Goal: Task Accomplishment & Management: Manage account settings

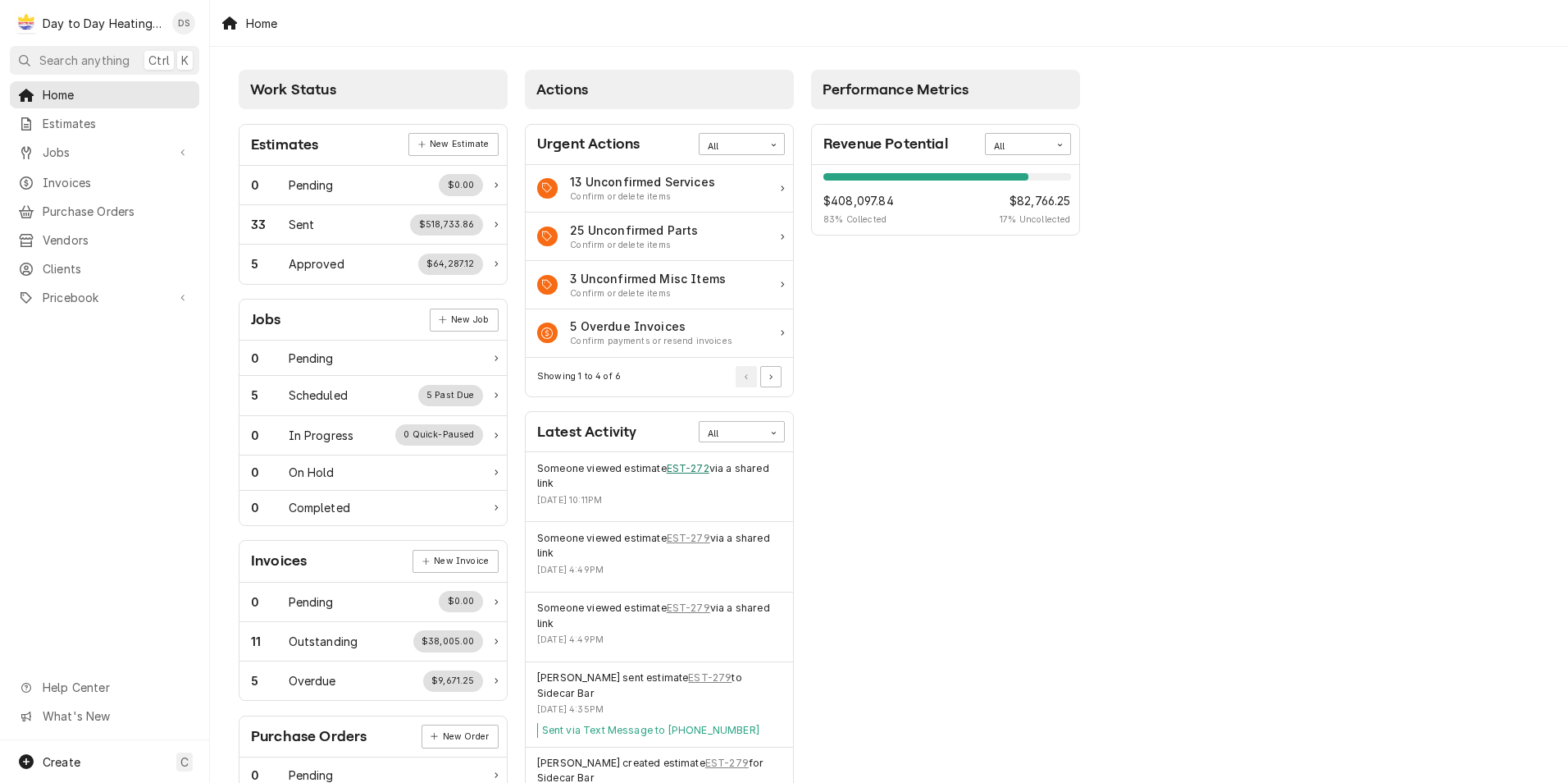
drag, startPoint x: 684, startPoint y: 464, endPoint x: 796, endPoint y: 453, distance: 112.5
click at [684, 464] on link "EST-272" at bounding box center [688, 468] width 42 height 14
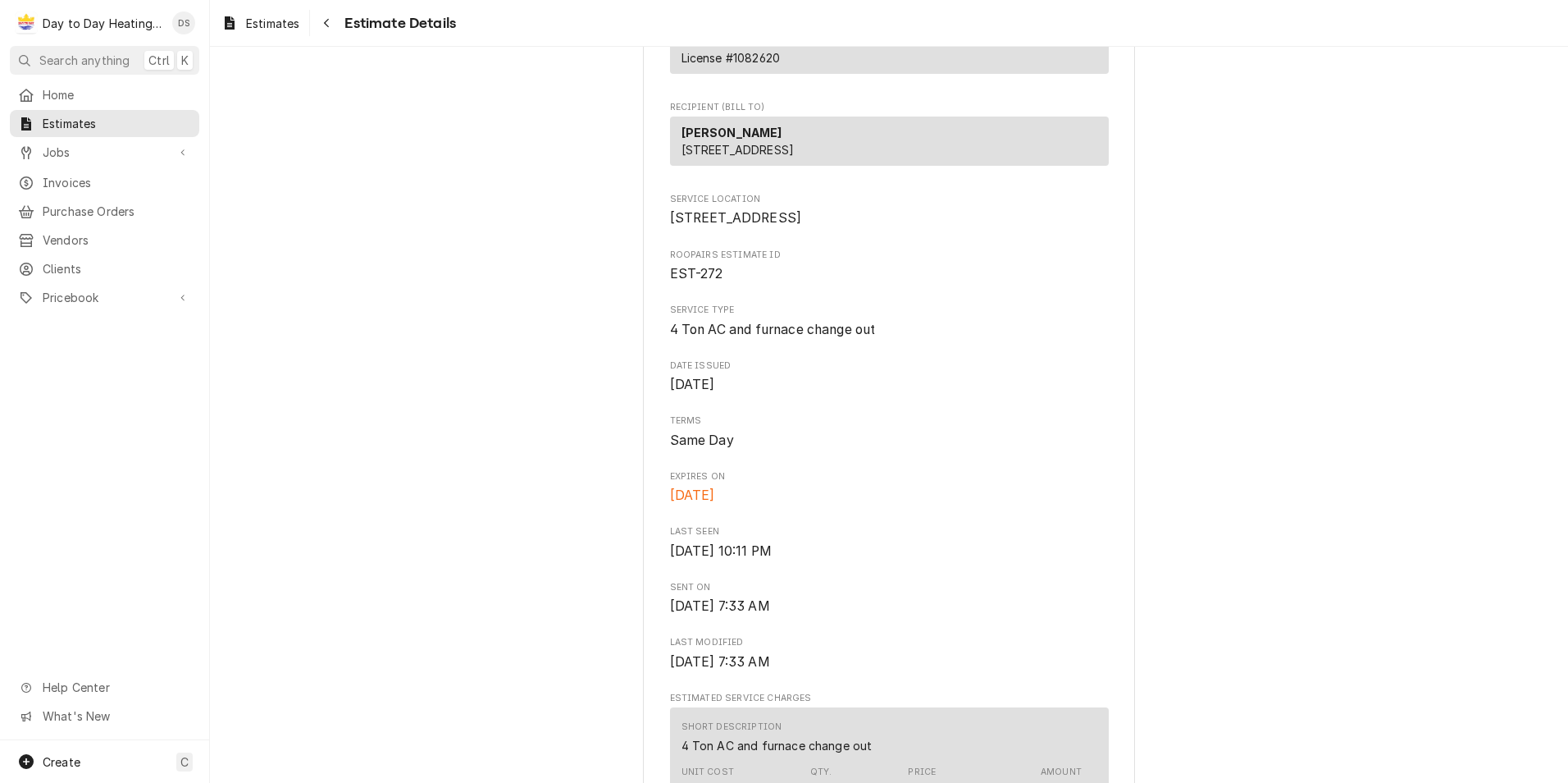
scroll to position [82, 0]
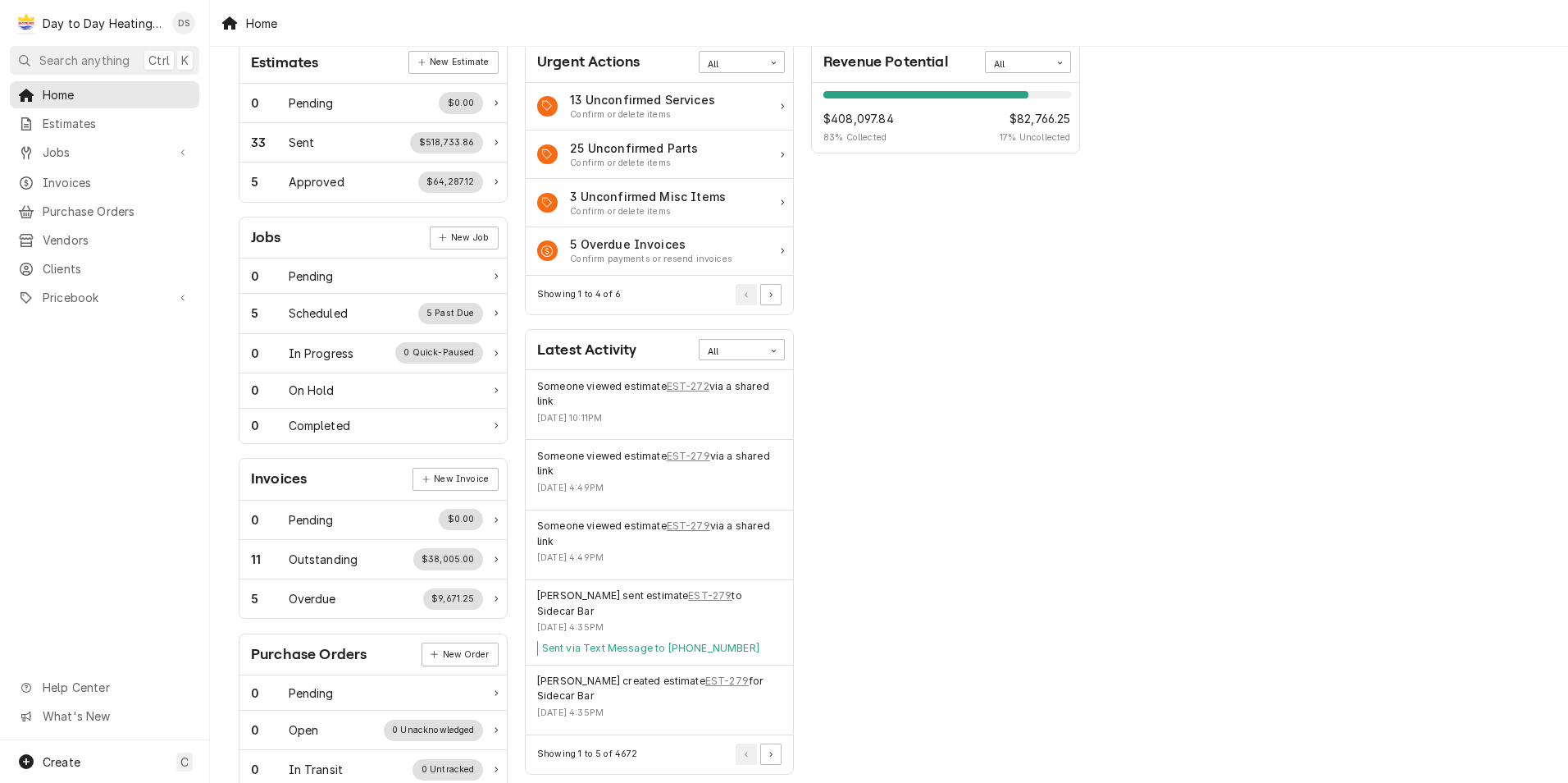
scroll to position [164, 0]
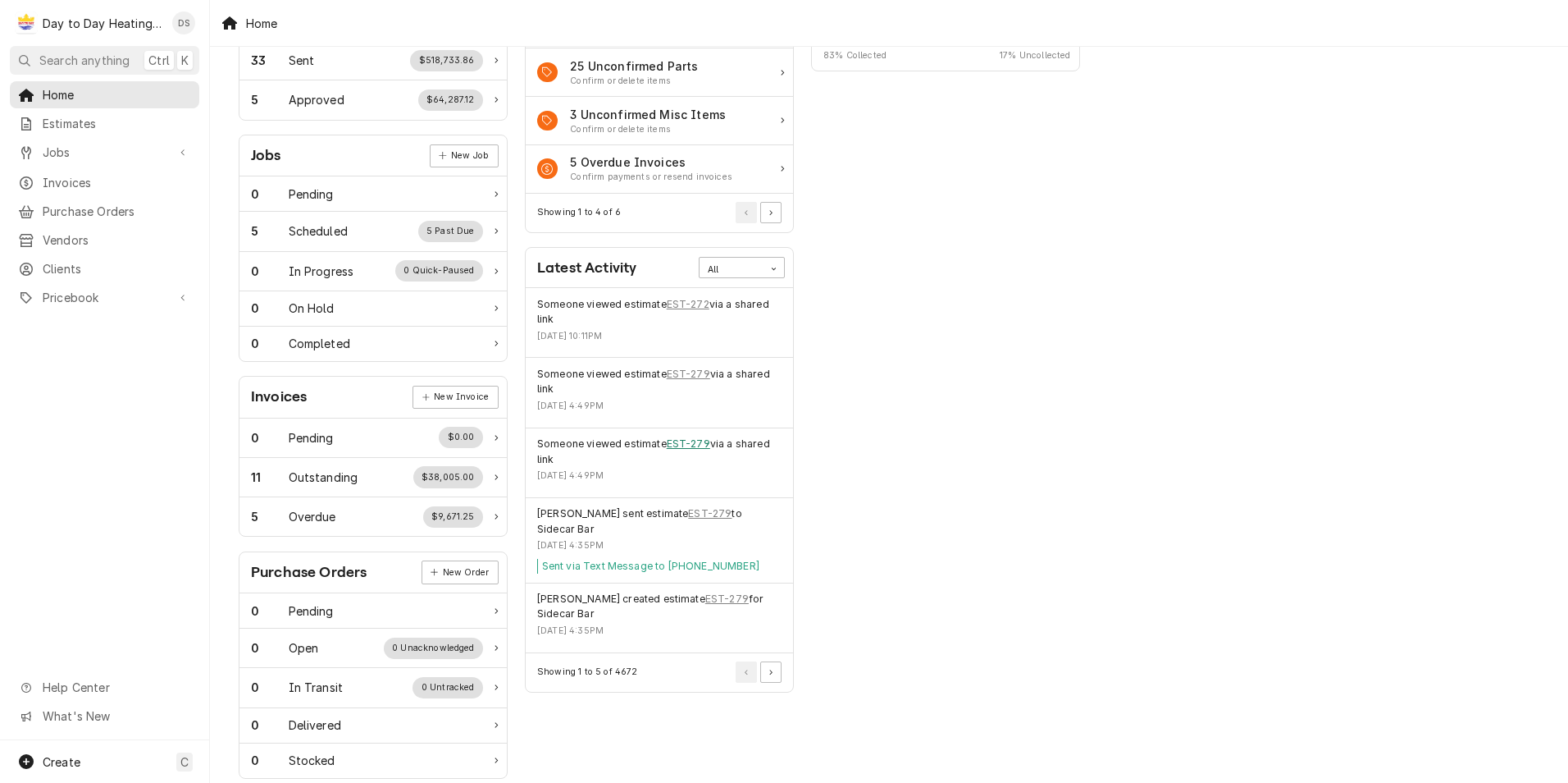
click at [698, 445] on link "EST-279" at bounding box center [688, 443] width 43 height 14
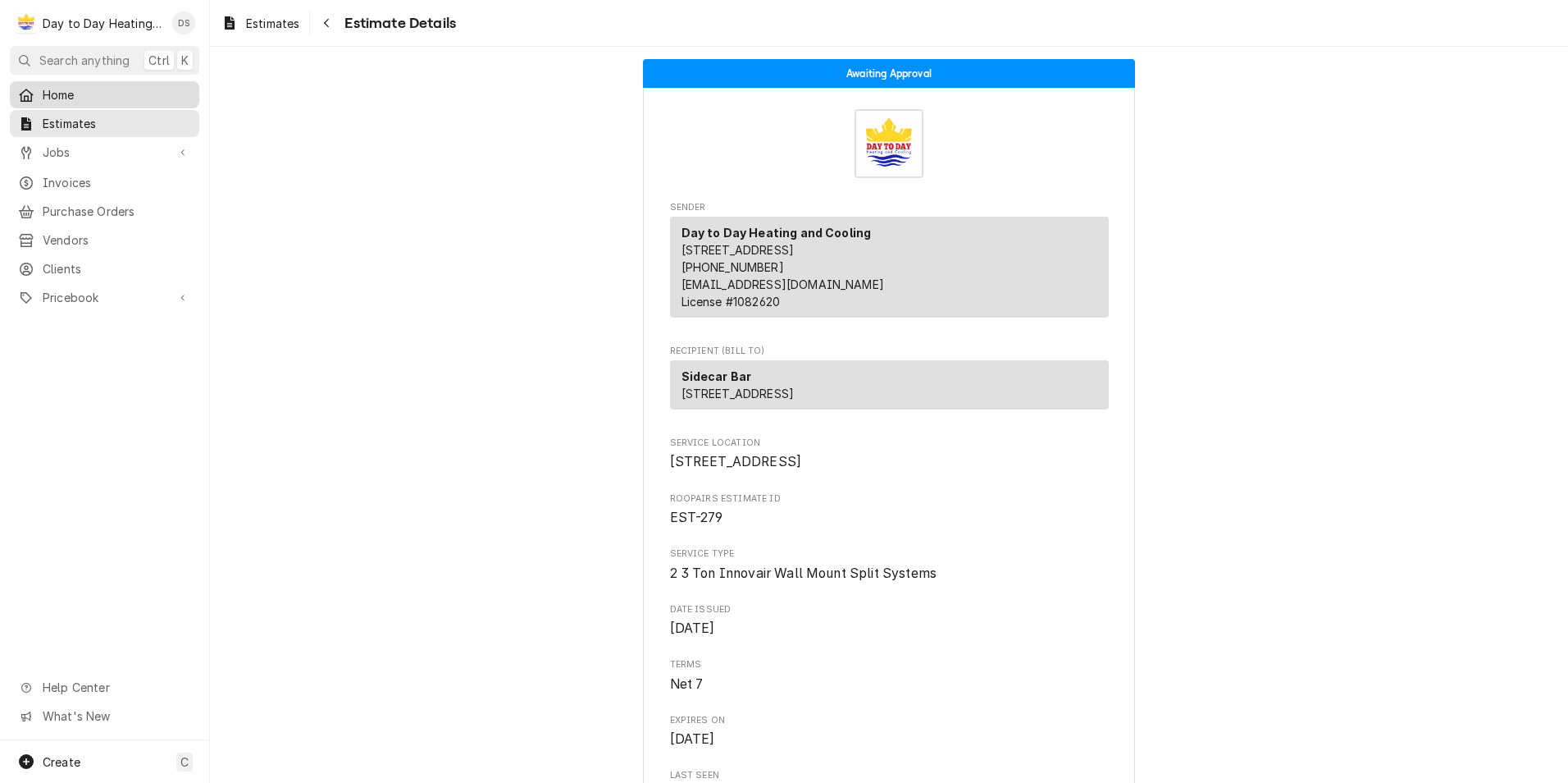
click at [69, 93] on span "Home" at bounding box center [116, 95] width 149 height 17
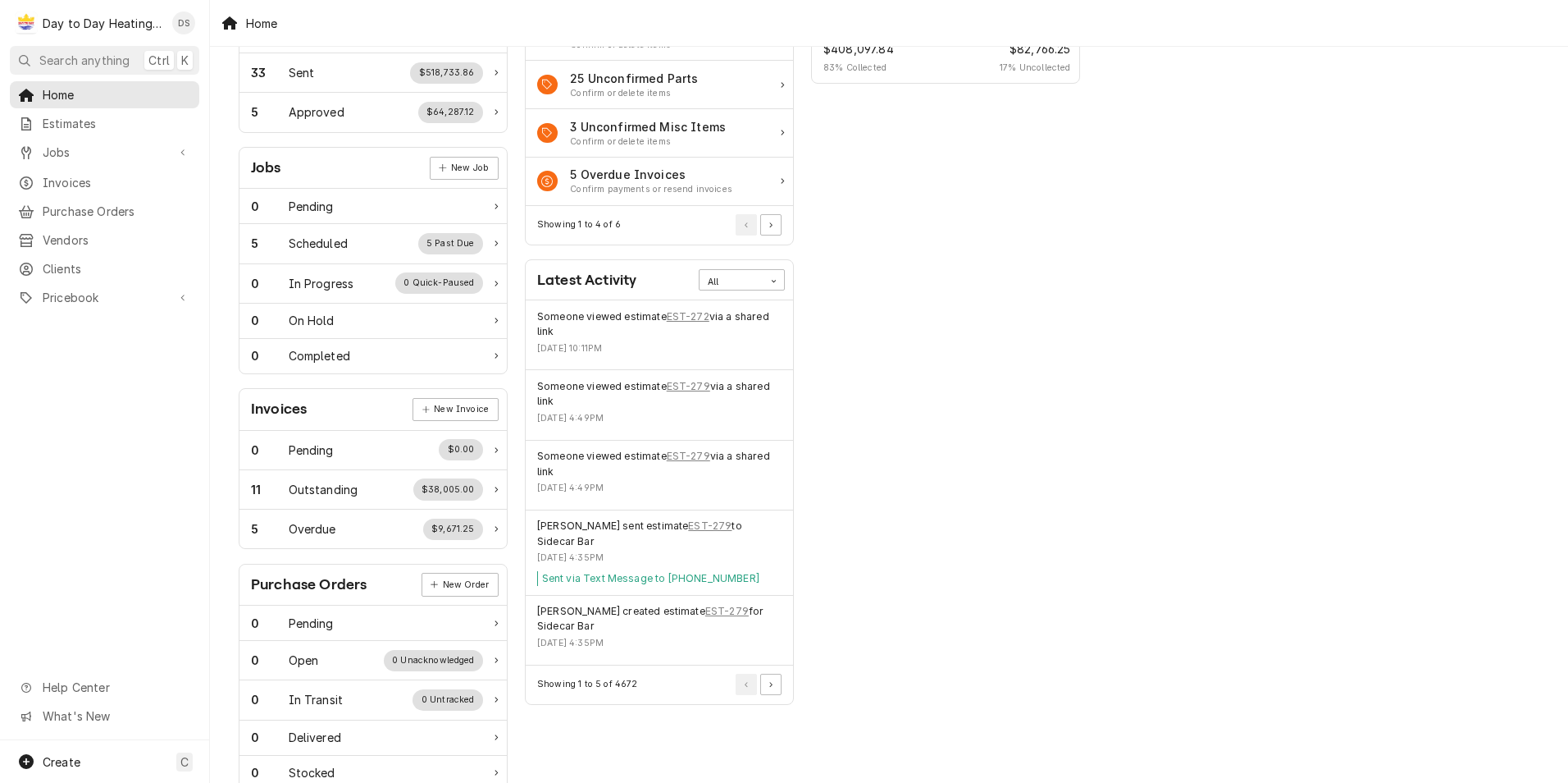
scroll to position [188, 0]
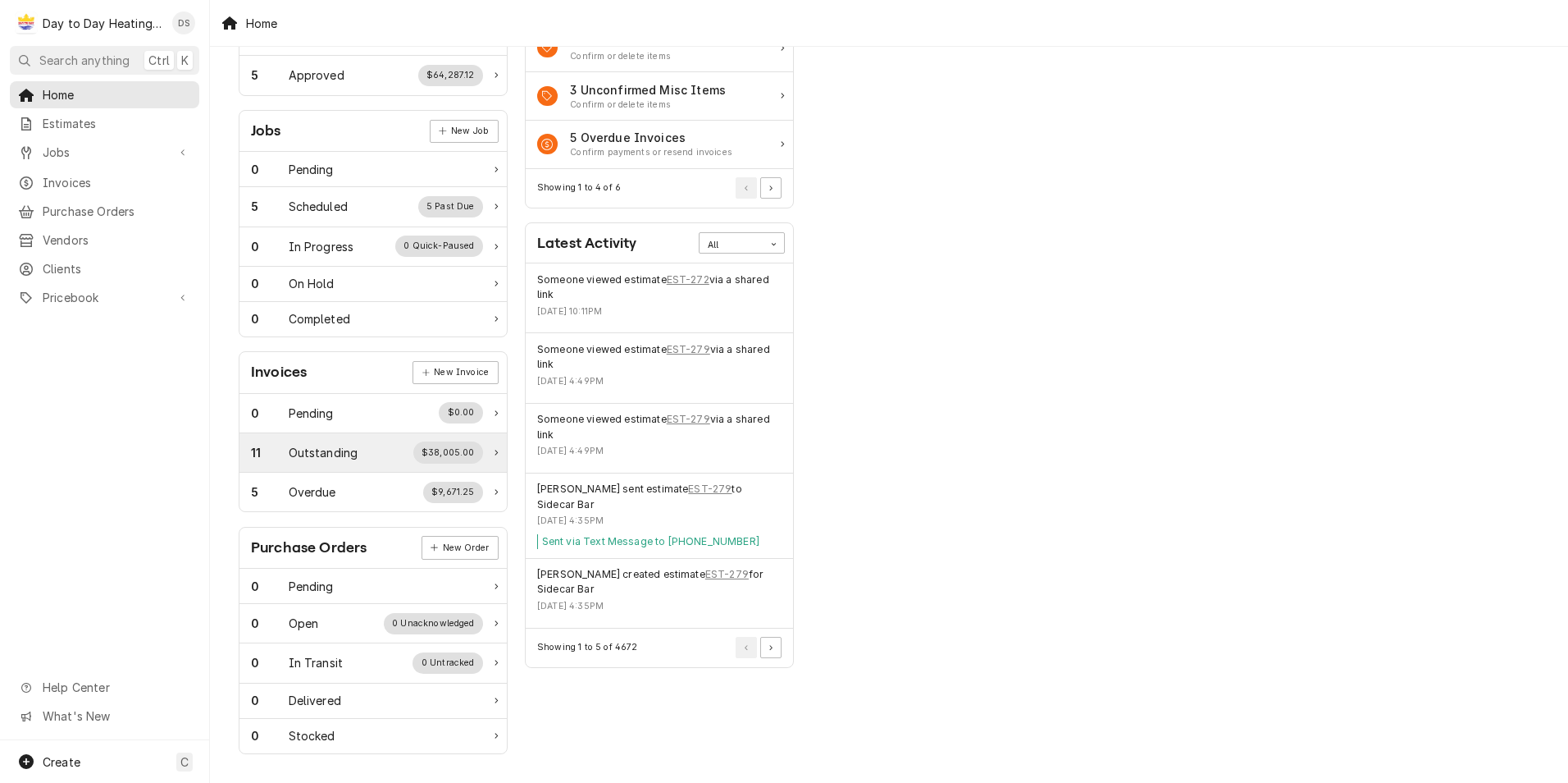
click at [464, 446] on div "$38,005.00" at bounding box center [448, 452] width 70 height 21
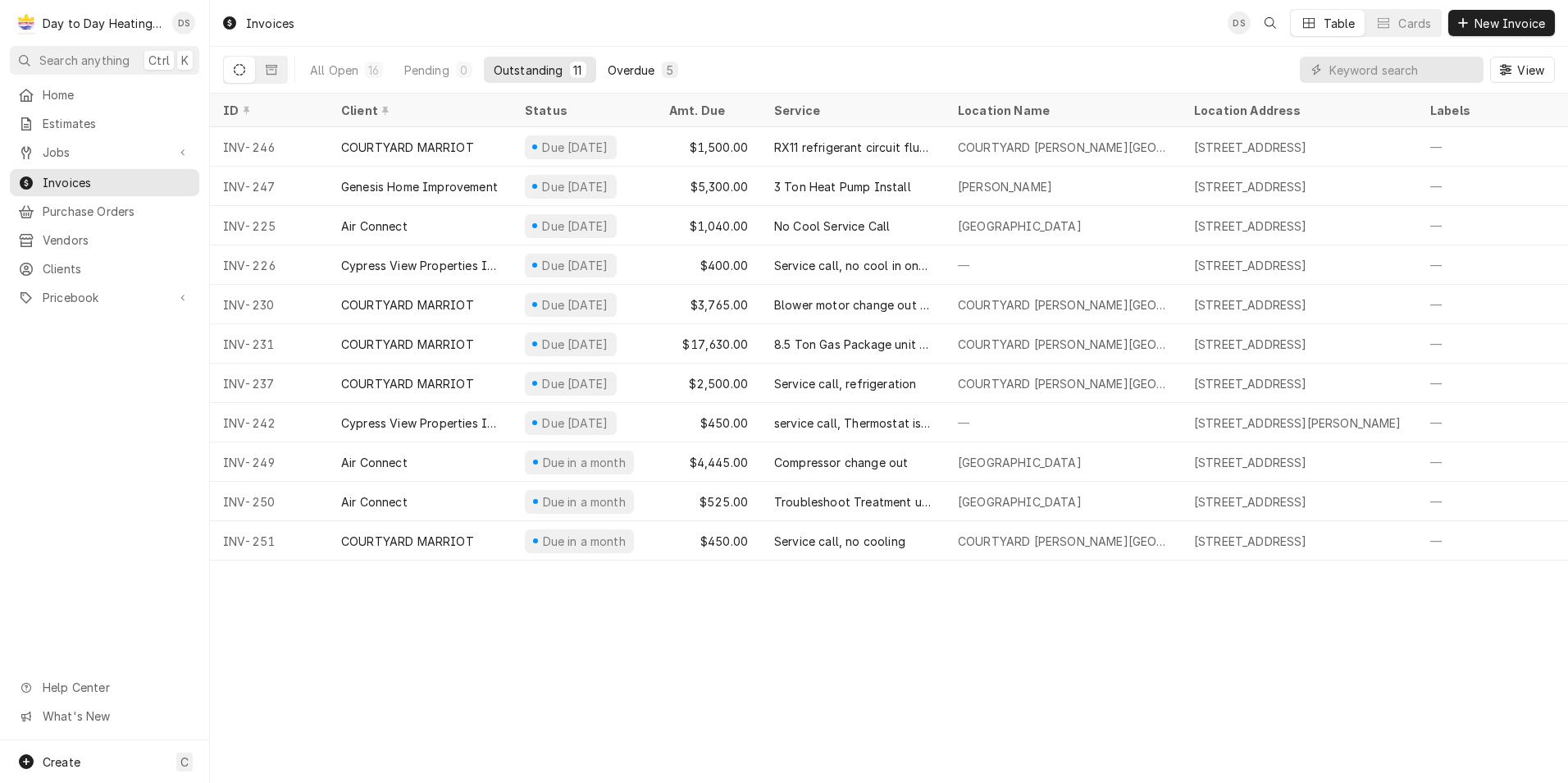
click at [630, 66] on div "Overdue" at bounding box center [632, 70] width 48 height 17
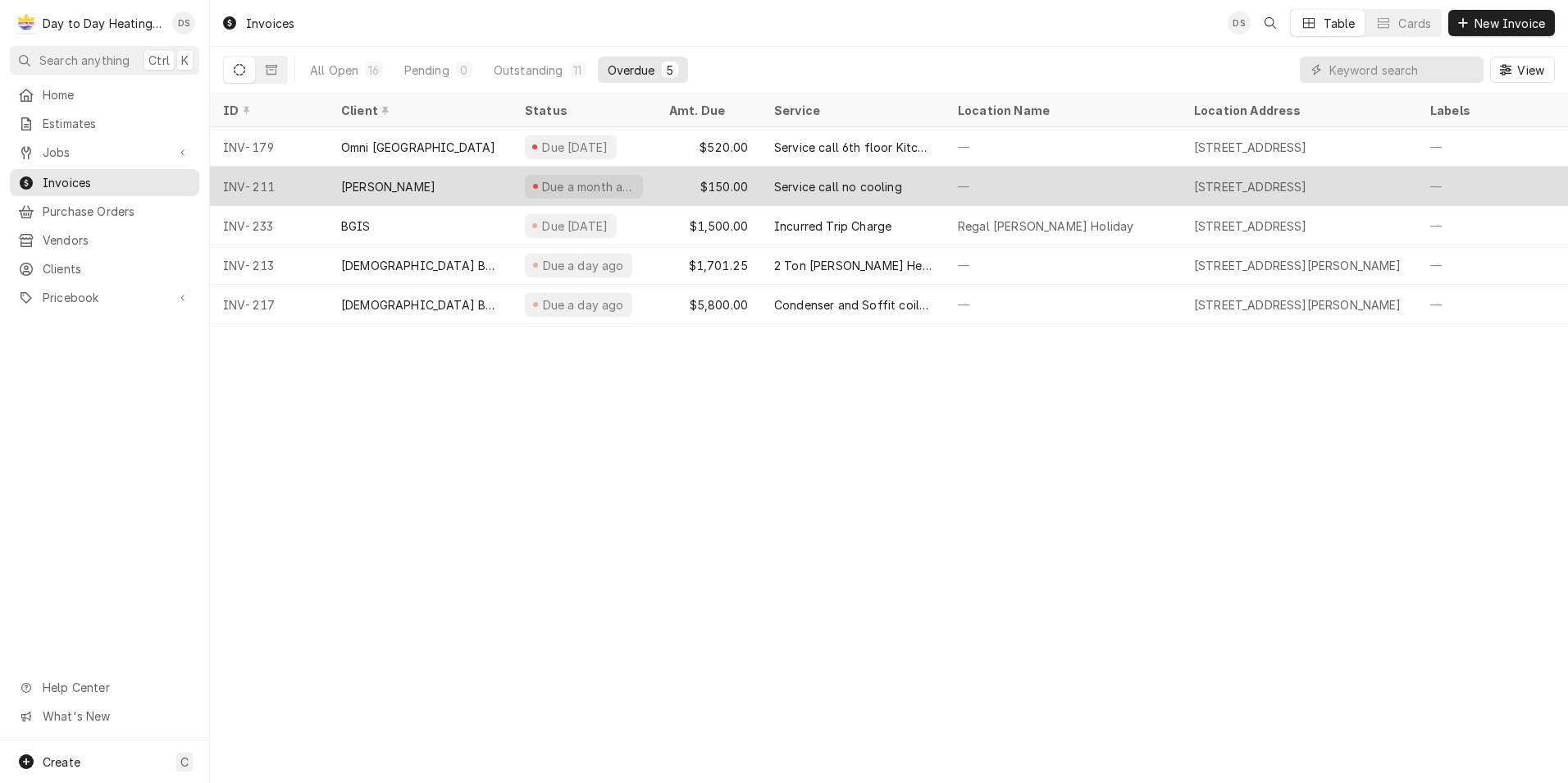
click at [738, 189] on div "$150.00" at bounding box center [708, 185] width 105 height 39
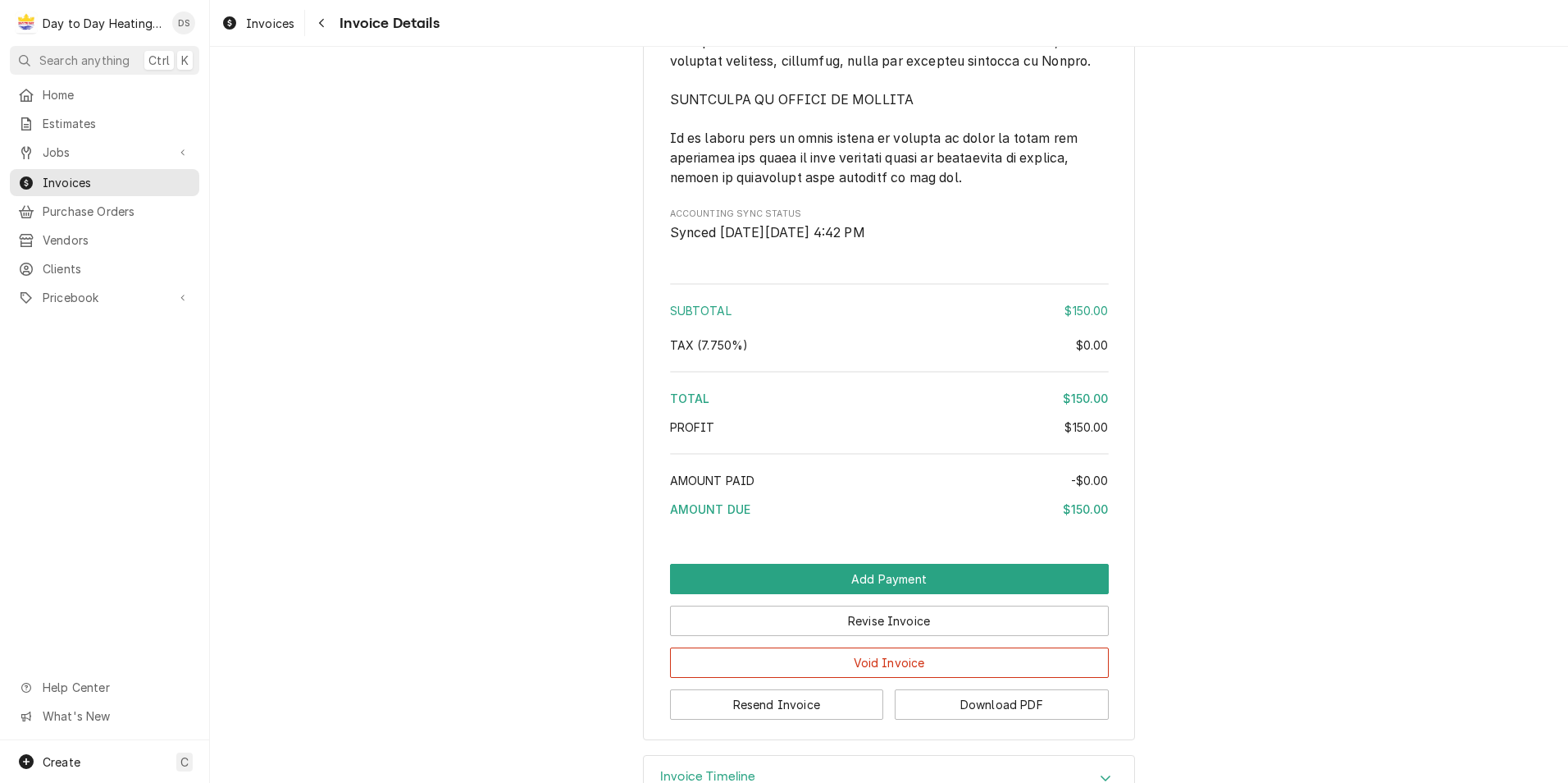
scroll to position [3797, 0]
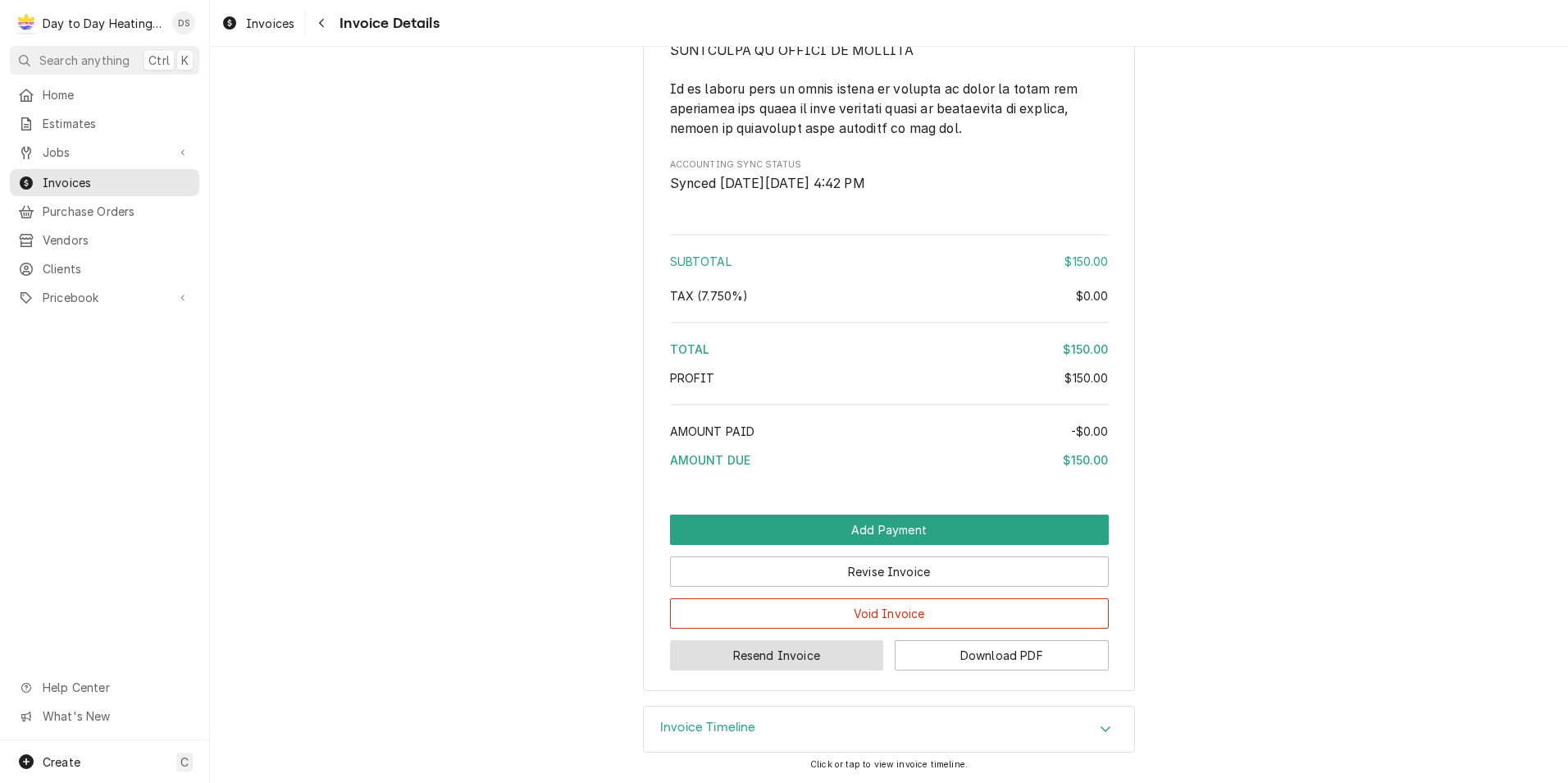
click at [823, 658] on button "Resend Invoice" at bounding box center [777, 655] width 214 height 31
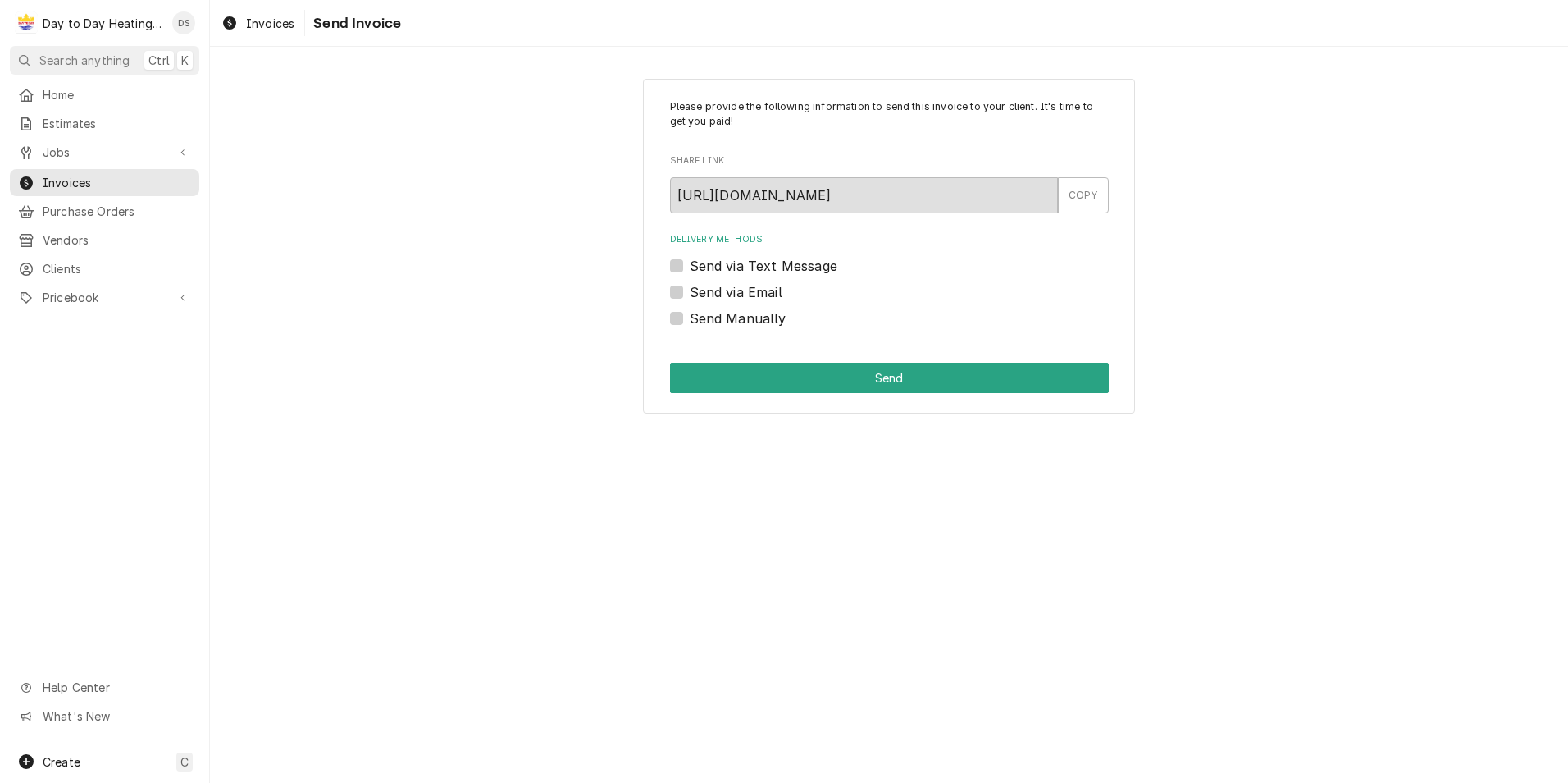
click at [772, 261] on label "Send via Text Message" at bounding box center [764, 265] width 148 height 19
click at [772, 261] on input "Send via Text Message" at bounding box center [909, 274] width 439 height 37
checkbox input "true"
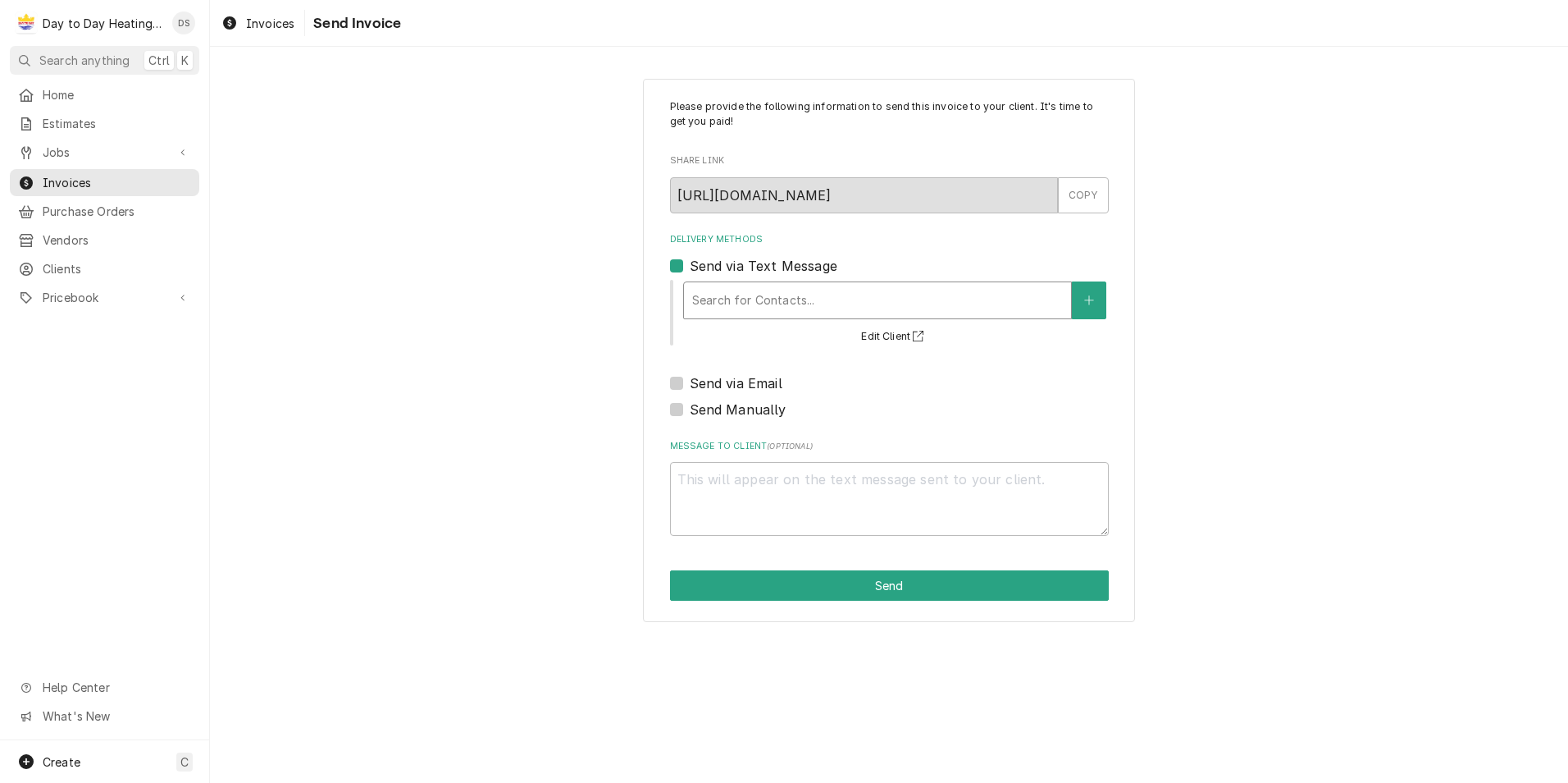
click at [774, 303] on div "Delivery Methods" at bounding box center [878, 300] width 371 height 30
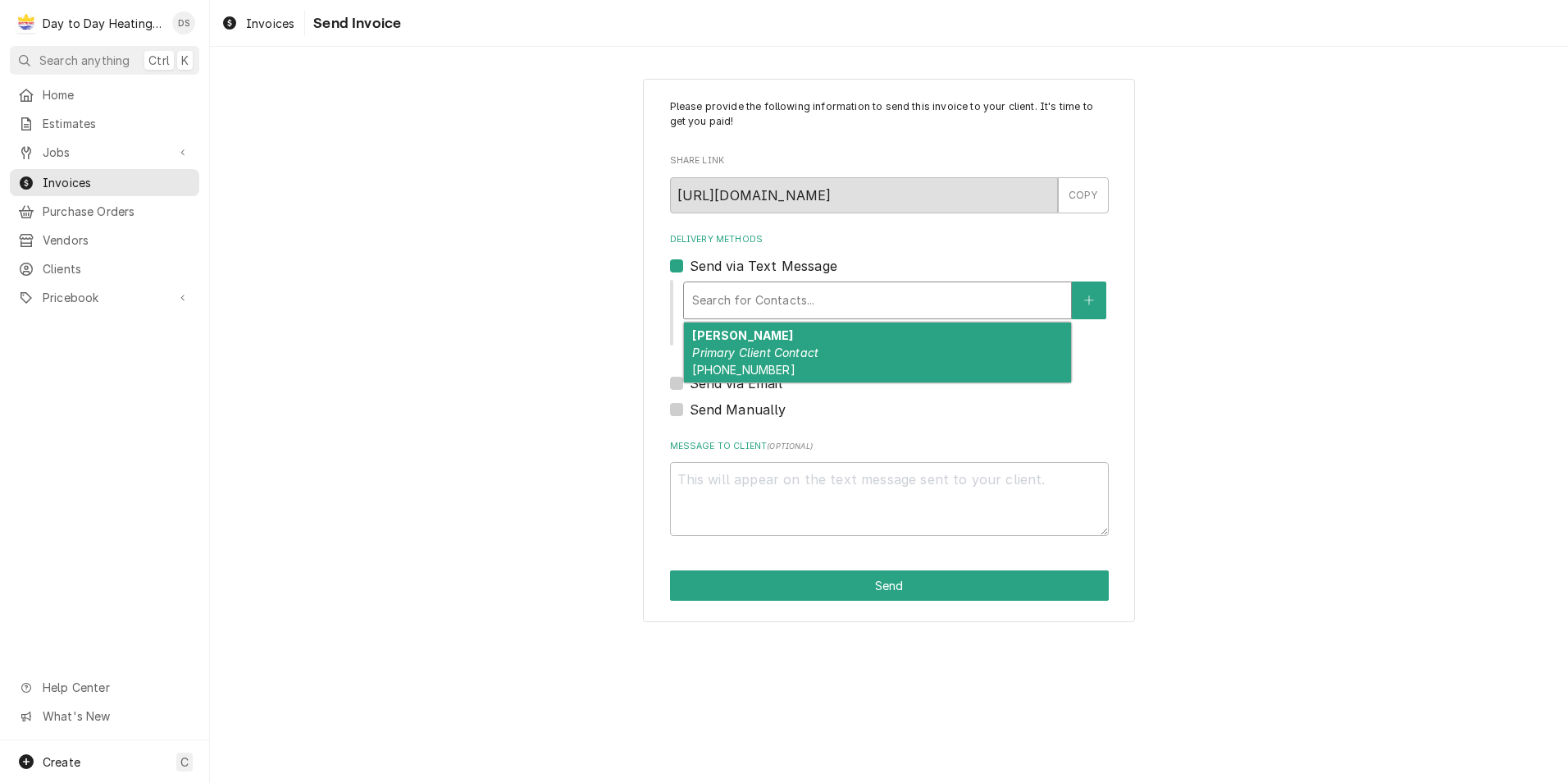
click at [777, 341] on div "Cindy Primary Client Contact (858) 353-0850" at bounding box center [877, 353] width 387 height 60
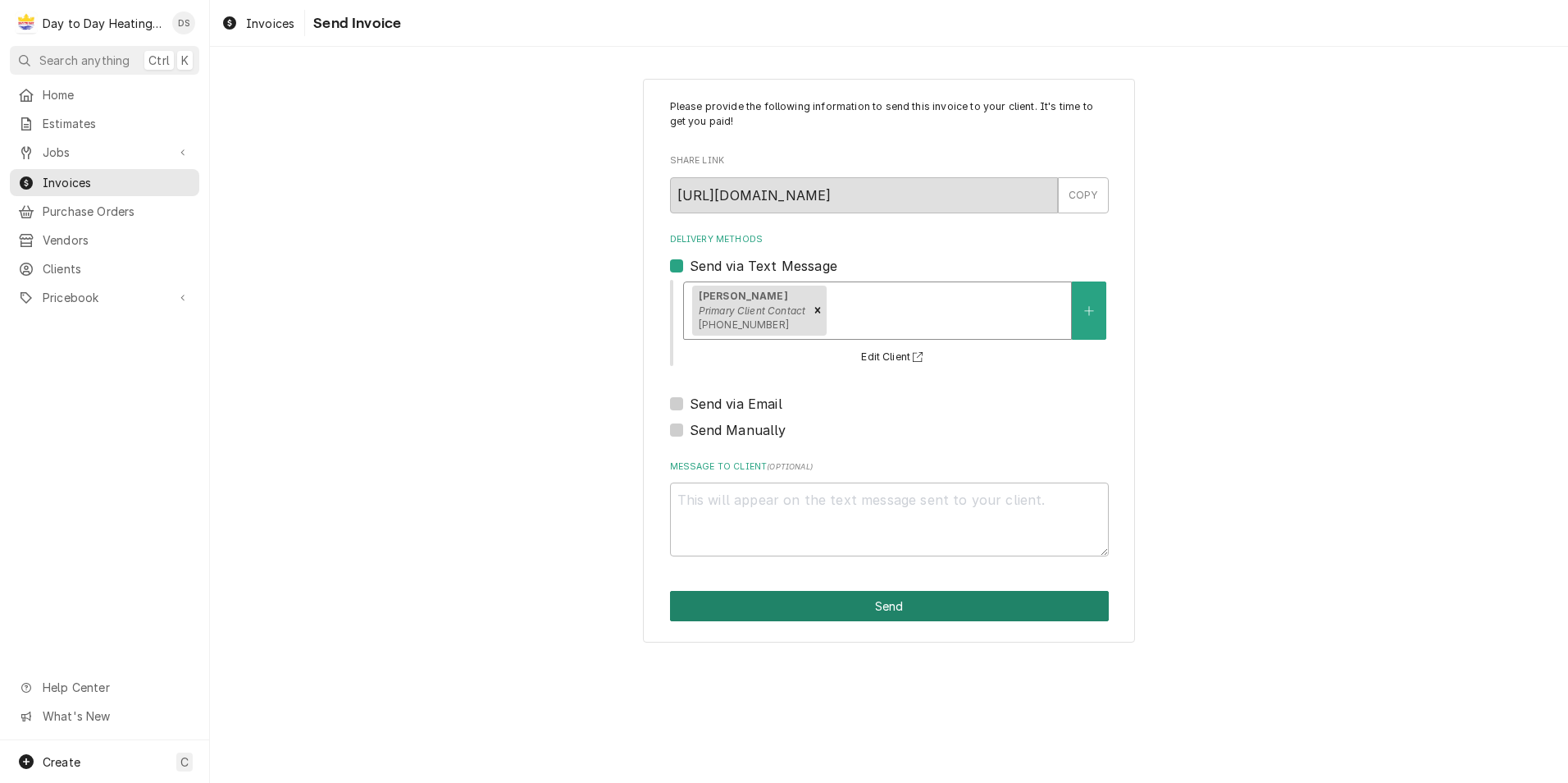
click at [906, 615] on button "Send" at bounding box center [890, 606] width 439 height 31
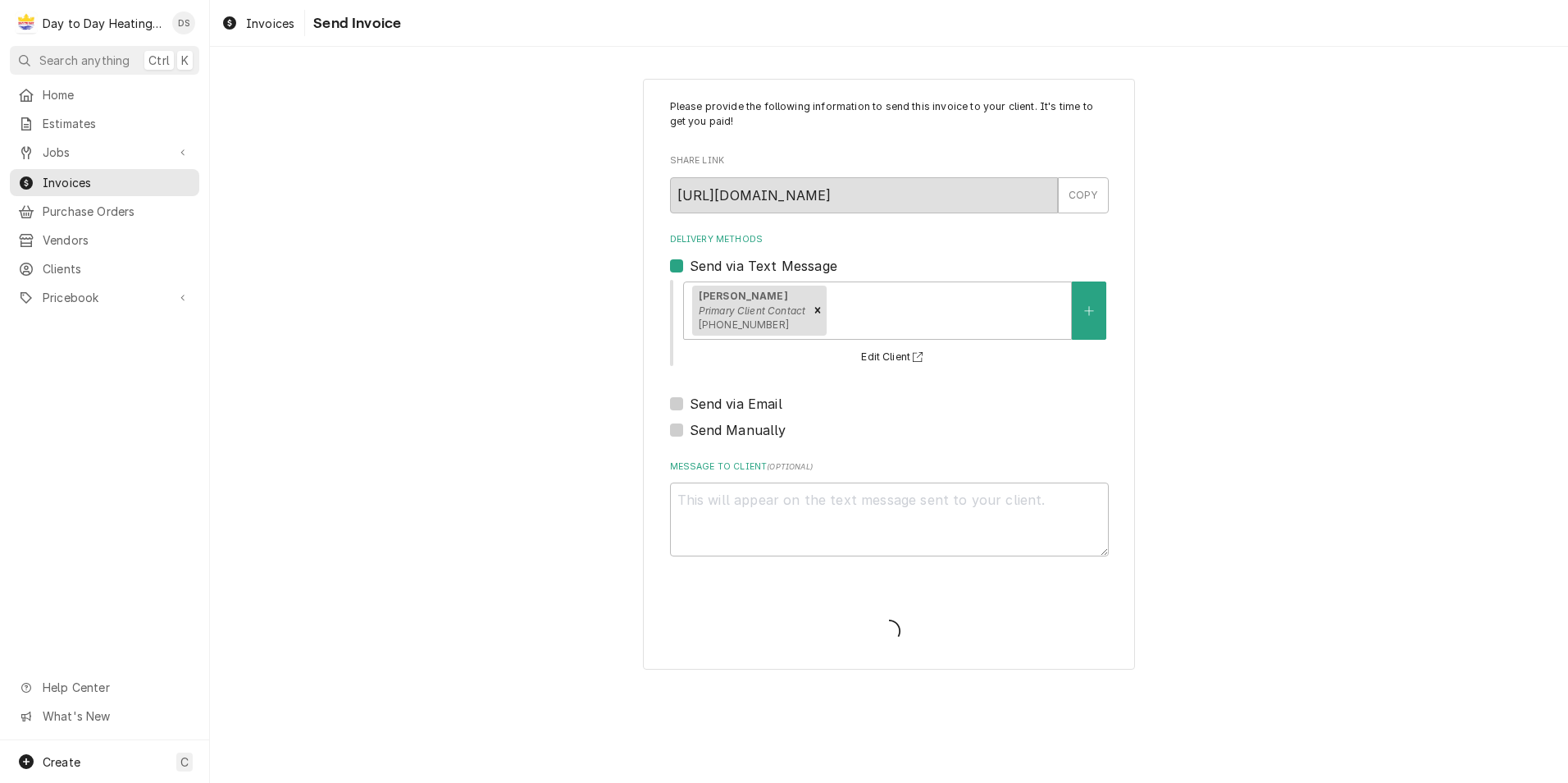
type textarea "x"
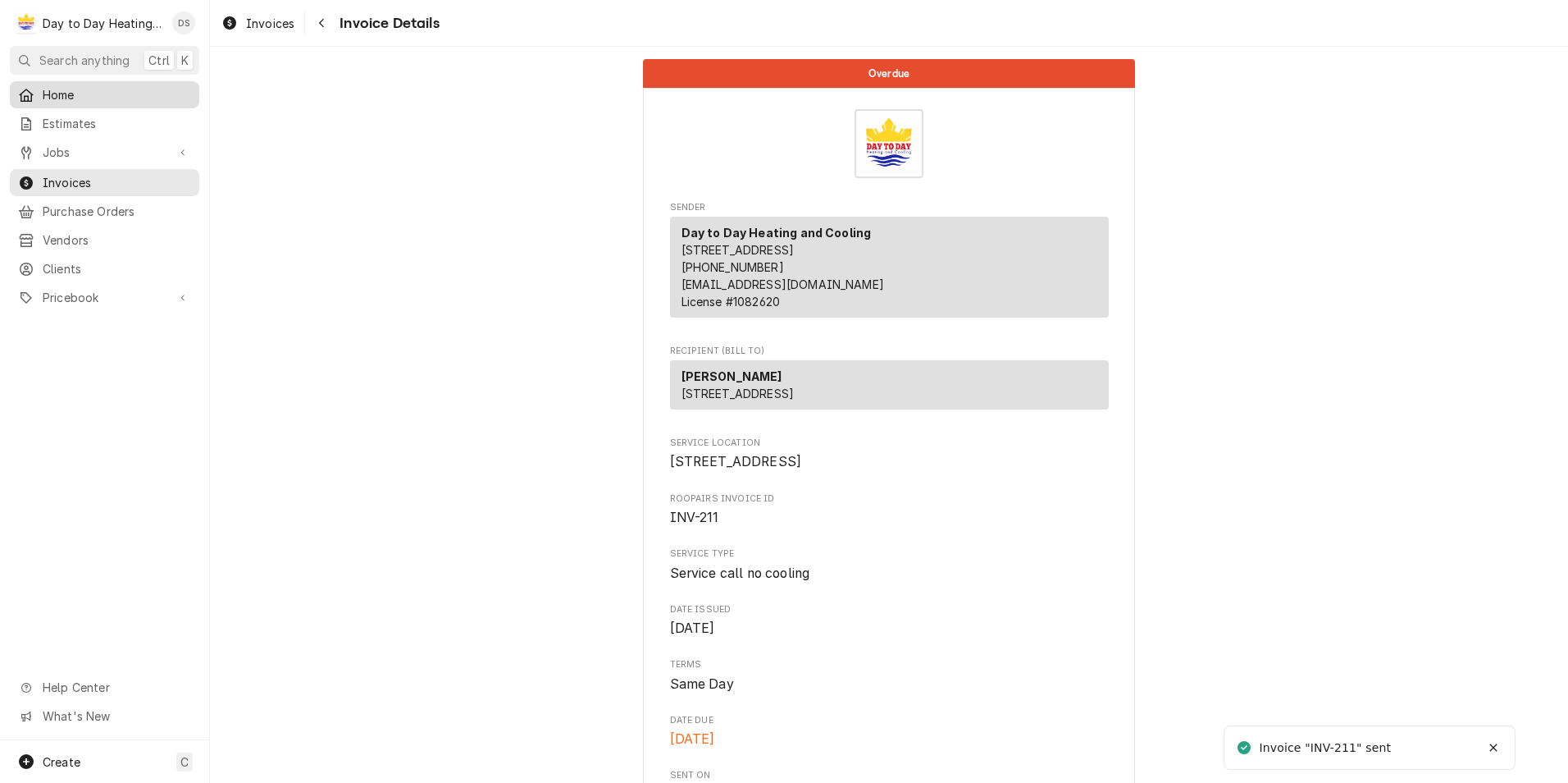
click at [74, 86] on span "Home" at bounding box center [116, 95] width 149 height 17
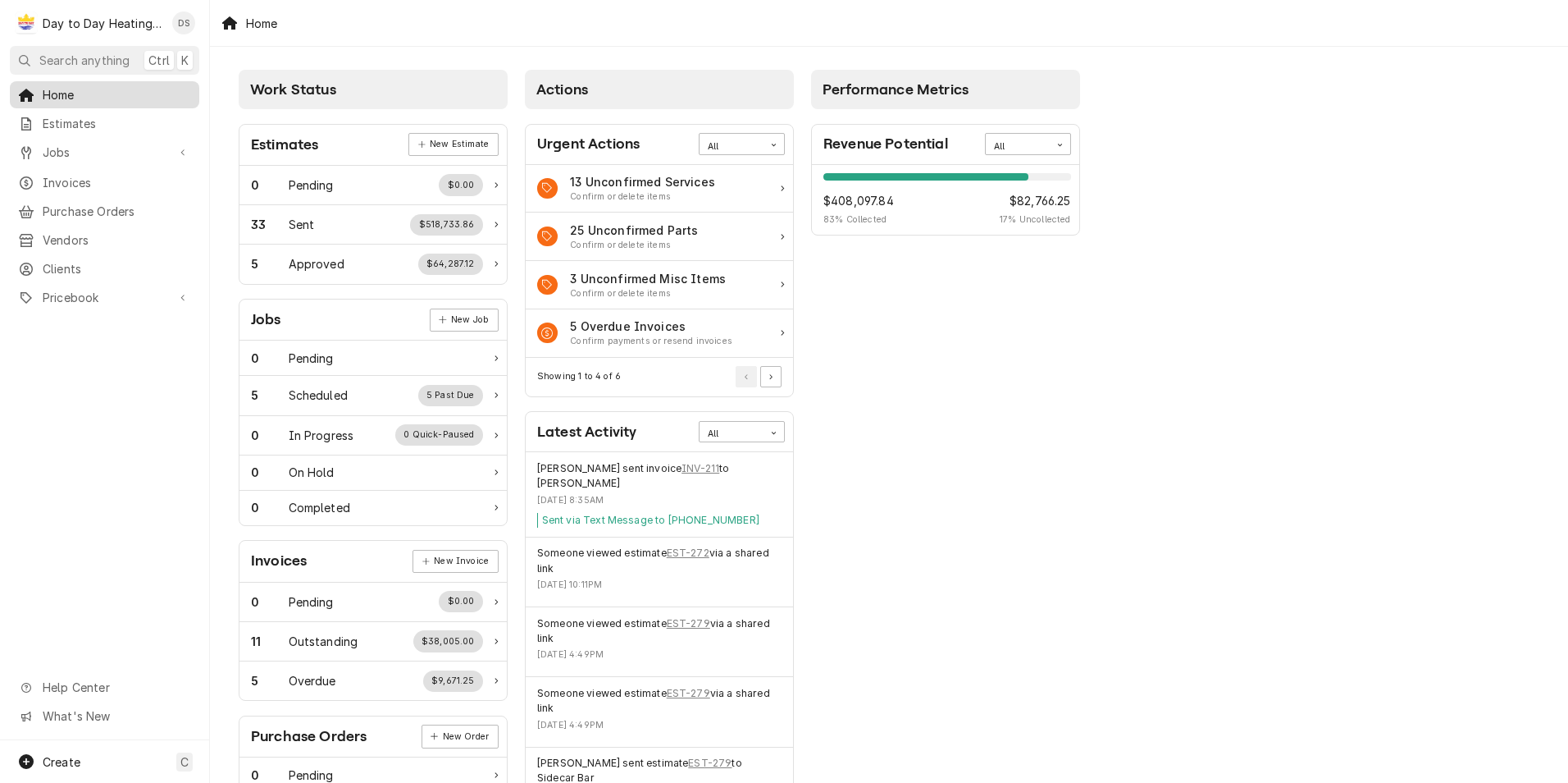
click at [48, 94] on span "Home" at bounding box center [116, 95] width 149 height 17
click at [368, 228] on div "33 Sent $518,733.86" at bounding box center [367, 225] width 233 height 21
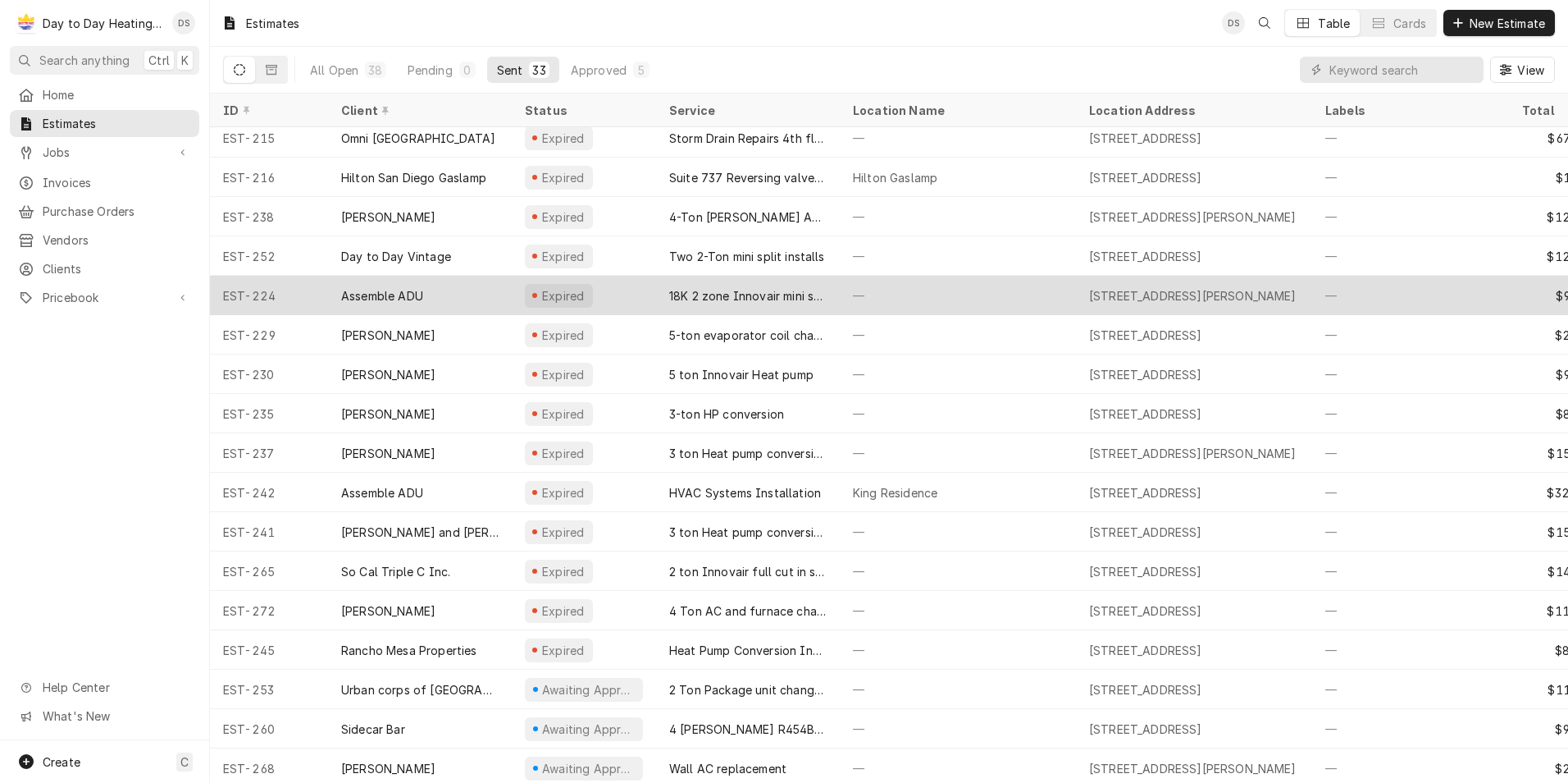
scroll to position [221, 0]
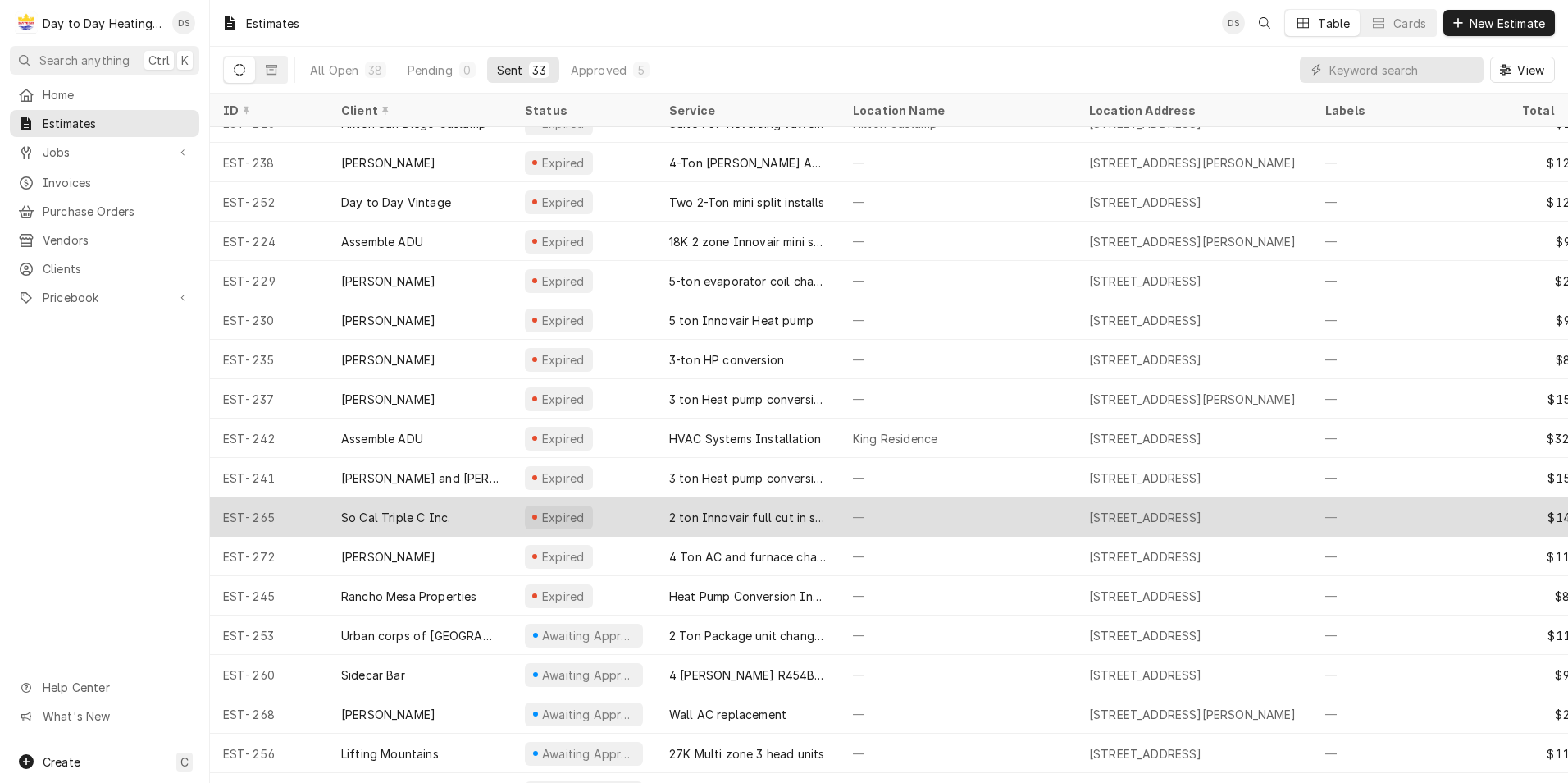
click at [766, 513] on div "2 ton Innovair full cut in system" at bounding box center [748, 517] width 158 height 17
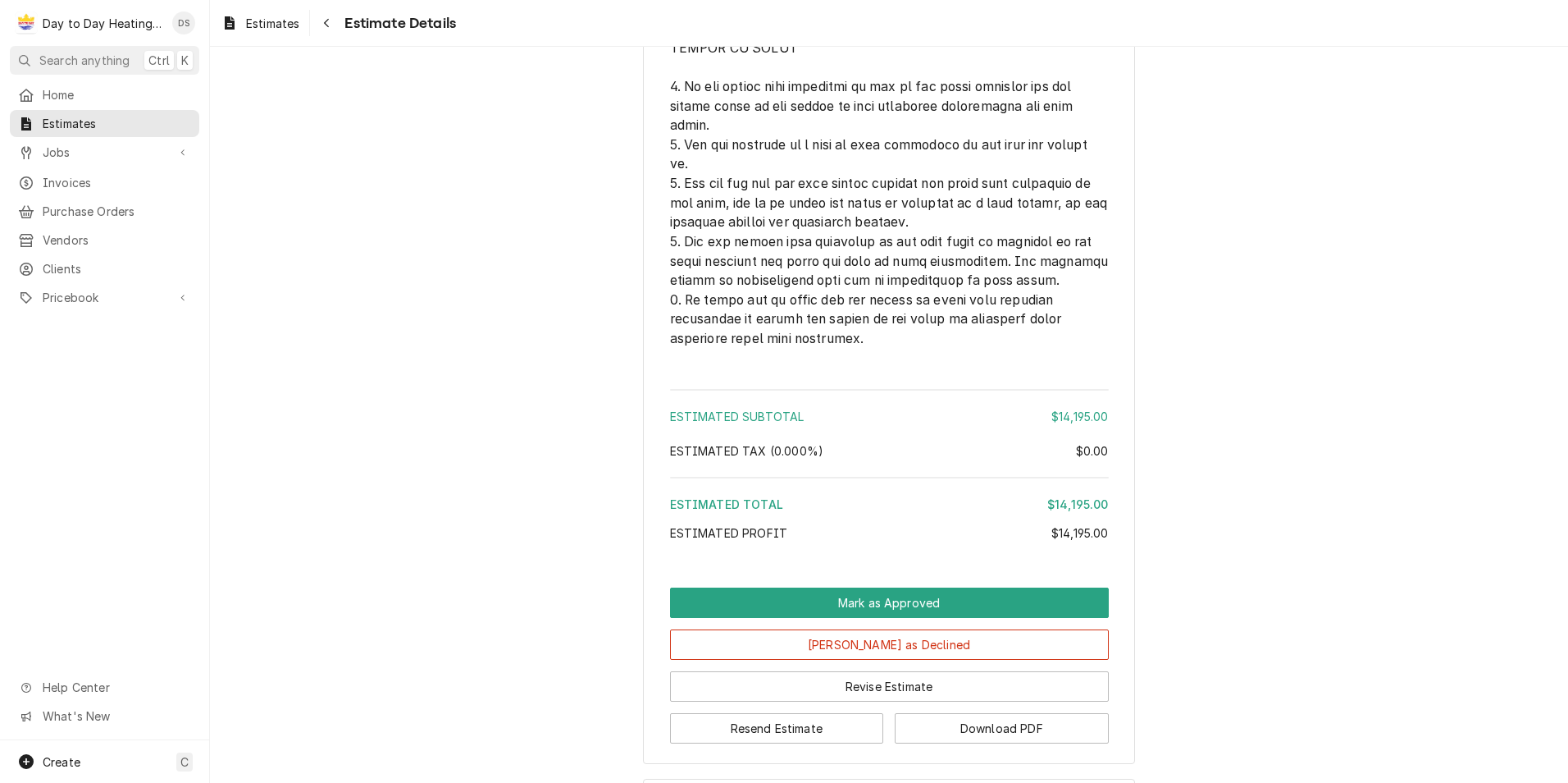
scroll to position [7058, 0]
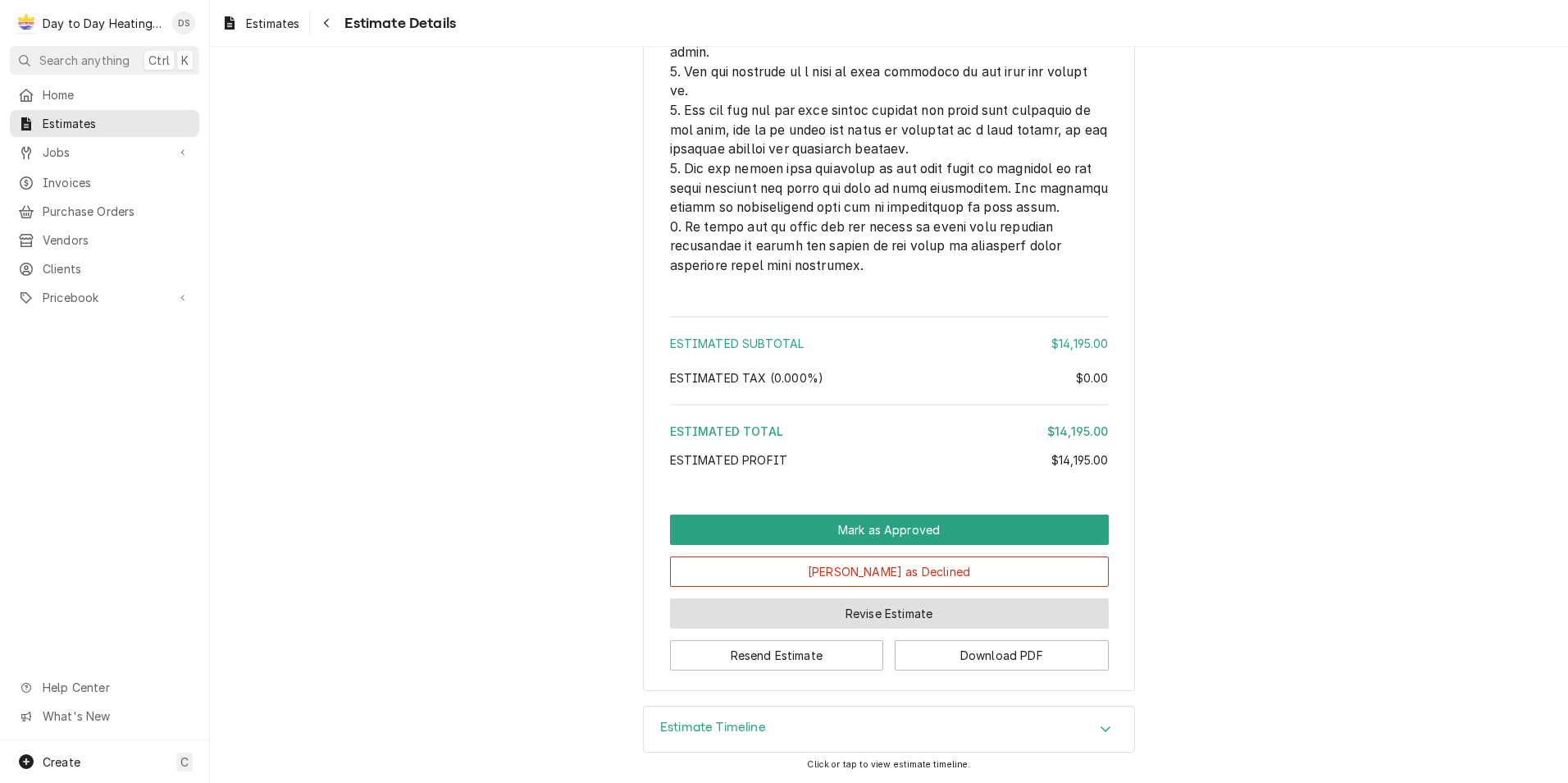
click at [895, 615] on button "Revise Estimate" at bounding box center [890, 613] width 439 height 31
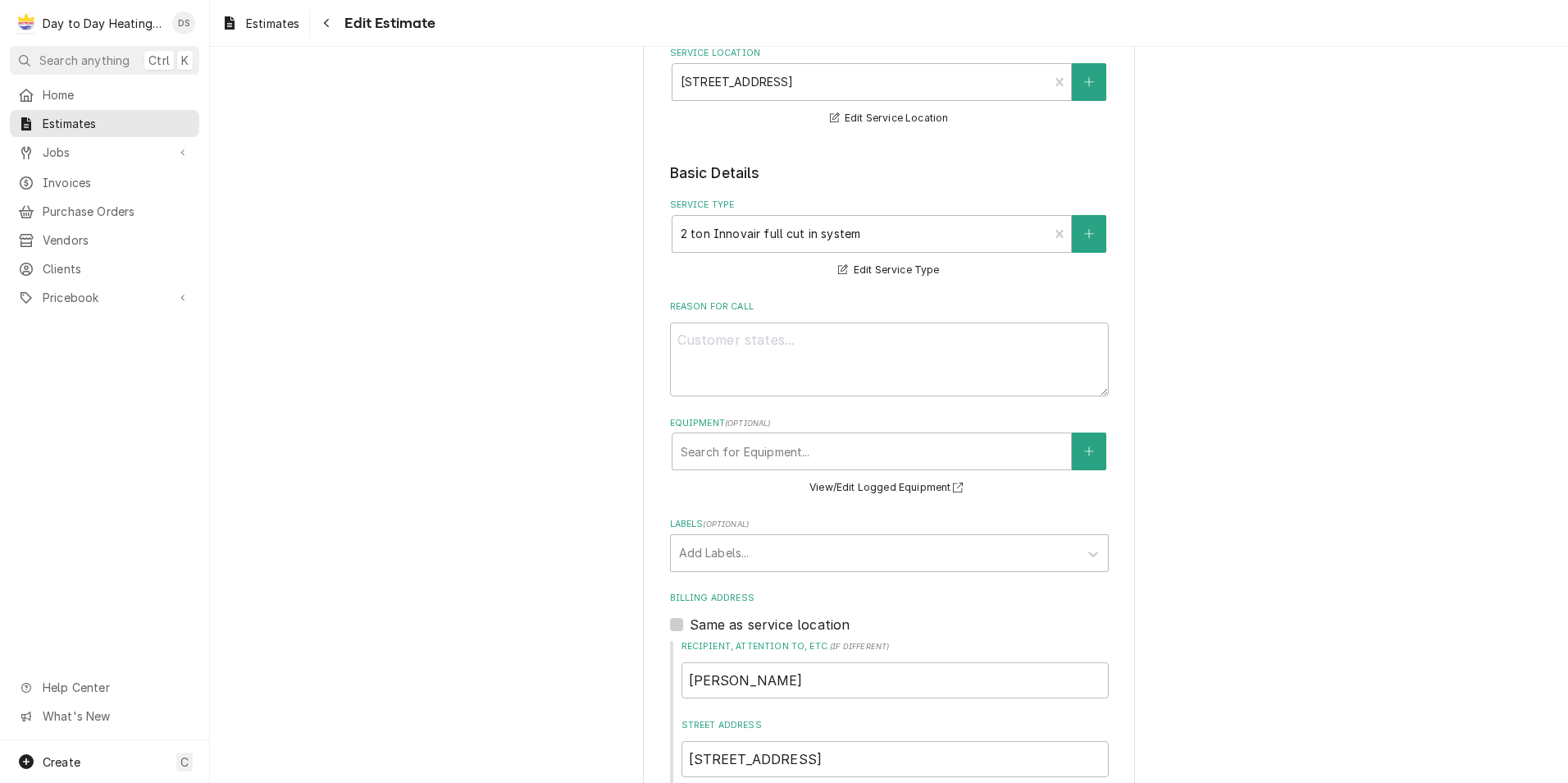
scroll to position [246, 0]
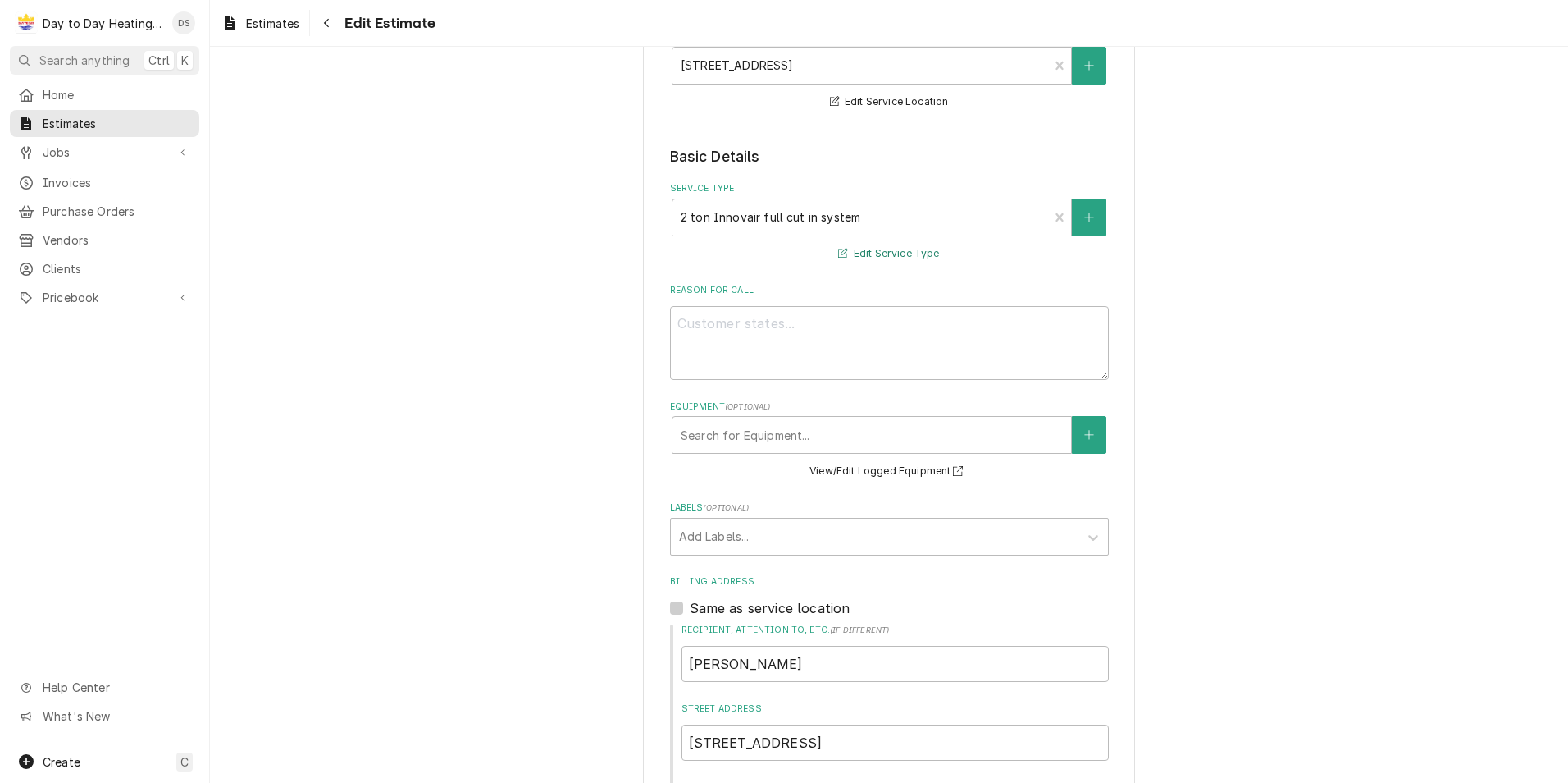
click at [877, 251] on button "Edit Service Type" at bounding box center [889, 254] width 106 height 20
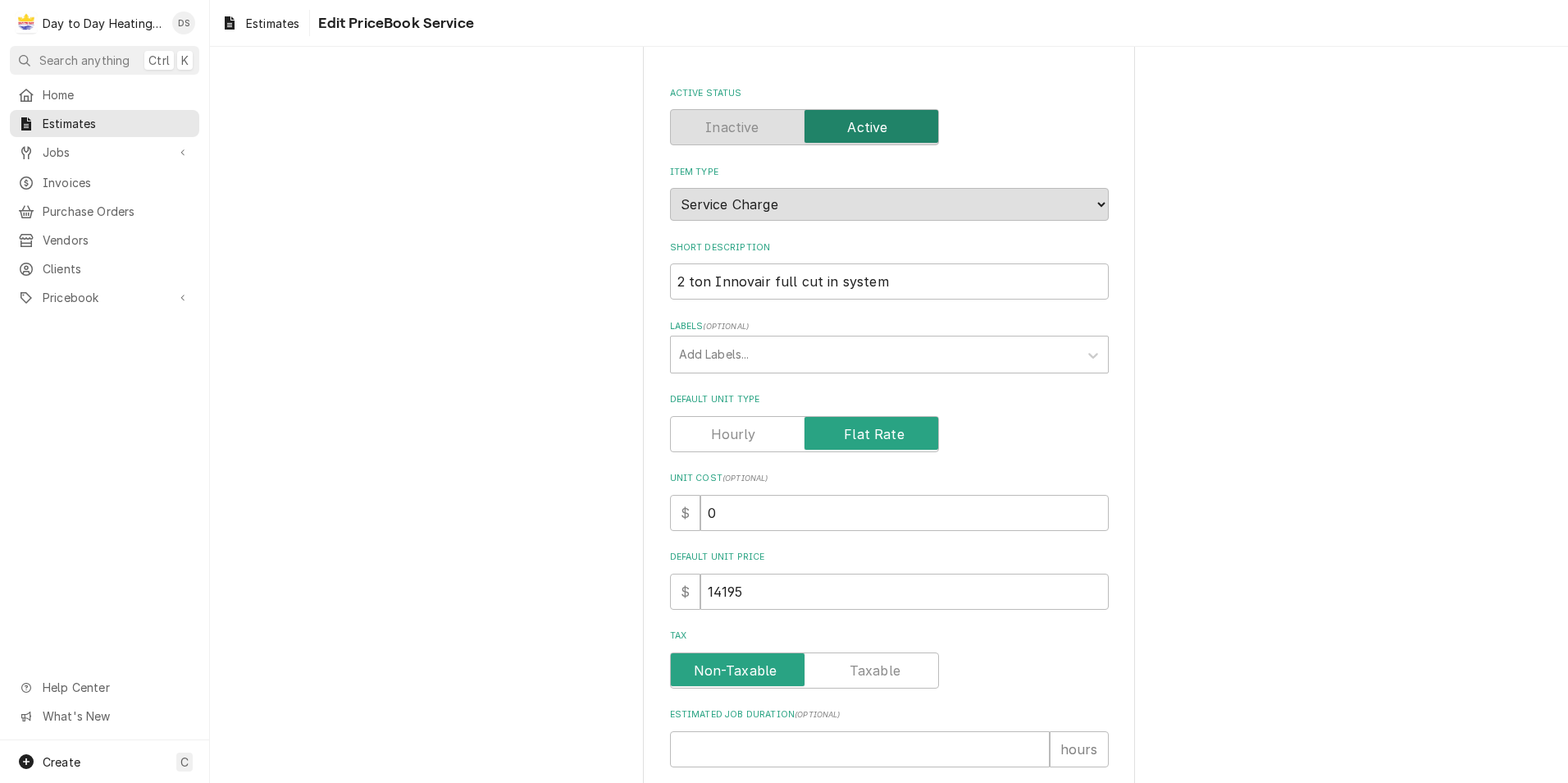
scroll to position [82, 0]
drag, startPoint x: 880, startPoint y: 281, endPoint x: 899, endPoint y: 278, distance: 19.2
click at [880, 281] on input "2 ton Innovair full cut in system" at bounding box center [890, 282] width 439 height 37
type textarea "x"
type input "L2 ton Innovair full cut in system"
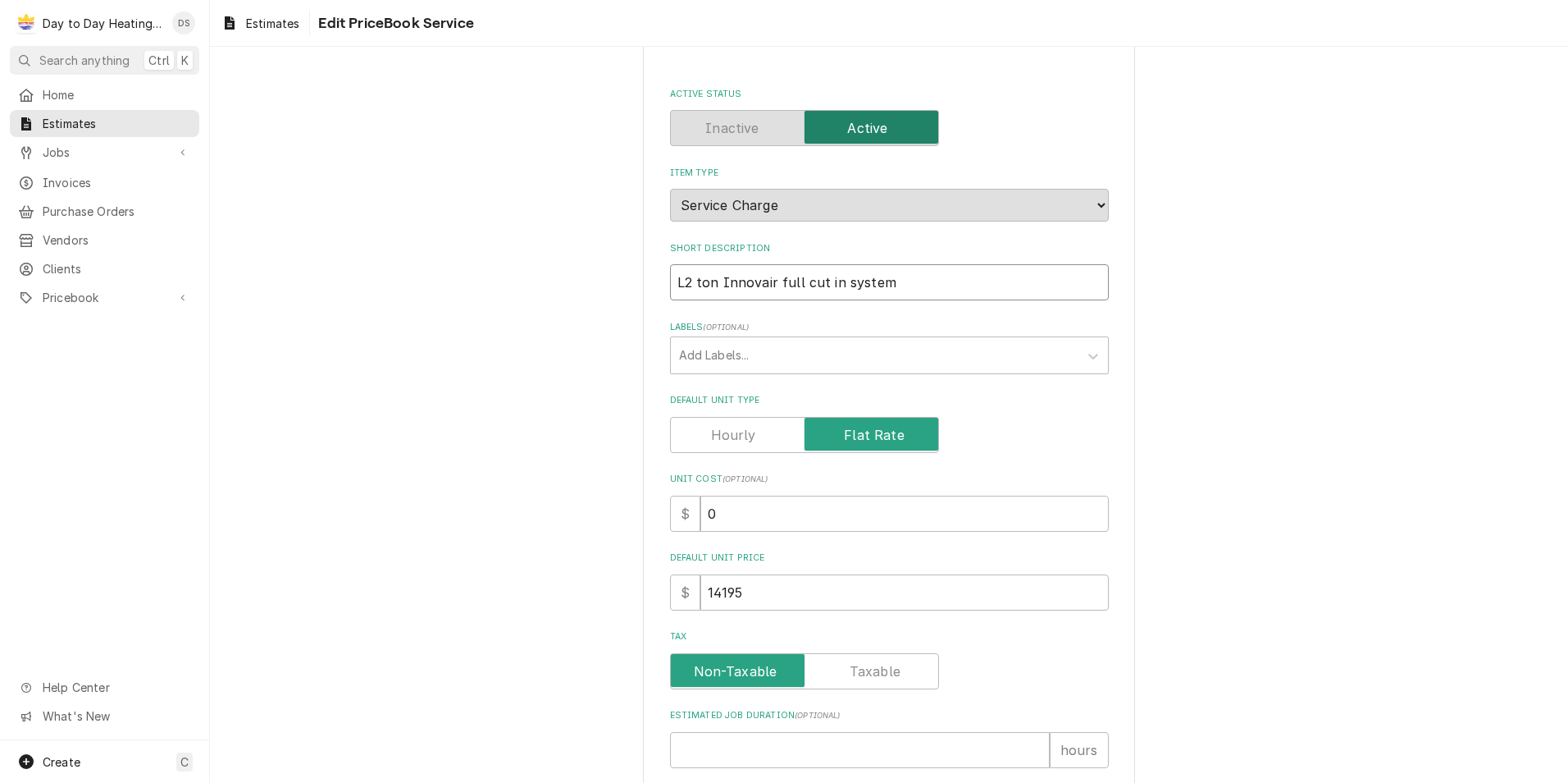
type textarea "x"
type input "LA2 ton Innovair full cut in system"
type textarea "x"
type input "LAB2 ton Innovair full cut in system"
type textarea "x"
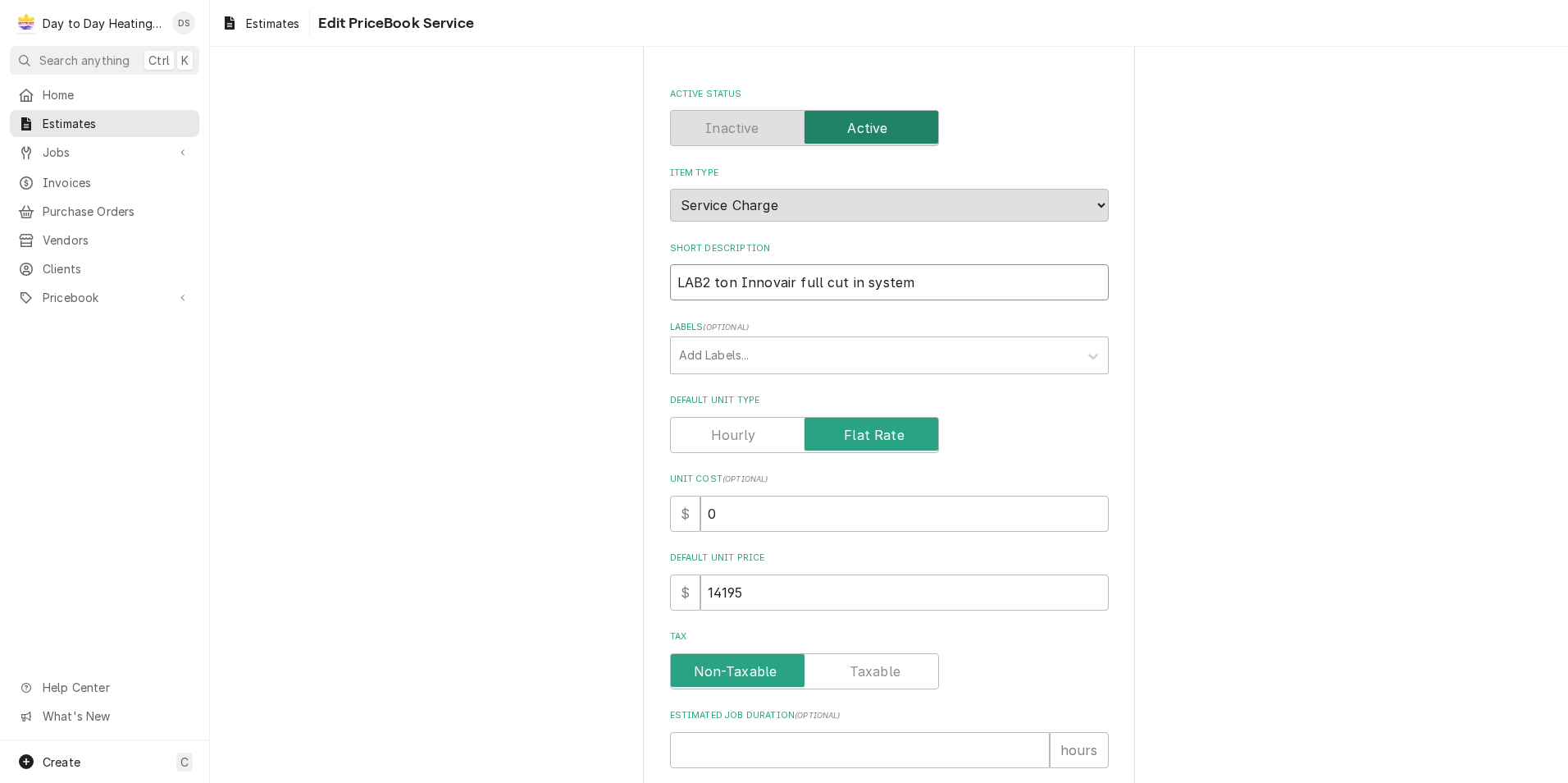
type input "LABO2 ton Innovair full cut in system"
type textarea "x"
type input "LABOR2 ton Innovair full cut in system"
type textarea "x"
type input "LABOR 2 ton Innovair full cut in system"
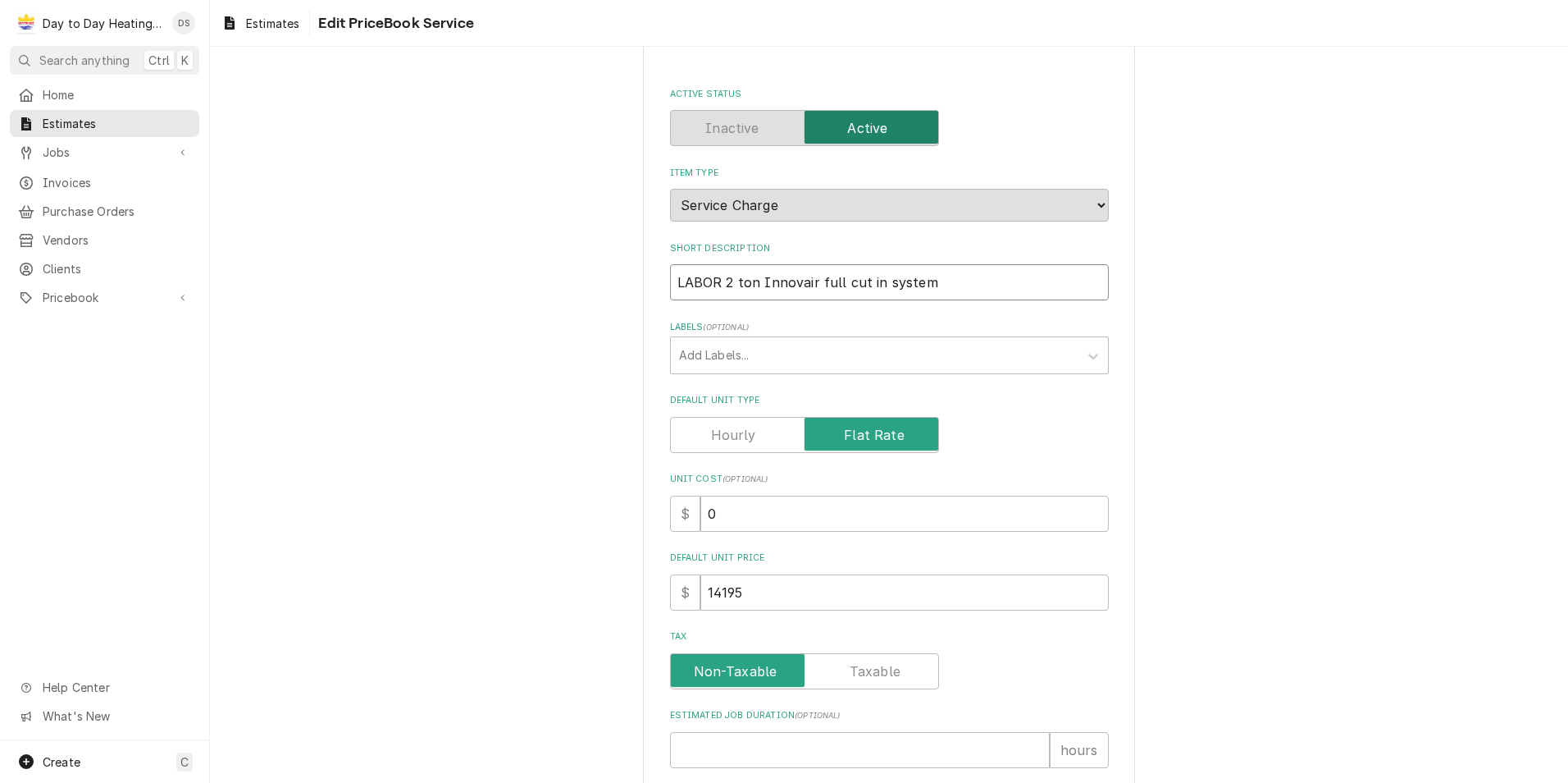
type textarea "x"
type input "LABOR O2 ton Innovair full cut in system"
type textarea "x"
type input "LABOR ON2 ton Innovair full cut in system"
type textarea "x"
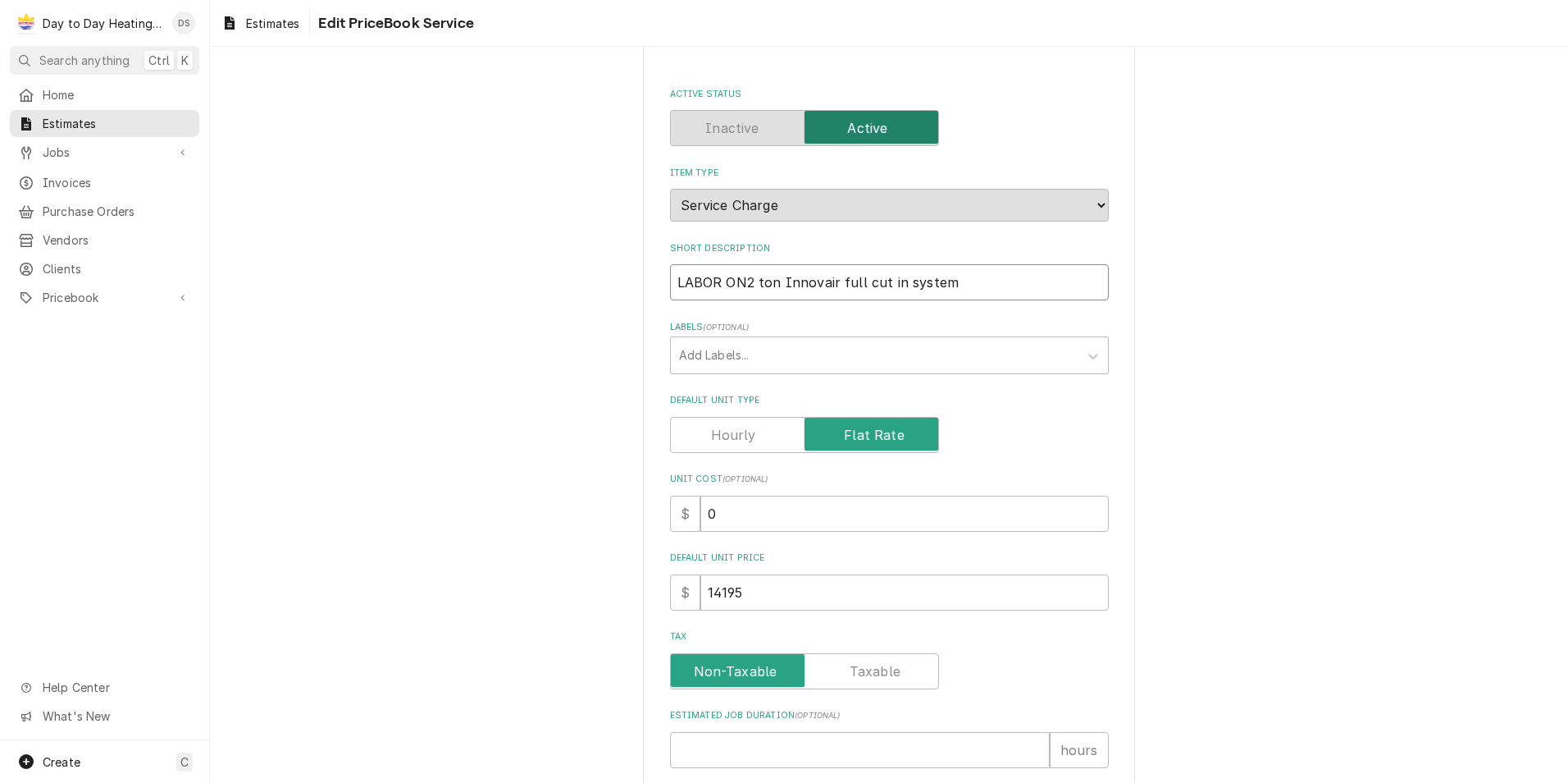
type input "LABOR ONL2 ton Innovair full cut in system"
type textarea "x"
type input "LABOR ONLY2 ton Innovair full cut in system"
type textarea "x"
type input "LABOR ONLY 2 ton Innovair full cut in system"
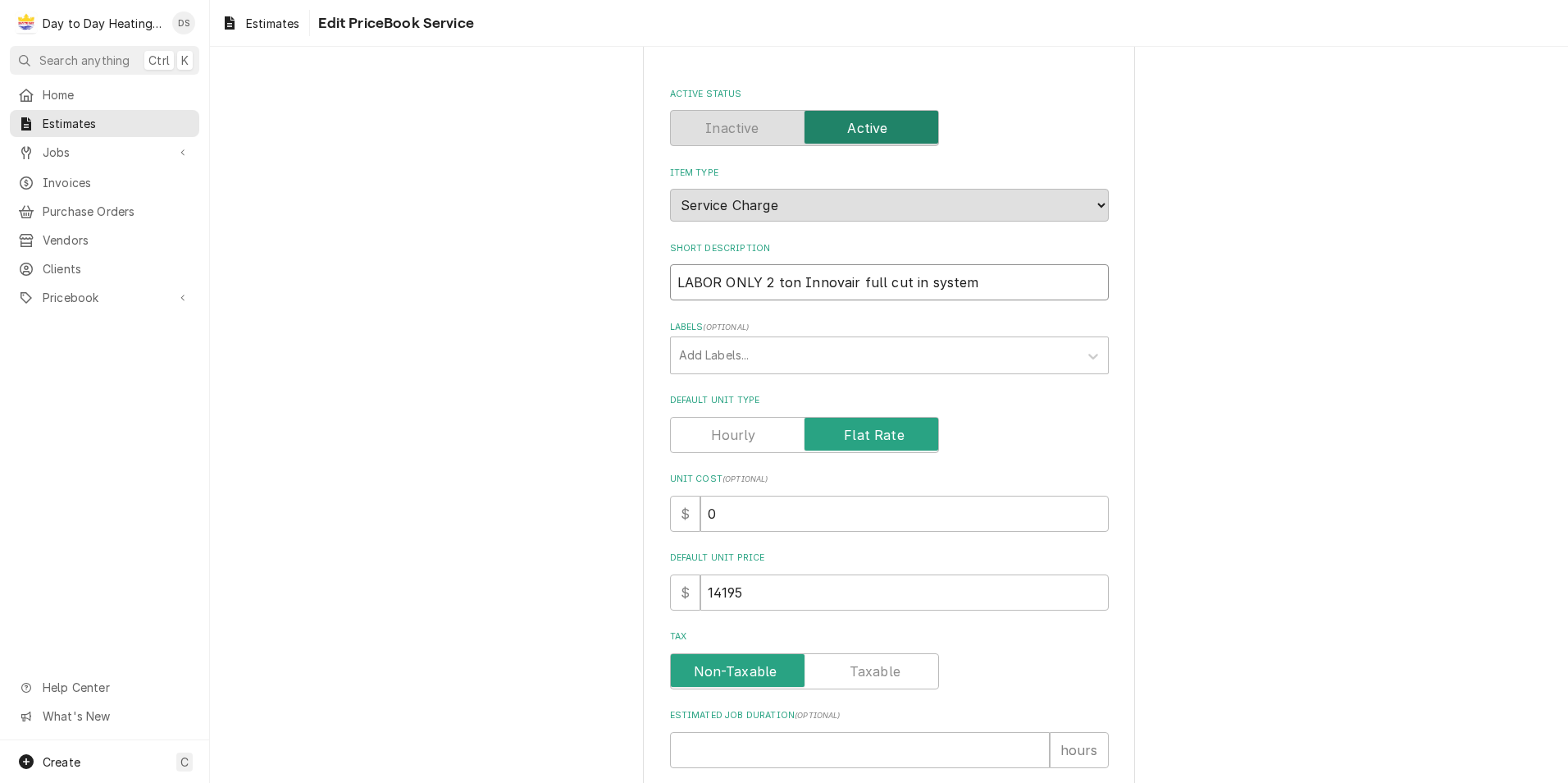
type textarea "x"
type input "LABOR ONLY 2 ton Innovair full cut in system"
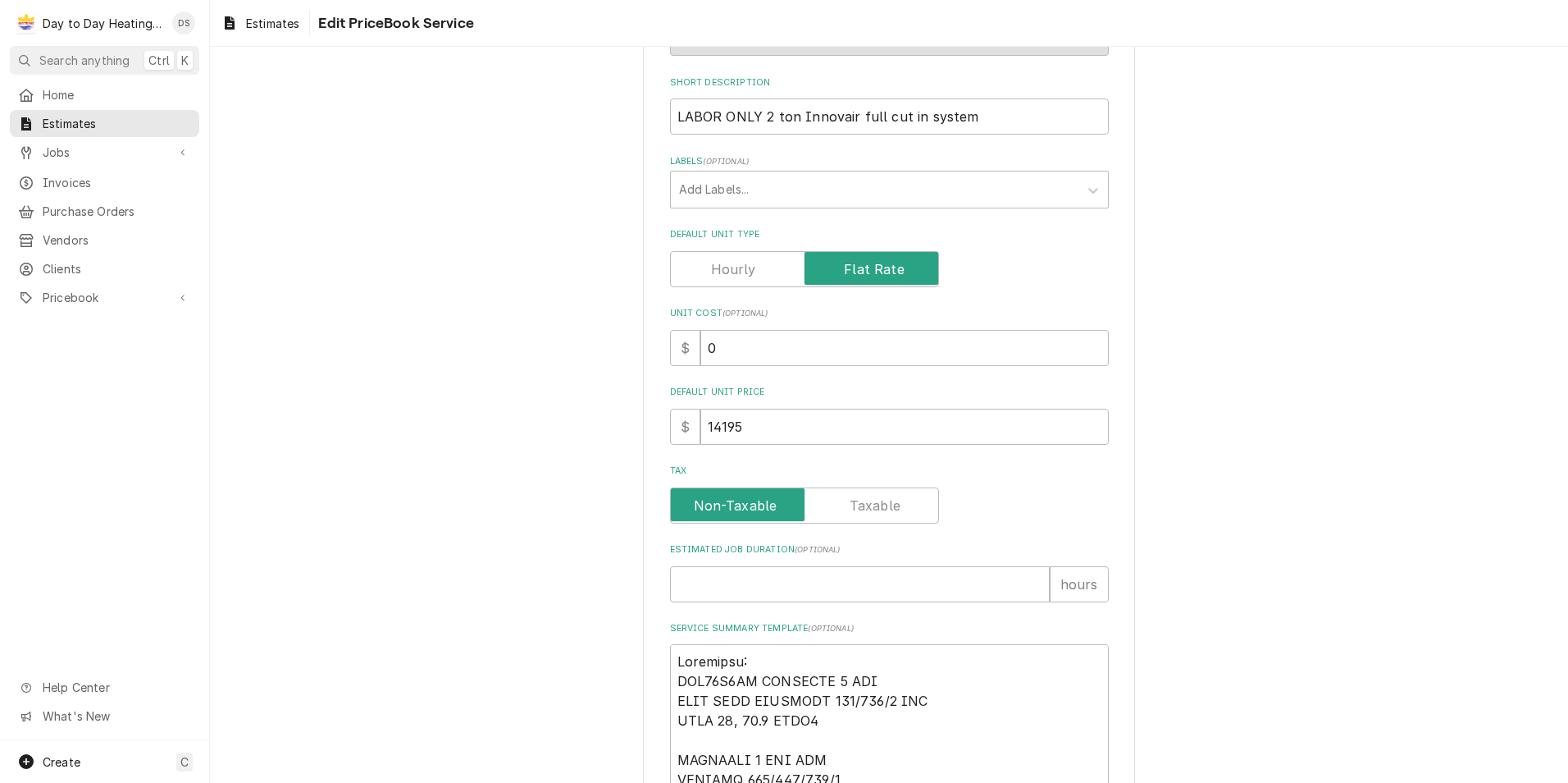
scroll to position [329, 0]
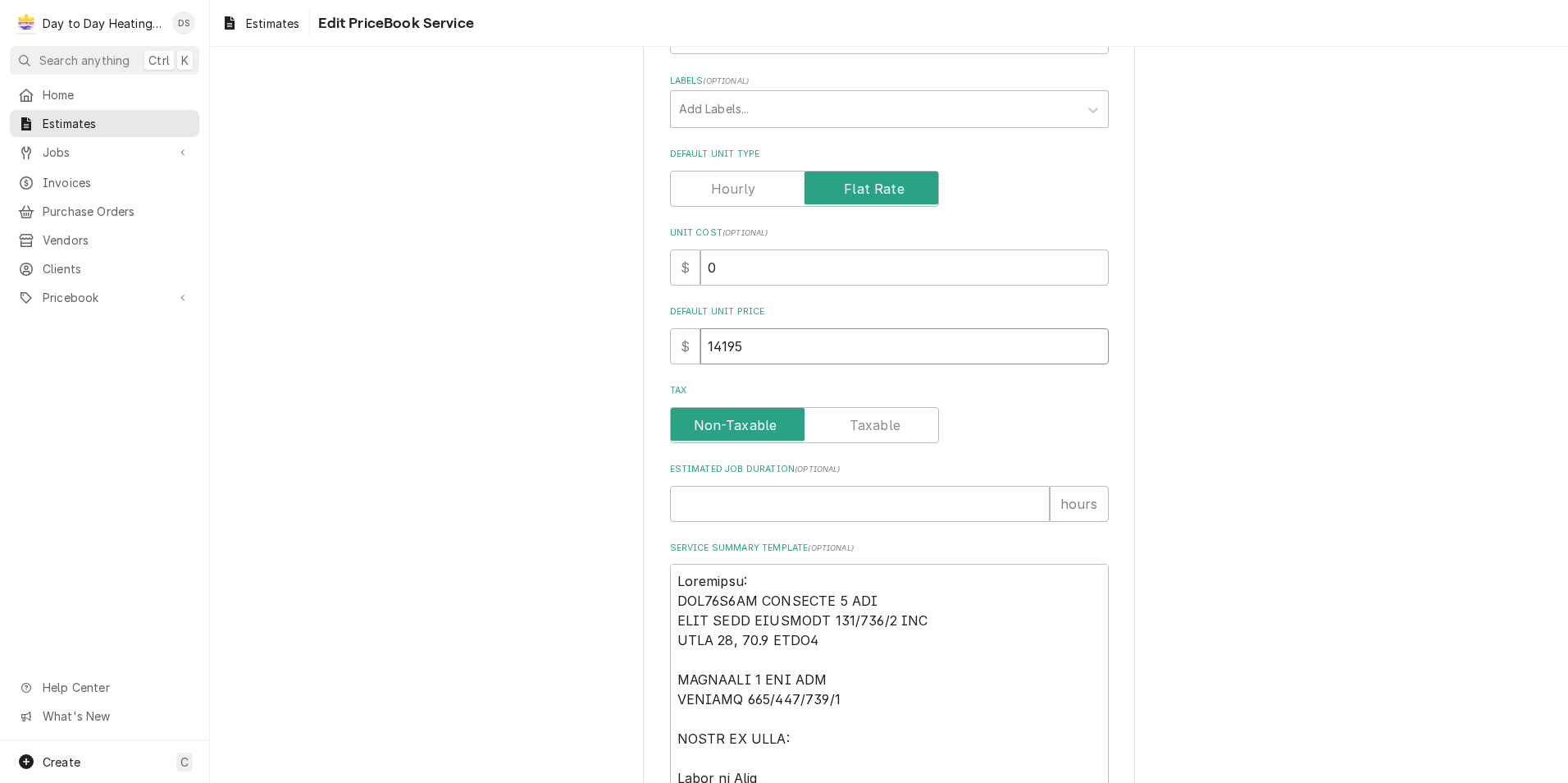
drag, startPoint x: 668, startPoint y: 340, endPoint x: 574, endPoint y: 345, distance: 94.1
type textarea "x"
type input "6"
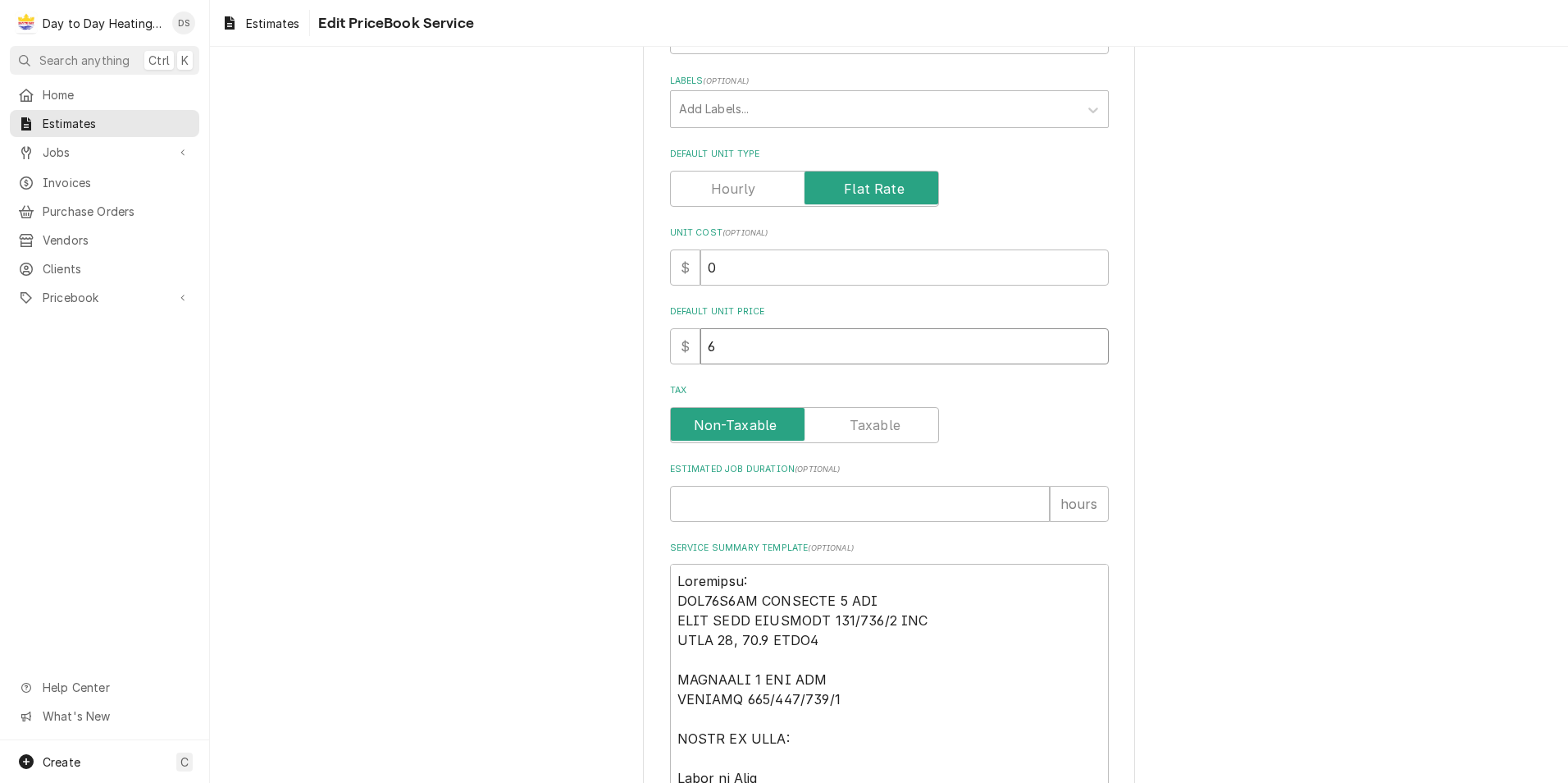
type textarea "x"
type input "63"
type textarea "x"
type input "639"
type textarea "x"
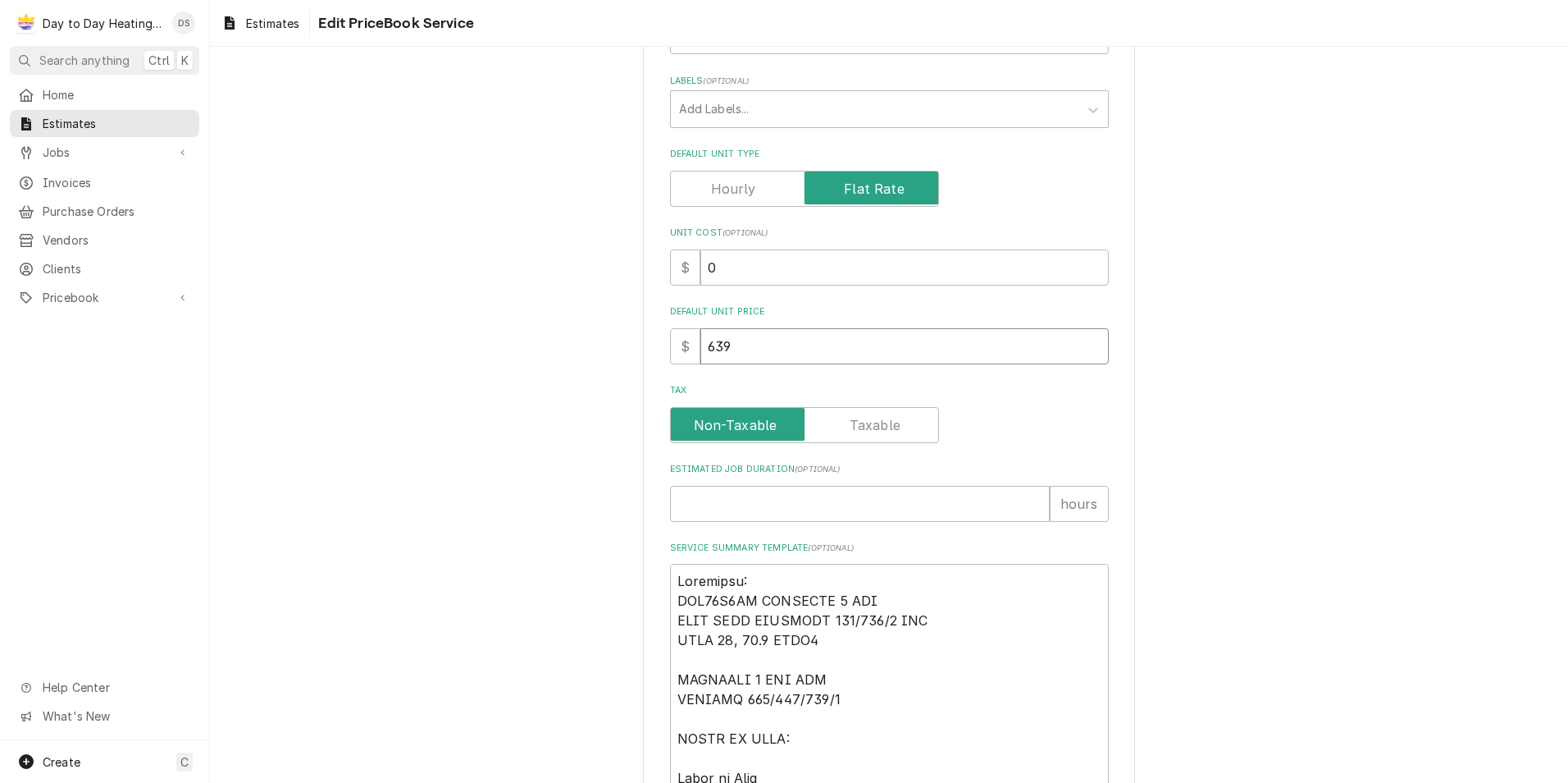
type input "6395"
type textarea "x"
type input "6395"
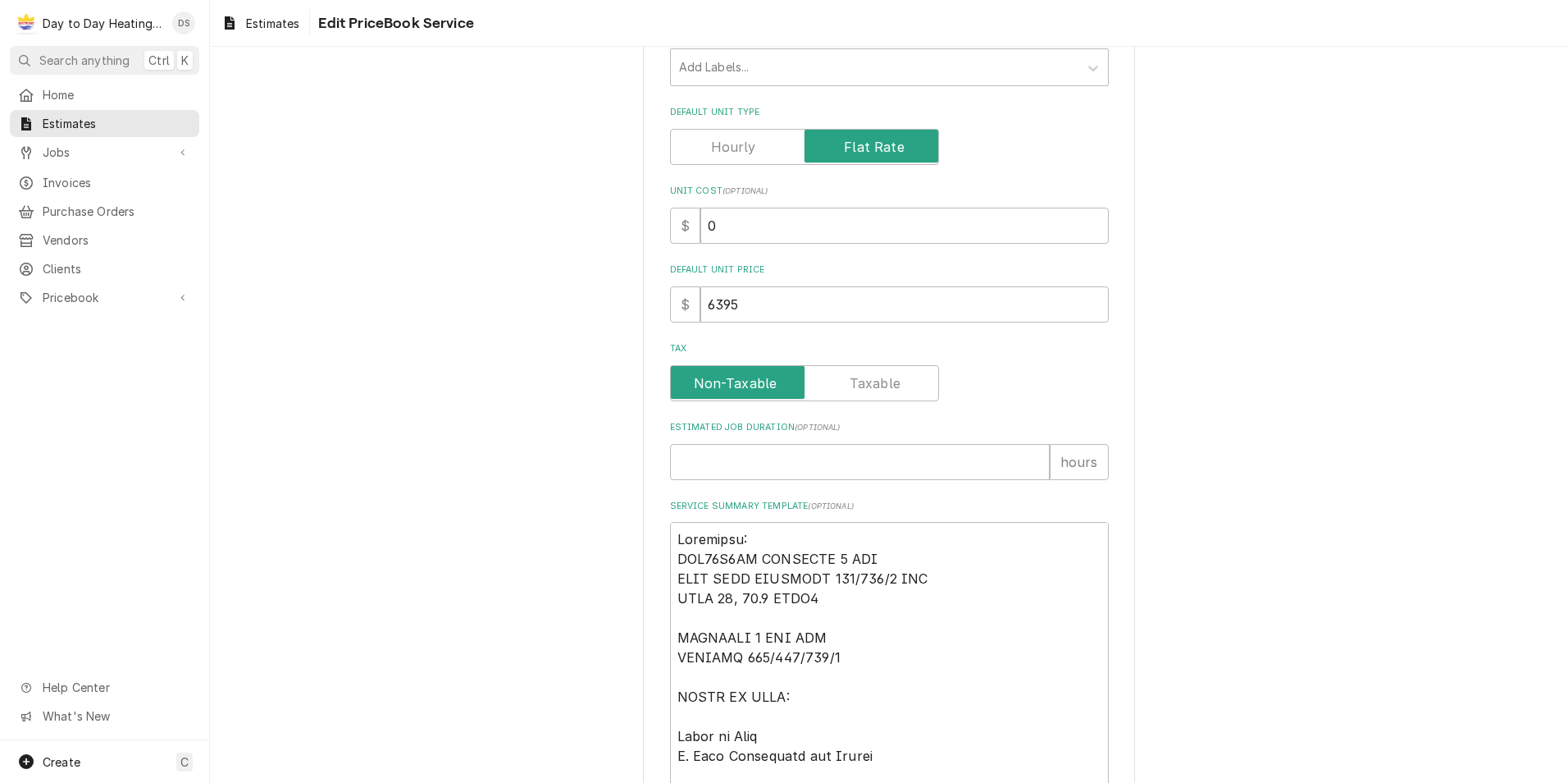
scroll to position [410, 0]
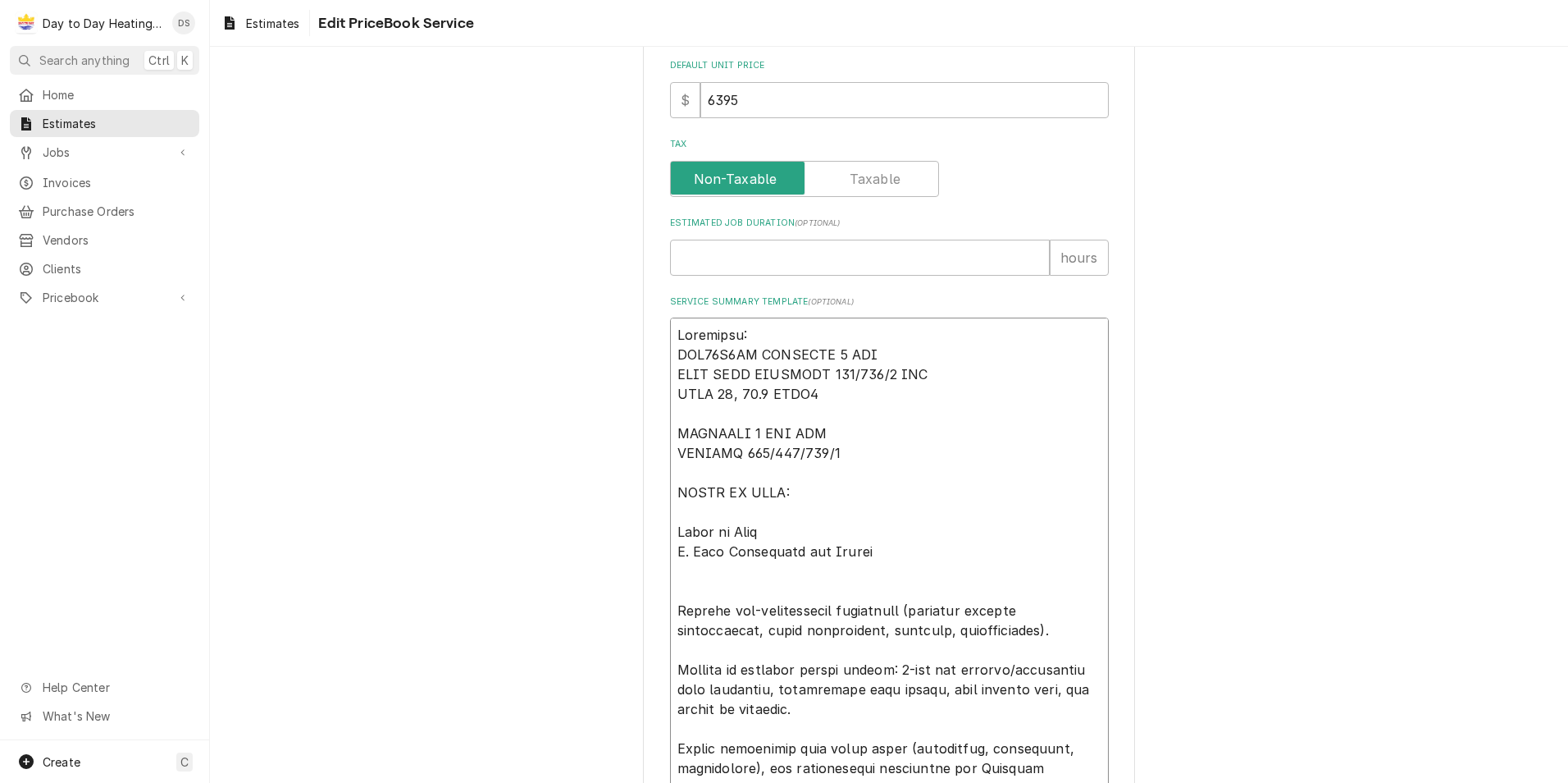
type textarea "x"
type textarea "Equipment: SOV24H2BA INNOVAIR 2 TON HEAT PUMP SLIMLINE 208/230/1 MAX FUSE 20, 1…"
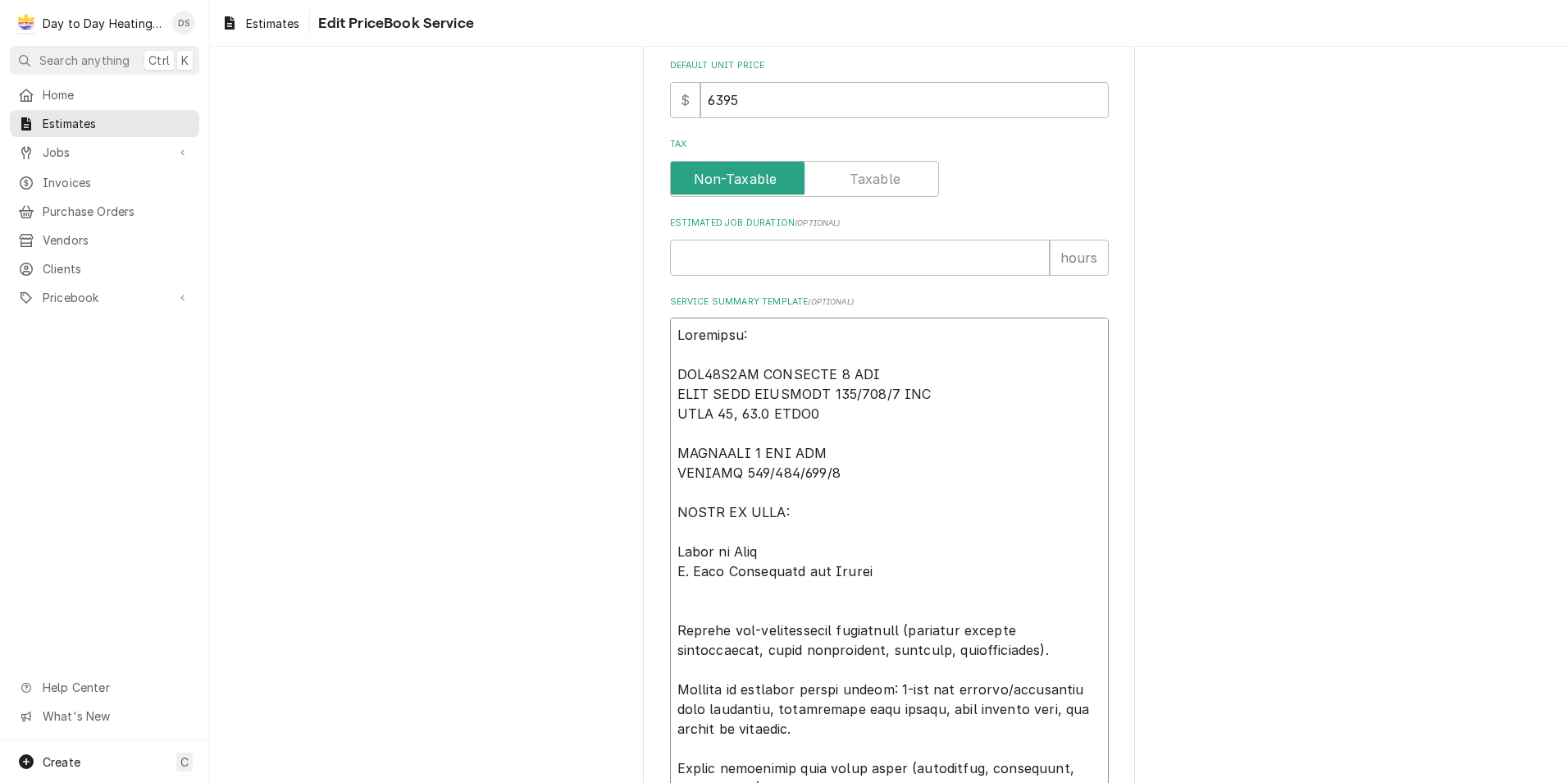
type textarea "x"
type textarea "Equipment: SOV24H2BA INNOVAIR 2 TON HEAT PUMP SLIMLINE 208/230/1 MAX FUSE 20, 1…"
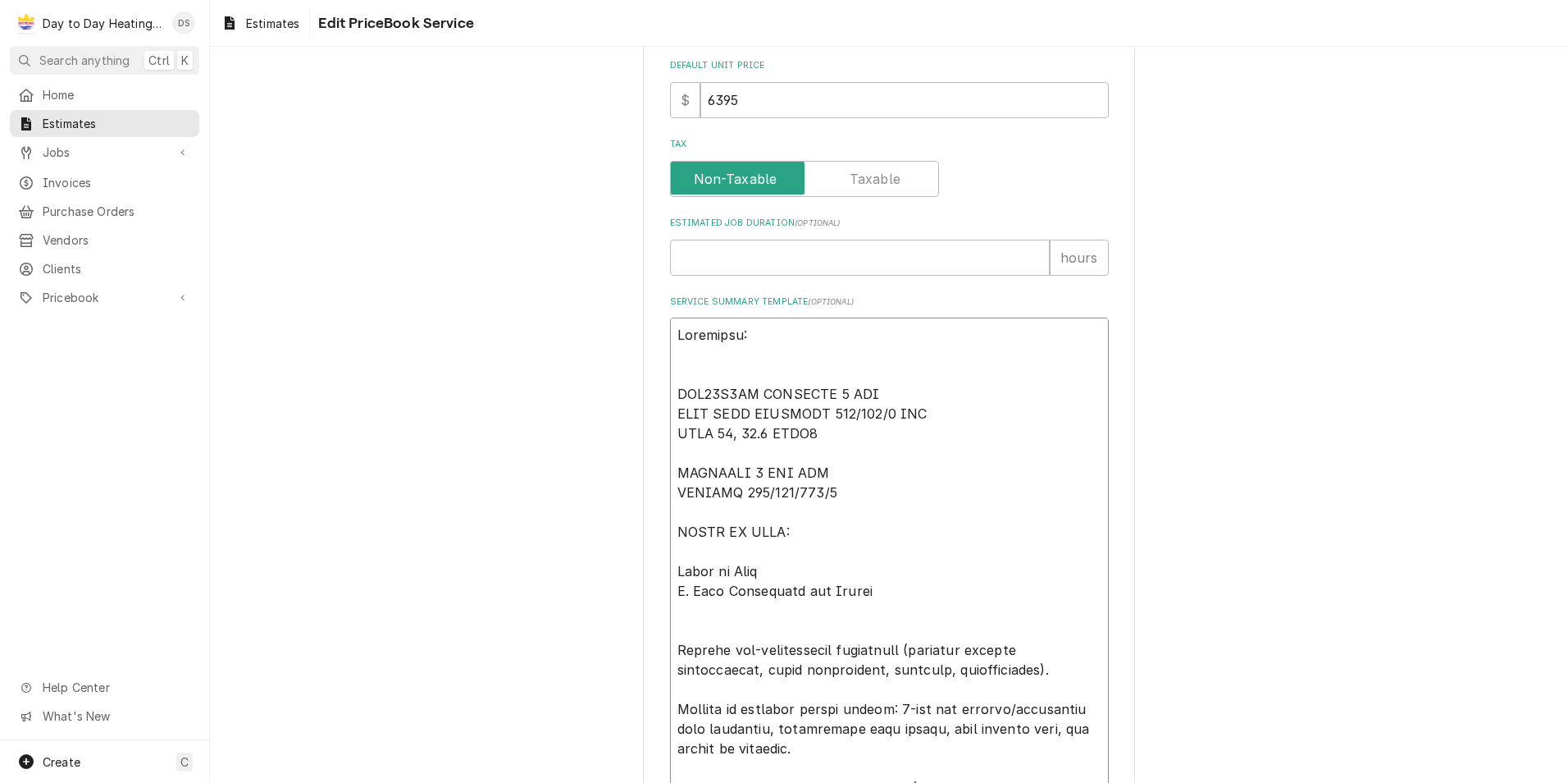
type textarea "x"
type textarea "Equipment: T SOV24H2BA INNOVAIR 2 TON HEAT PUMP SLIMLINE 208/230/1 MAX FUSE 20,…"
type textarea "x"
type textarea "Equipment: To SOV24H2BA INNOVAIR 2 TON HEAT PUMP SLIMLINE 208/230/1 MAX FUSE 20…"
type textarea "x"
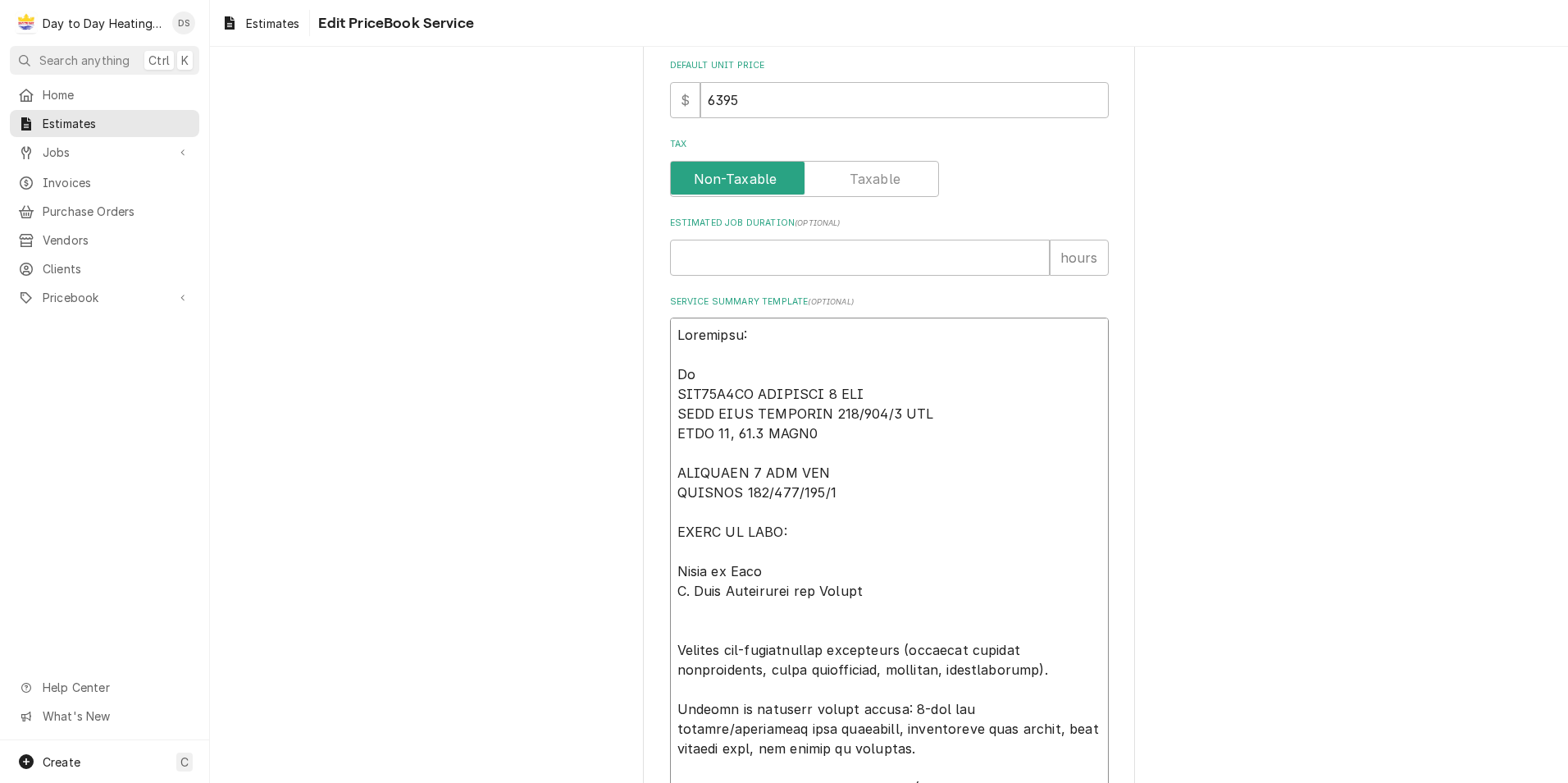
type textarea "Equipment: To SOV24H2BA INNOVAIR 2 TON HEAT PUMP SLIMLINE 208/230/1 MAX FUSE 20…"
type textarea "x"
type textarea "Equipment: To b SOV24H2BA INNOVAIR 2 TON HEAT PUMP SLIMLINE 208/230/1 MAX FUSE …"
type textarea "x"
type textarea "Equipment: To be SOV24H2BA INNOVAIR 2 TON HEAT PUMP SLIMLINE 208/230/1 MAX FUSE…"
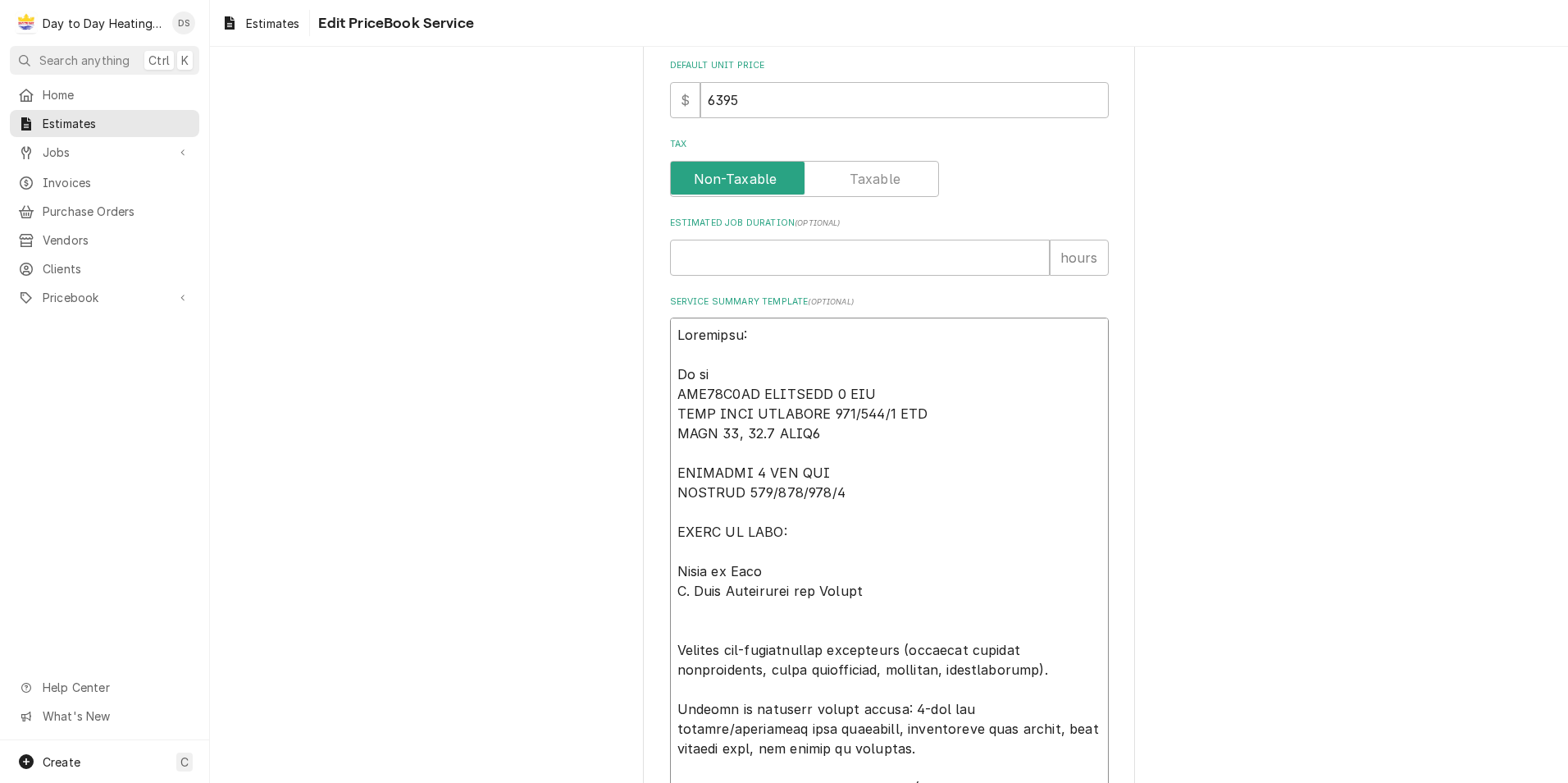
type textarea "x"
type textarea "Equipment: To be SOV24H2BA INNOVAIR 2 TON HEAT PUMP SLIMLINE 208/230/1 MAX FUSE…"
type textarea "x"
type textarea "Equipment: To be p SOV24H2BA INNOVAIR 2 TON HEAT PUMP SLIMLINE 208/230/1 MAX FU…"
type textarea "x"
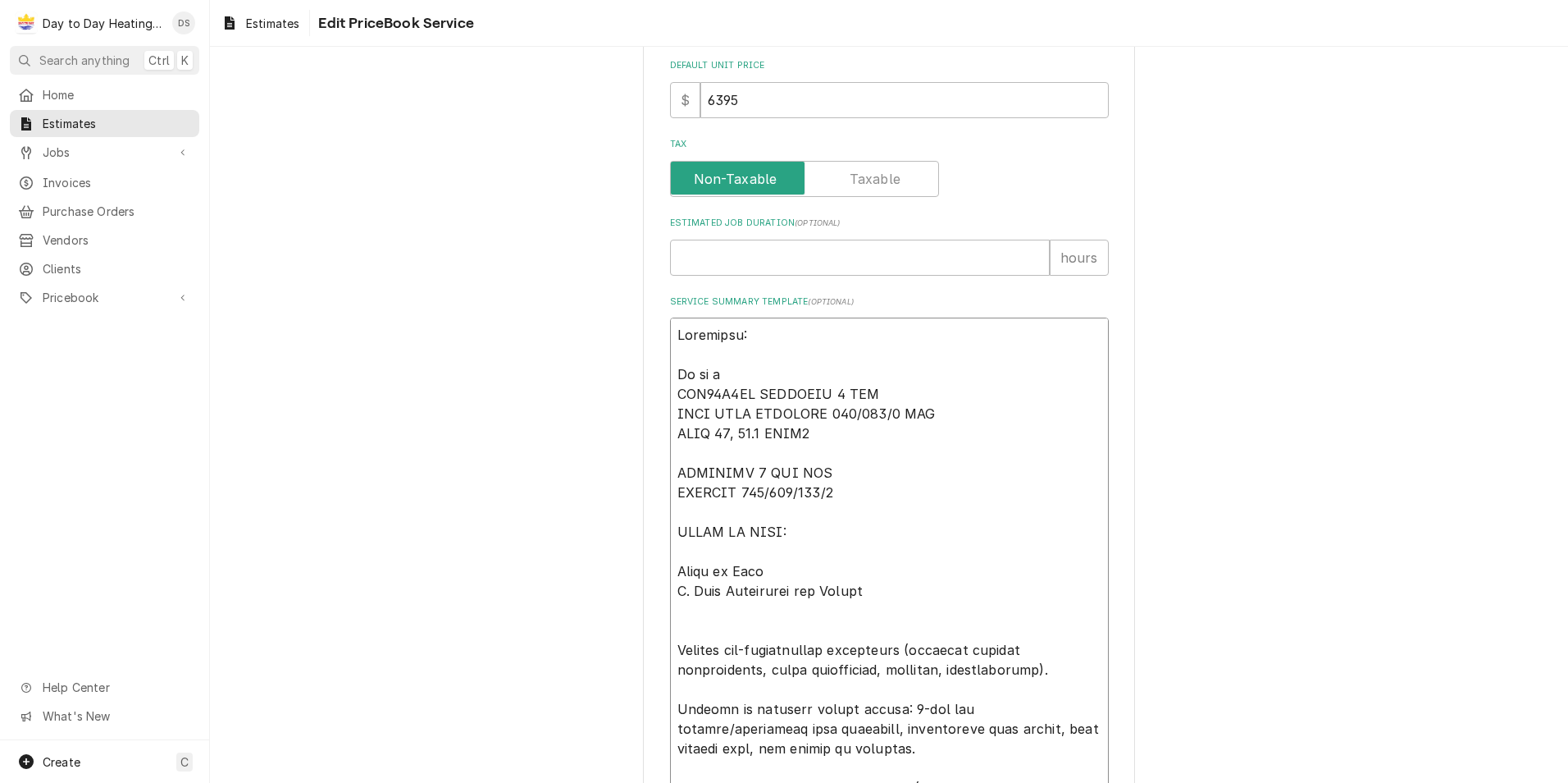
type textarea "Equipment: To be pr SOV24H2BA INNOVAIR 2 TON HEAT PUMP SLIMLINE 208/230/1 MAX F…"
type textarea "x"
type textarea "Equipment: To be pro SOV24H2BA INNOVAIR 2 TON HEAT PUMP SLIMLINE 208/230/1 MAX …"
type textarea "x"
type textarea "Equipment: To be prov SOV24H2BA INNOVAIR 2 TON HEAT PUMP SLIMLINE 208/230/1 MAX…"
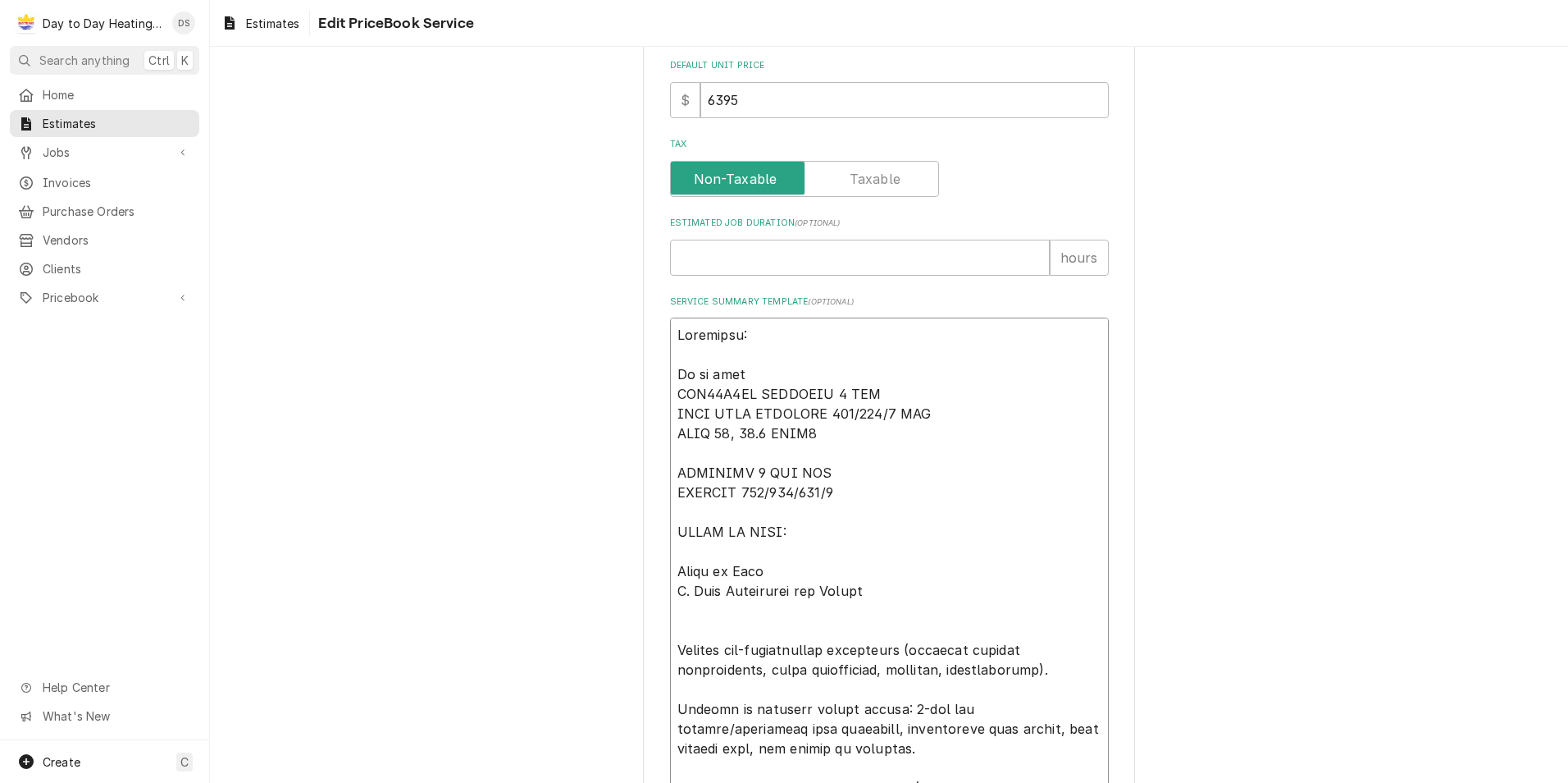
type textarea "x"
type textarea "Equipment: To be provi SOV24H2BA INNOVAIR 2 TON HEAT PUMP SLIMLINE 208/230/1 MA…"
type textarea "x"
type textarea "Equipment: To be provid SOV24H2BA INNOVAIR 2 TON HEAT PUMP SLIMLINE 208/230/1 M…"
type textarea "x"
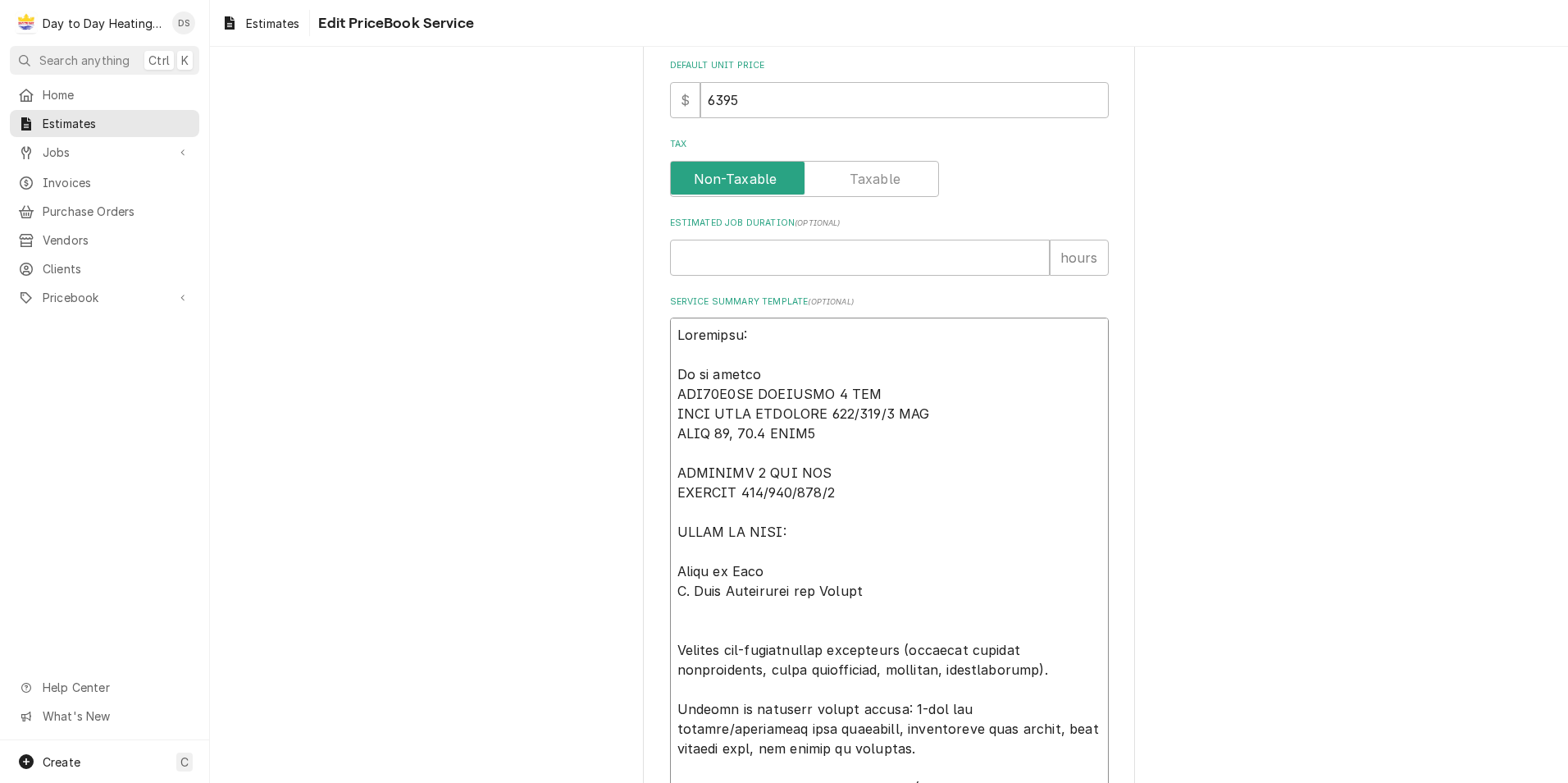
type textarea "Equipment: To be provide SOV24H2BA INNOVAIR 2 TON HEAT PUMP SLIMLINE 208/230/1 …"
type textarea "x"
type textarea "Equipment: To be provided SOV24H2BA INNOVAIR 2 TON HEAT PUMP SLIMLINE 208/230/1…"
type textarea "x"
type textarea "Equipment: To be provided SOV24H2BA INNOVAIR 2 TON HEAT PUMP SLIMLINE 208/230/1…"
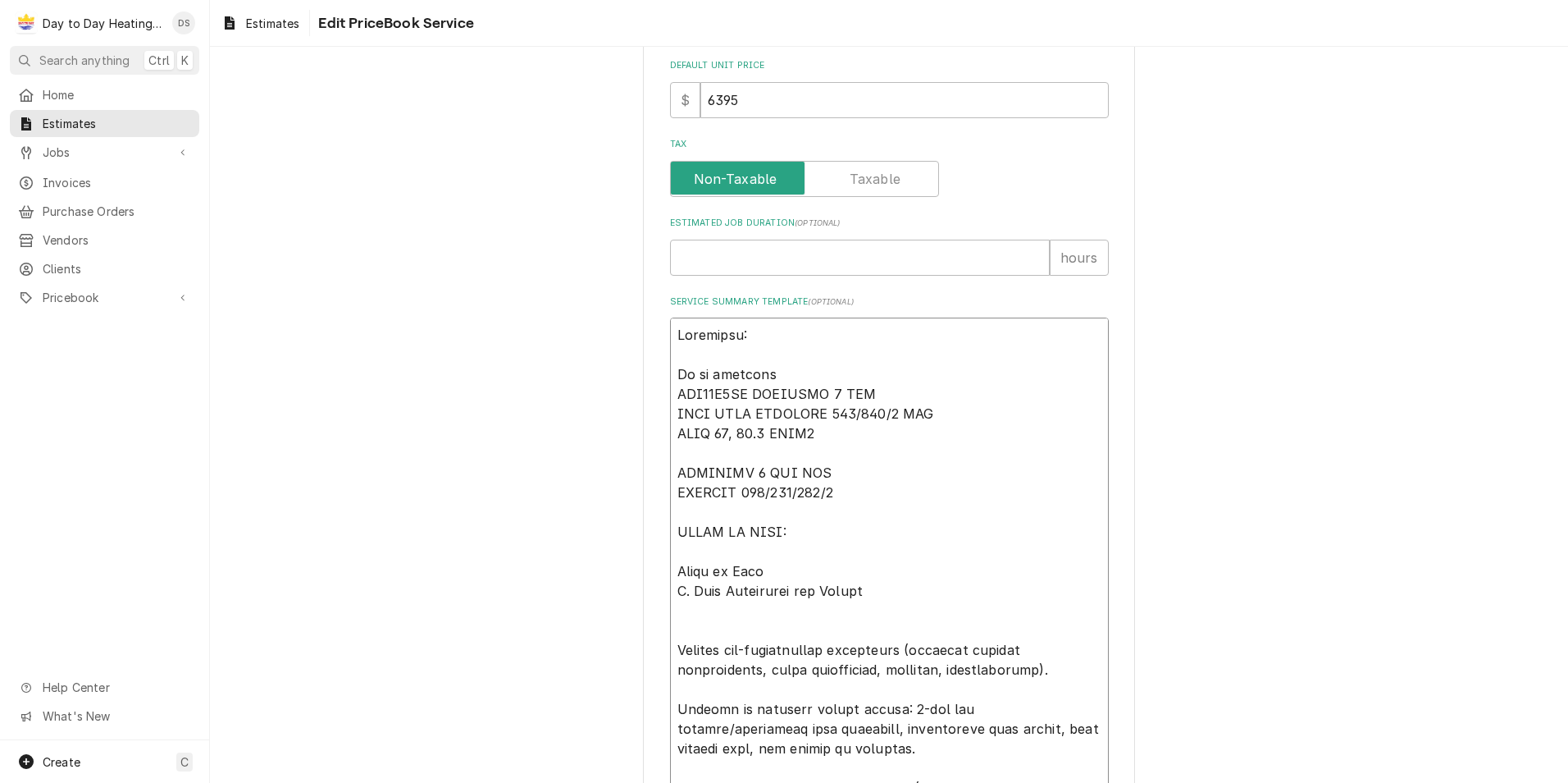
type textarea "x"
type textarea "Equipment: To be provided b SOV24H2BA INNOVAIR 2 TON HEAT PUMP SLIMLINE 208/230…"
type textarea "x"
type textarea "Equipment: To be provided by SOV24H2BA INNOVAIR 2 TON HEAT PUMP SLIMLINE 208/23…"
type textarea "x"
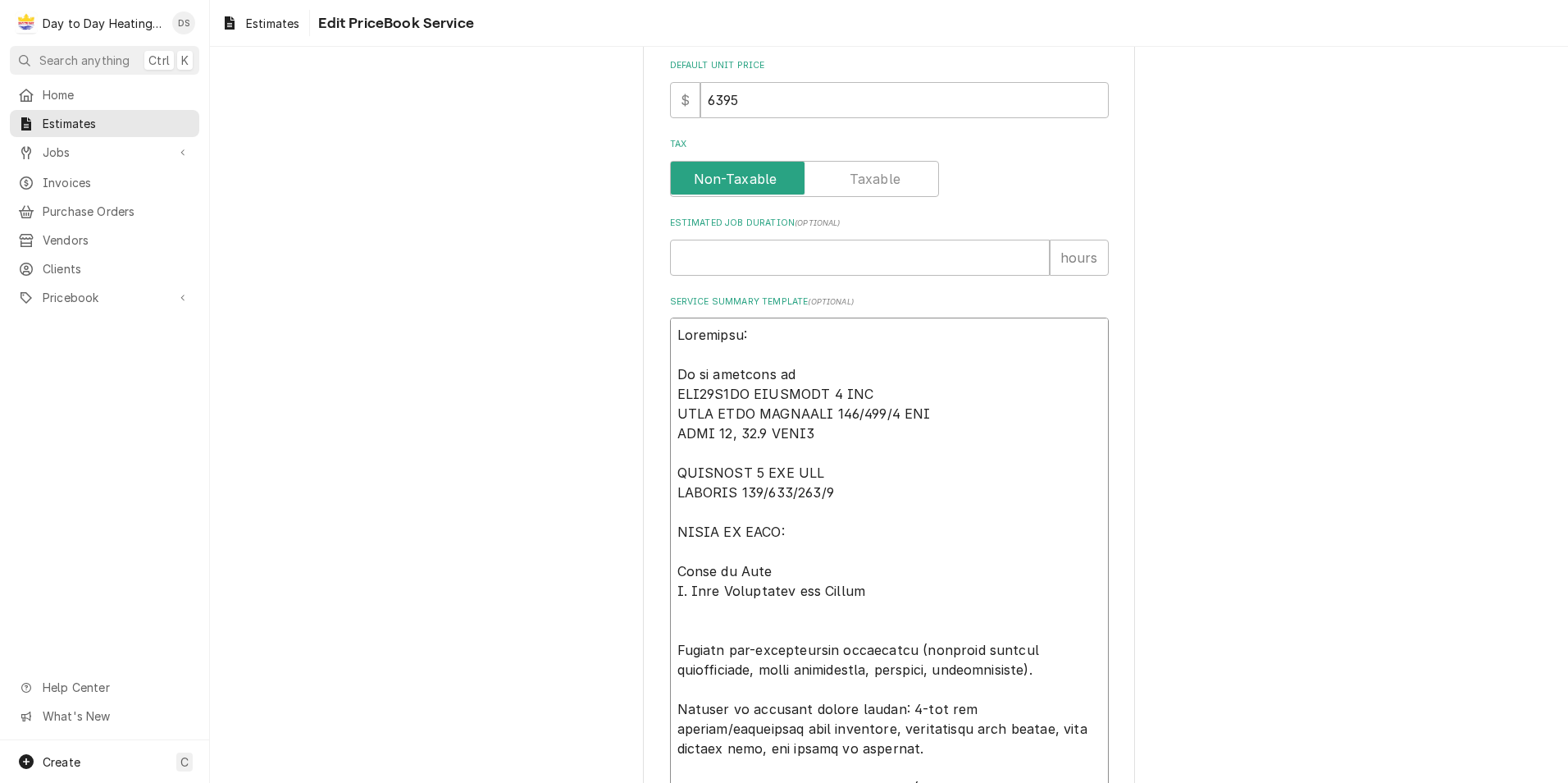
type textarea "Equipment: To be provided by SOV24H2BA INNOVAIR 2 TON HEAT PUMP SLIMLINE 208/23…"
type textarea "x"
type textarea "Equipment: To be provided by T SOV24H2BA INNOVAIR 2 TON HEAT PUMP SLIMLINE 208/…"
type textarea "x"
type textarea "Equipment: To be provided by Tr SOV24H2BA INNOVAIR 2 TON HEAT PUMP SLIMLINE 208…"
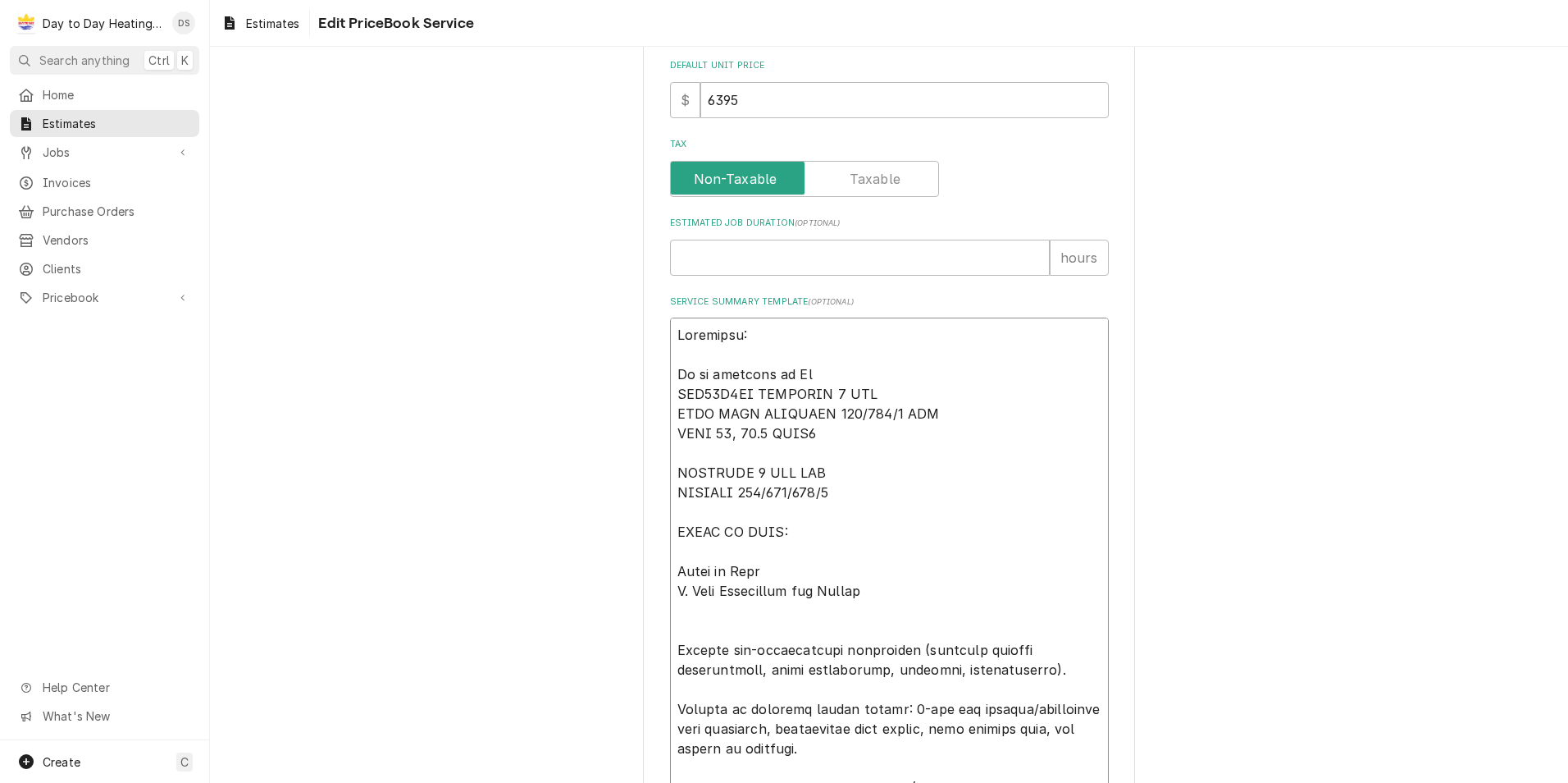
type textarea "x"
type textarea "Equipment: To be provided by Tri SOV24H2BA INNOVAIR 2 TON HEAT PUMP SLIMLINE 20…"
type textarea "x"
type textarea "Equipment: To be provided by Trip SOV24H2BA INNOVAIR 2 TON HEAT PUMP SLIMLINE 2…"
type textarea "x"
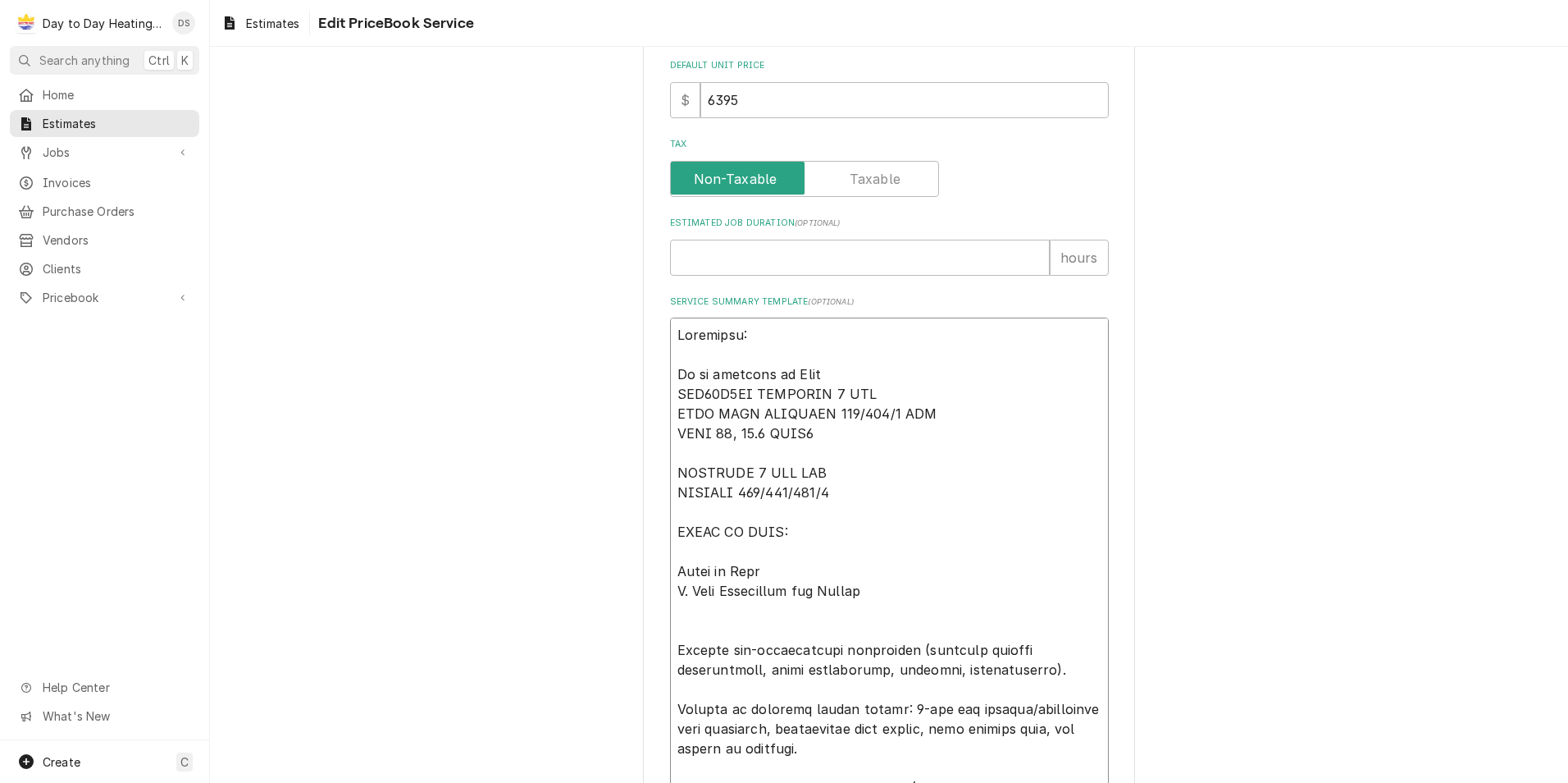
type textarea "Equipment: To be provided by Tripl SOV24H2BA INNOVAIR 2 TON HEAT PUMP SLIMLINE …"
type textarea "x"
type textarea "Equipment: To be provided by Triple SOV24H2BA INNOVAIR 2 TON HEAT PUMP SLIMLINE…"
type textarea "x"
type textarea "Equipment: To be provided by Triple SOV24H2BA INNOVAIR 2 TON HEAT PUMP SLIMLINE…"
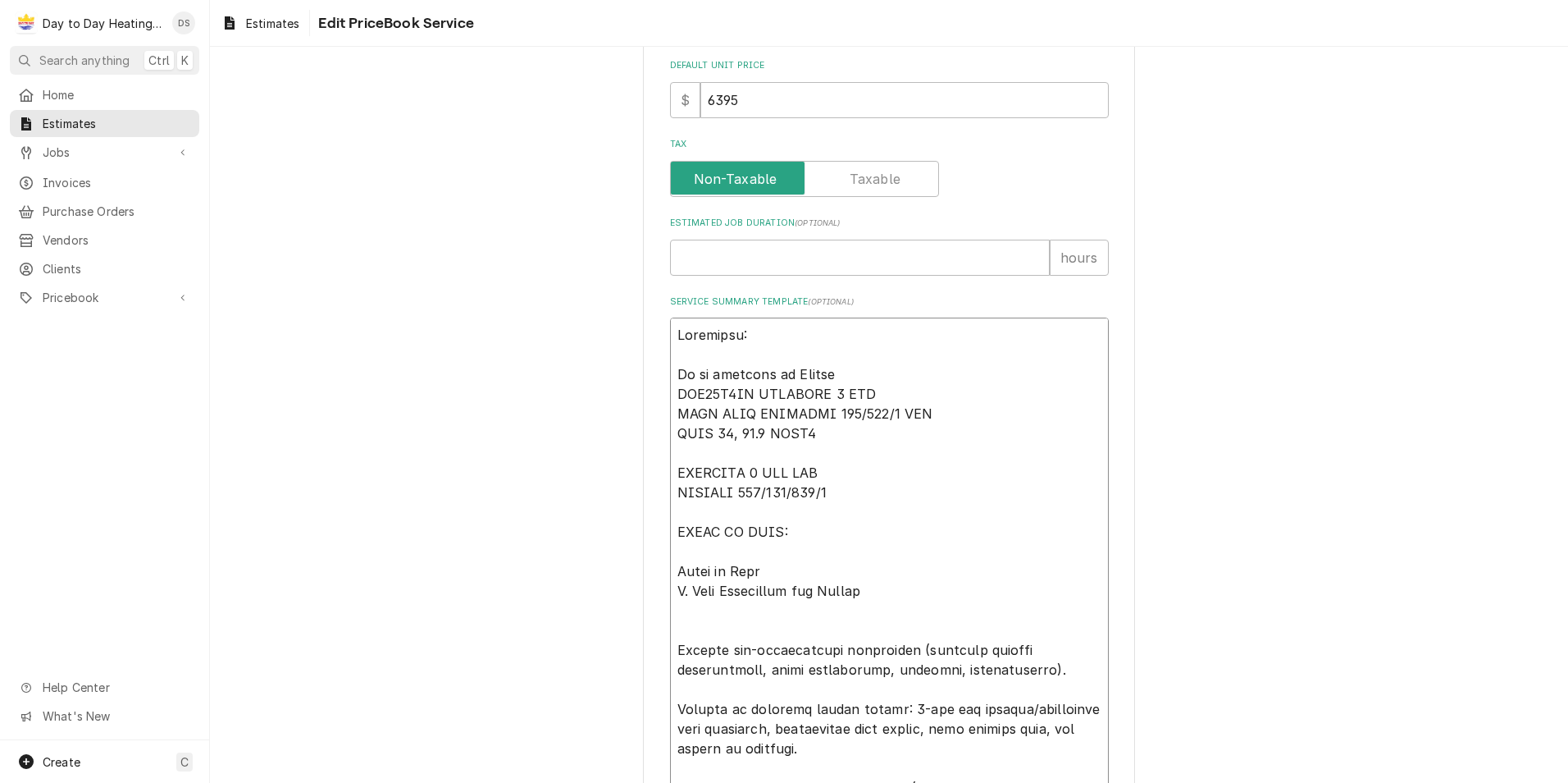
type textarea "x"
type textarea "Equipment: To be provided by Triple C SOV24H2BA INNOVAIR 2 TON HEAT PUMP SLIMLI…"
type textarea "x"
type textarea "Equipment: To be provided by Triple C SOV24H2BA INNOVAIR 2 TON HEAT PUMP SLIMLI…"
type textarea "x"
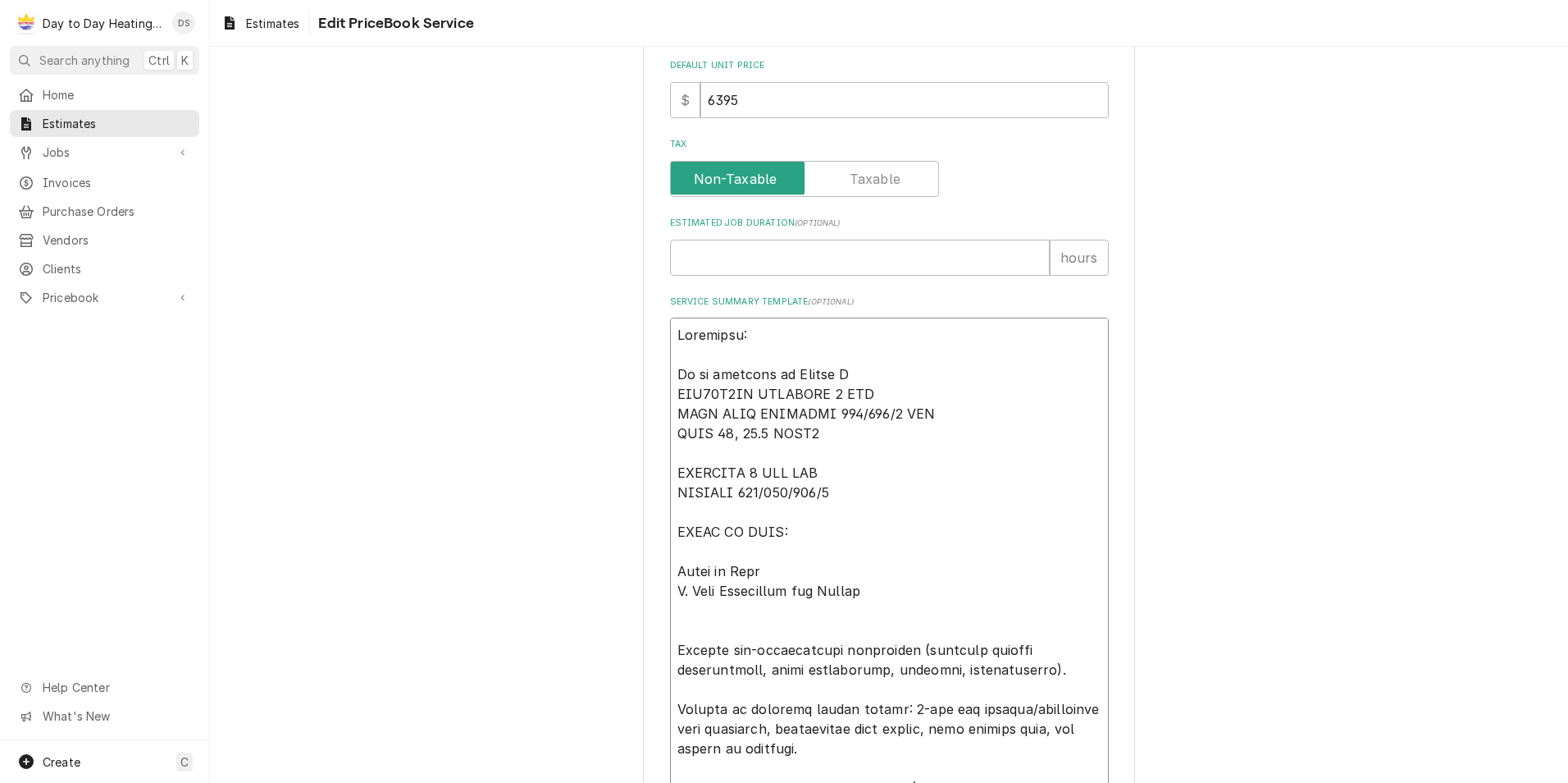
type textarea "Equipment: To be provided by Triple C c SOV24H2BA INNOVAIR 2 TON HEAT PUMP SLIM…"
type textarea "x"
type textarea "Equipment: To be provided by Triple C co SOV24H2BA INNOVAIR 2 TON HEAT PUMP SLI…"
type textarea "x"
type textarea "Equipment: To be provided by Triple C con SOV24H2BA INNOVAIR 2 TON HEAT PUMP SL…"
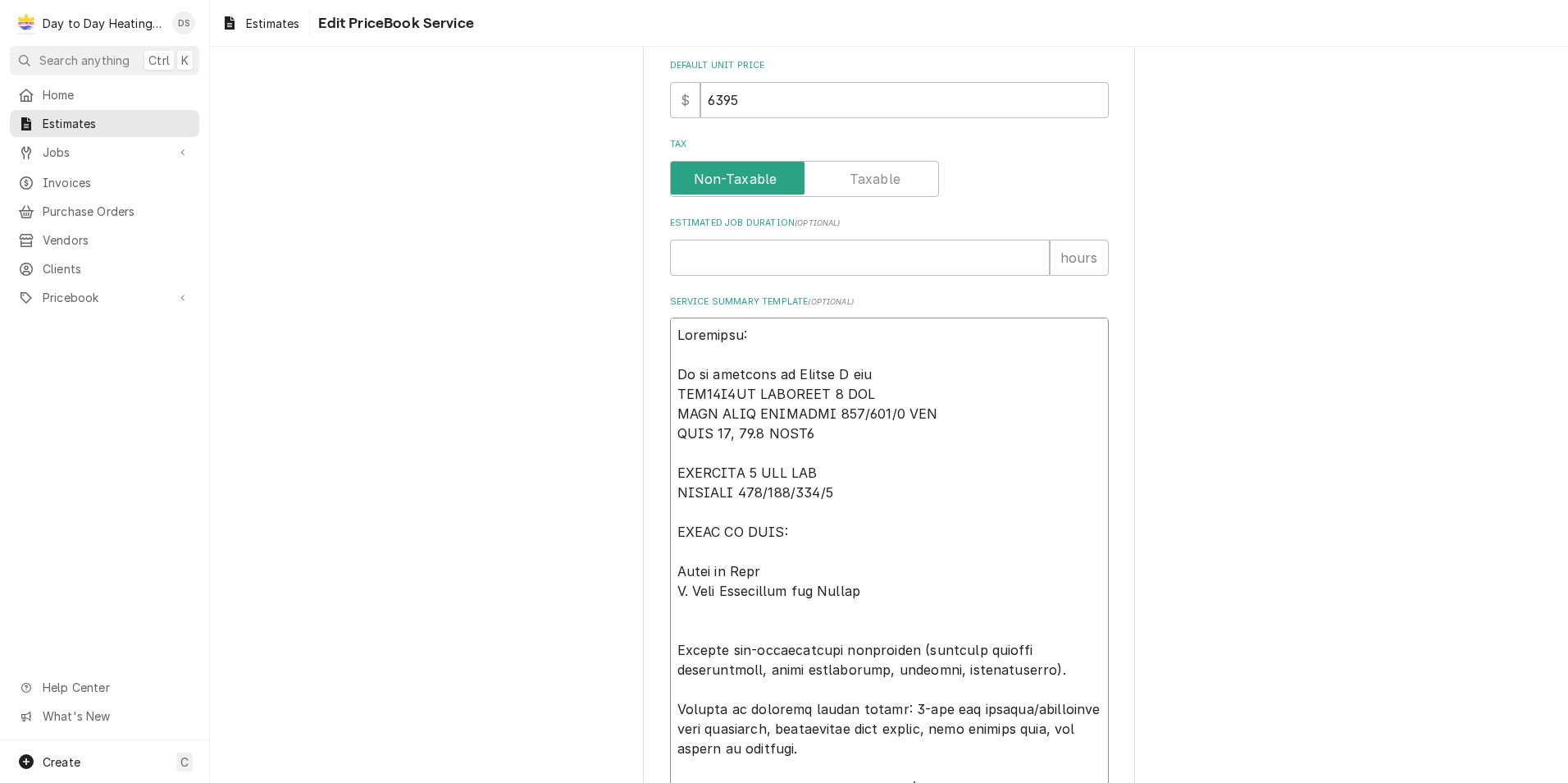
type textarea "x"
type textarea "Equipment: To be provided by Triple C cons SOV24H2BA INNOVAIR 2 TON HEAT PUMP S…"
type textarea "x"
type textarea "Equipment: To be provided by Triple C const SOV24H2BA INNOVAIR 2 TON HEAT PUMP …"
type textarea "x"
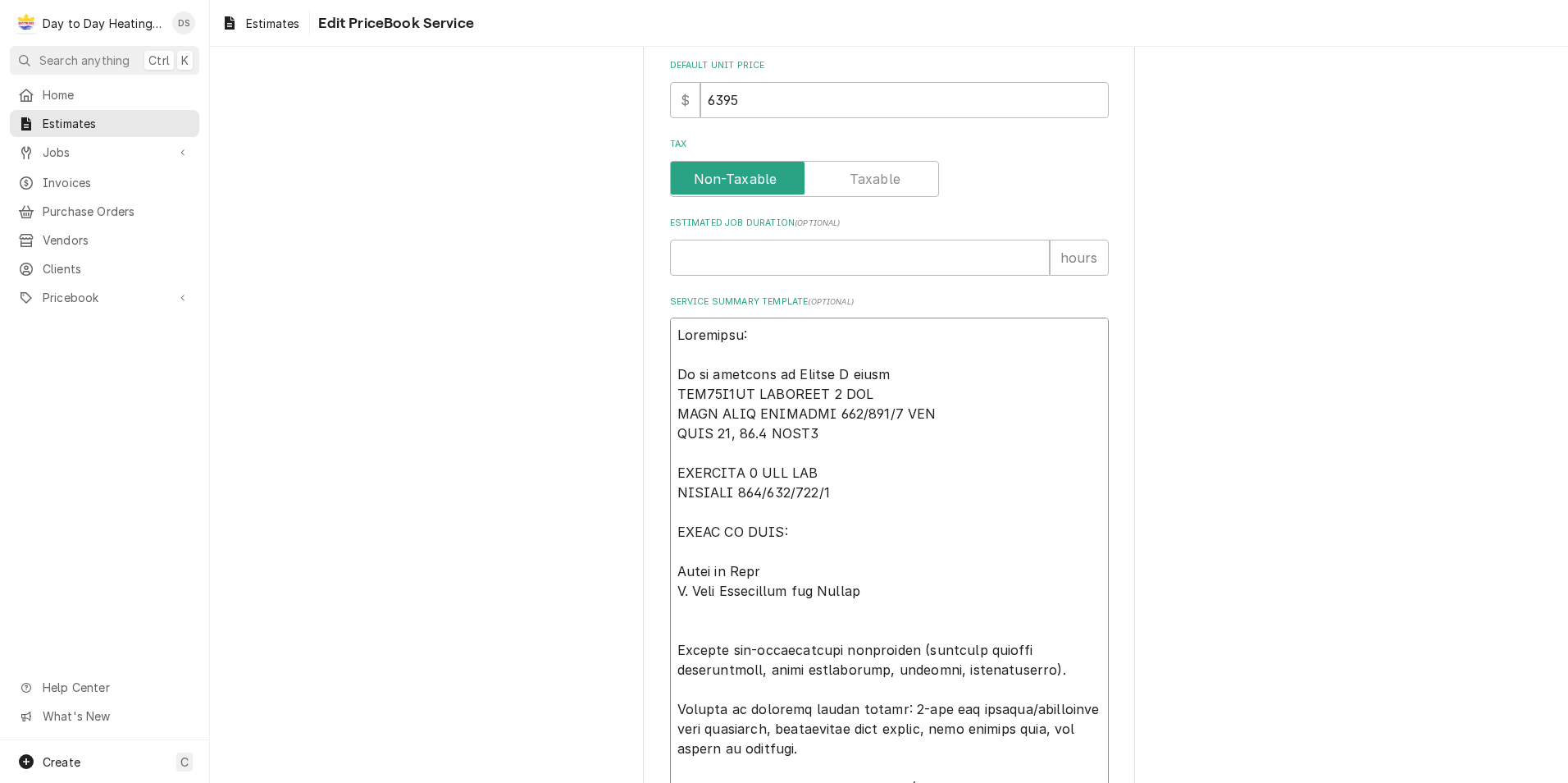
type textarea "Equipment: To be provided by Triple C constr SOV24H2BA INNOVAIR 2 TON HEAT PUMP…"
type textarea "x"
type textarea "Equipment: To be provided by Triple C constru SOV24H2BA INNOVAIR 2 TON HEAT PUM…"
type textarea "x"
type textarea "Equipment: To be provided by Triple C construc SOV24H2BA INNOVAIR 2 TON HEAT PU…"
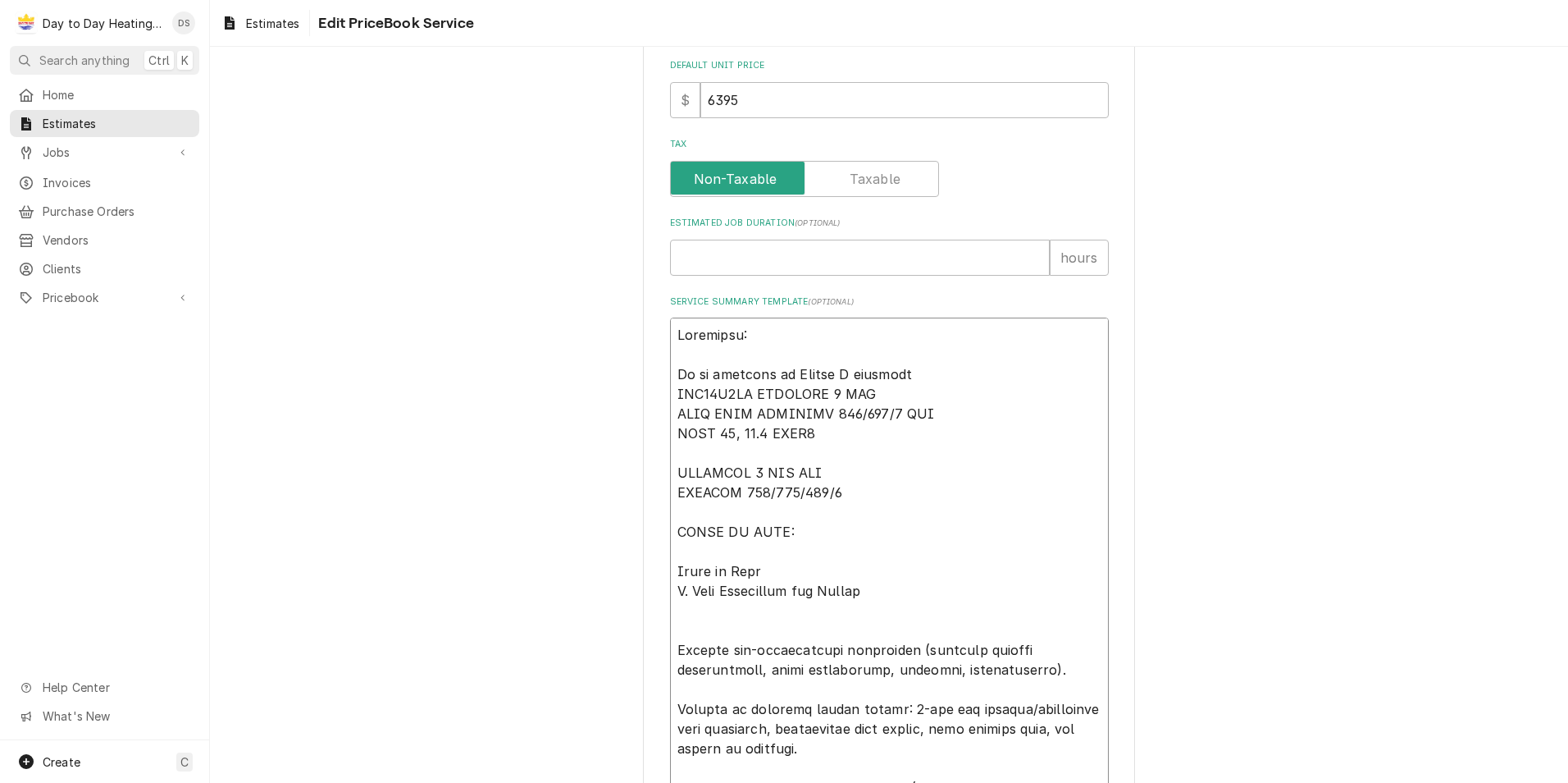
type textarea "x"
type textarea "Equipment: To be provided by Triple C construct SOV24H2BA INNOVAIR 2 TON HEAT P…"
type textarea "x"
type textarea "Equipment: To be provided by Triple C constructi SOV24H2BA INNOVAIR 2 TON HEAT …"
type textarea "x"
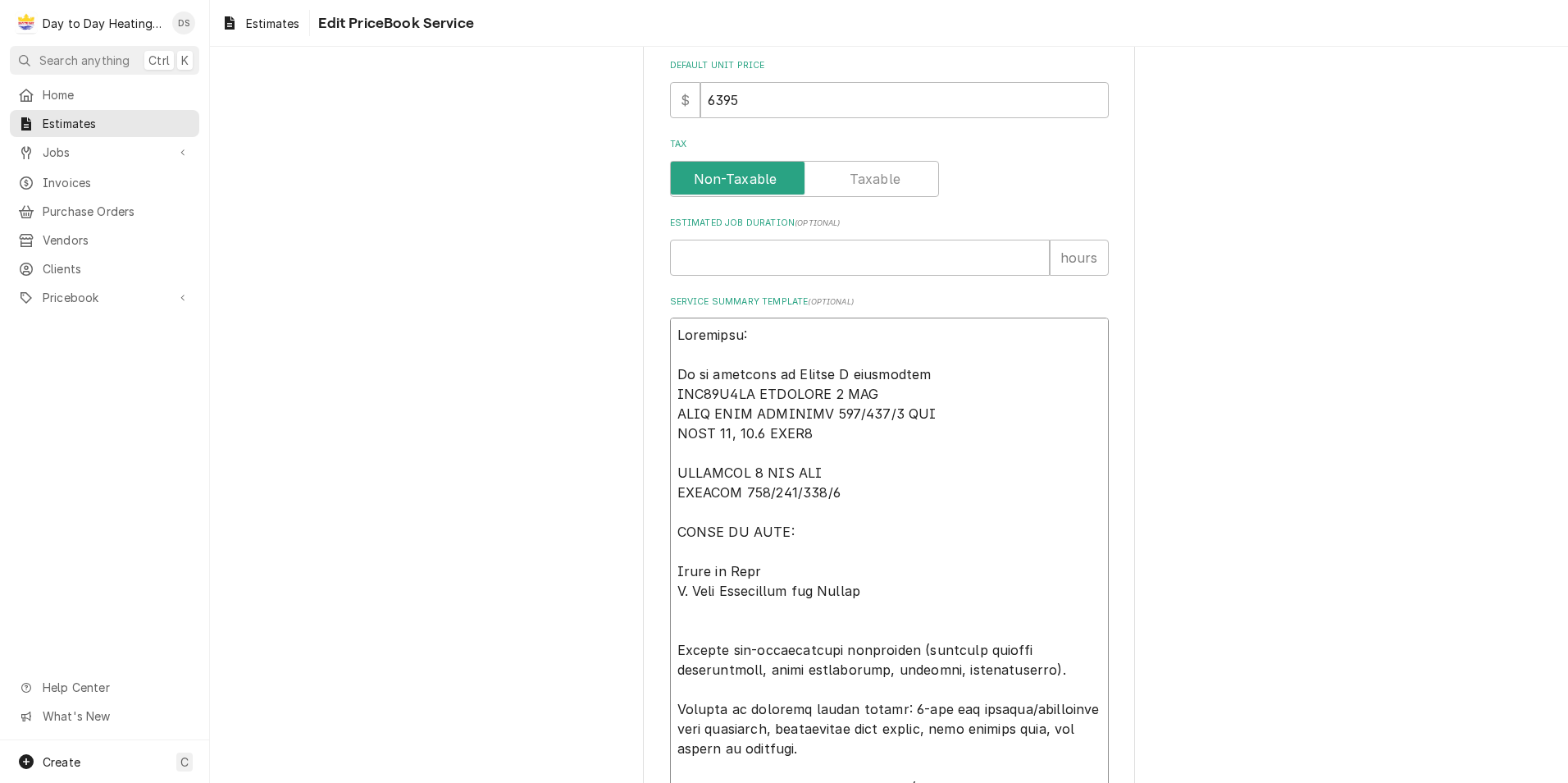
type textarea "Equipment: To be provided by Triple C constructio SOV24H2BA INNOVAIR 2 TON HEAT…"
type textarea "x"
type textarea "Equipment: To be provided by Triple C construction SOV24H2BA INNOVAIR 2 TON HEA…"
type textarea "x"
type textarea "Equipment: To be provided by Triple C construction SOV24H2BA INNOVAIR 2 TON HEA…"
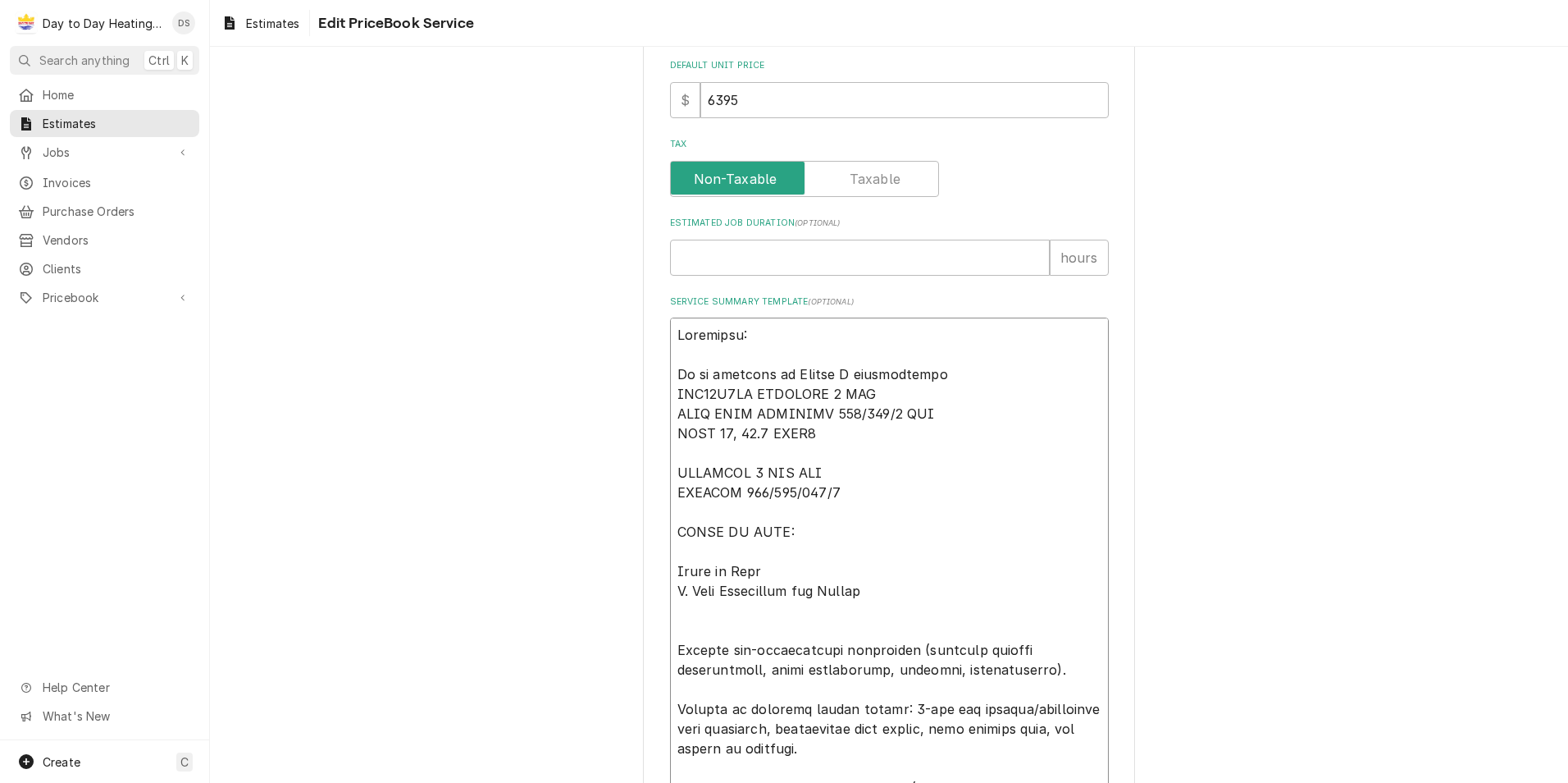
type textarea "x"
type textarea "Equipment: To be provided by Triple C construction SOV24H2BA INNOVAIR 2 TON HEA…"
type textarea "x"
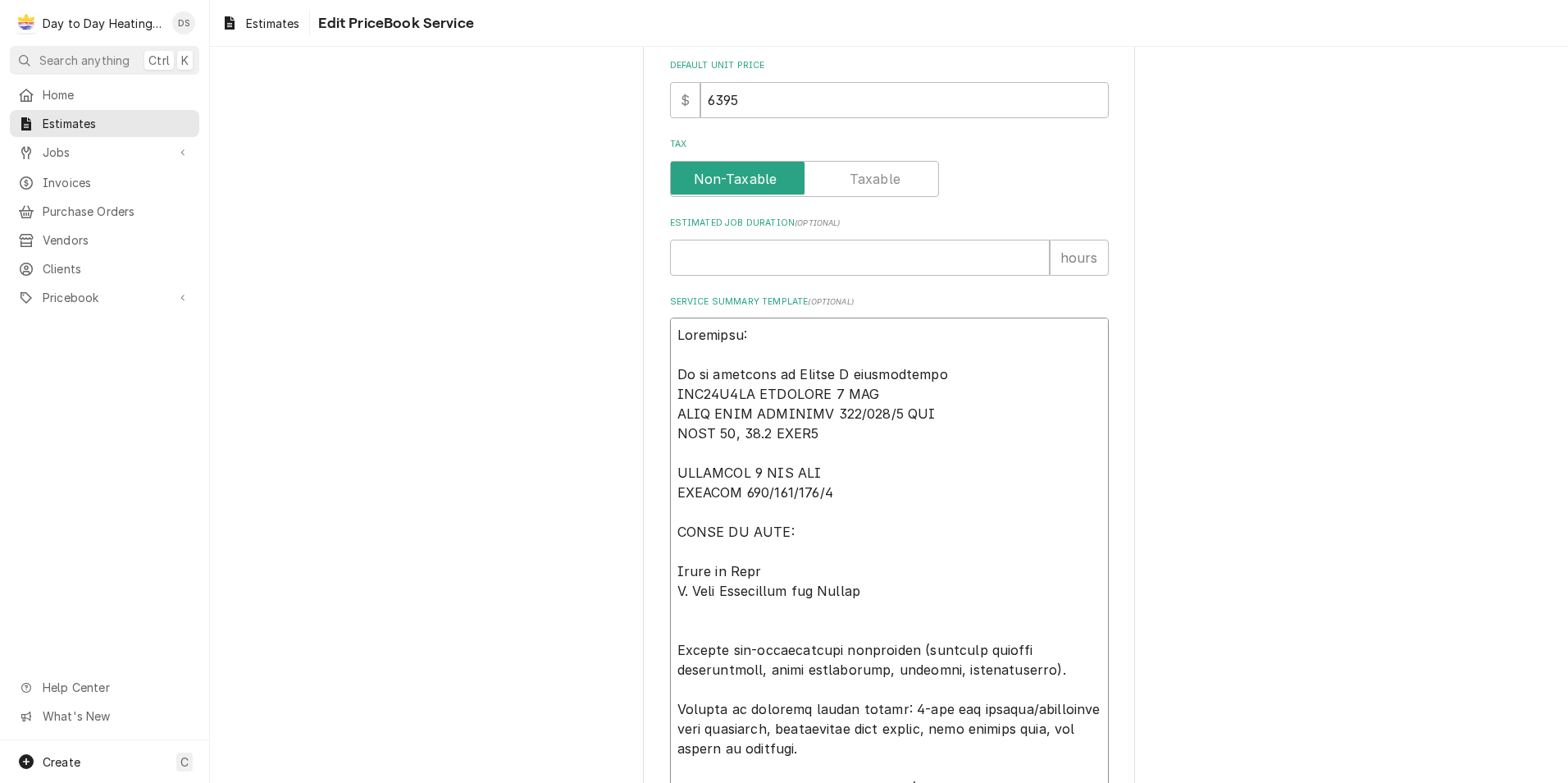
type textarea "Equipment: *To be provided by Triple C construction SOV24H2BA INNOVAIR 2 TON HE…"
type textarea "x"
type textarea "Equipment: *To be provided by Triple C construction SOV24H2BA INNOVAIR 2 TON HE…"
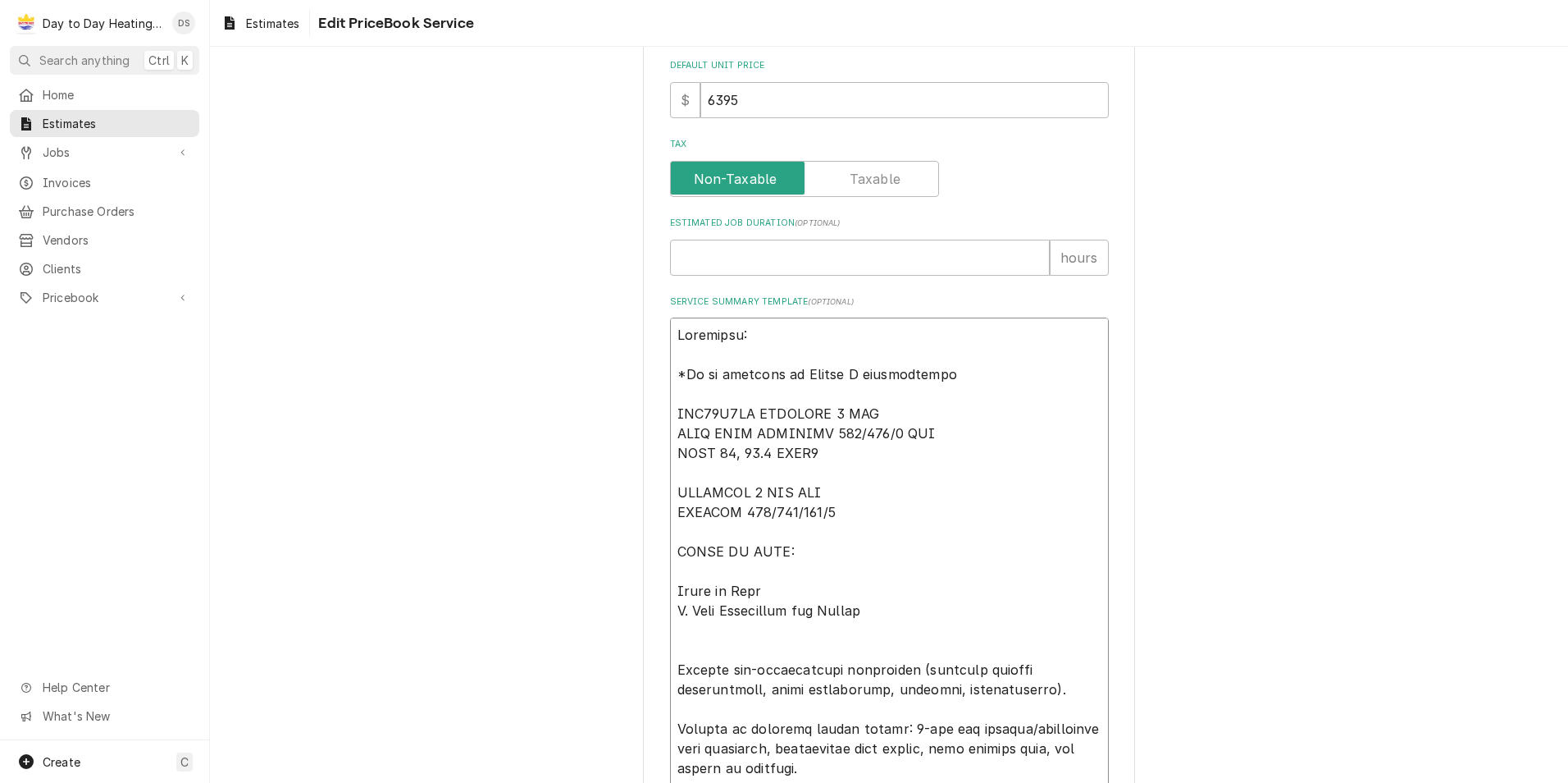
type textarea "x"
type textarea "Equipment: *To be provided by Triple C construction SOV24H2BA INNOVAIR 2 TON HE…"
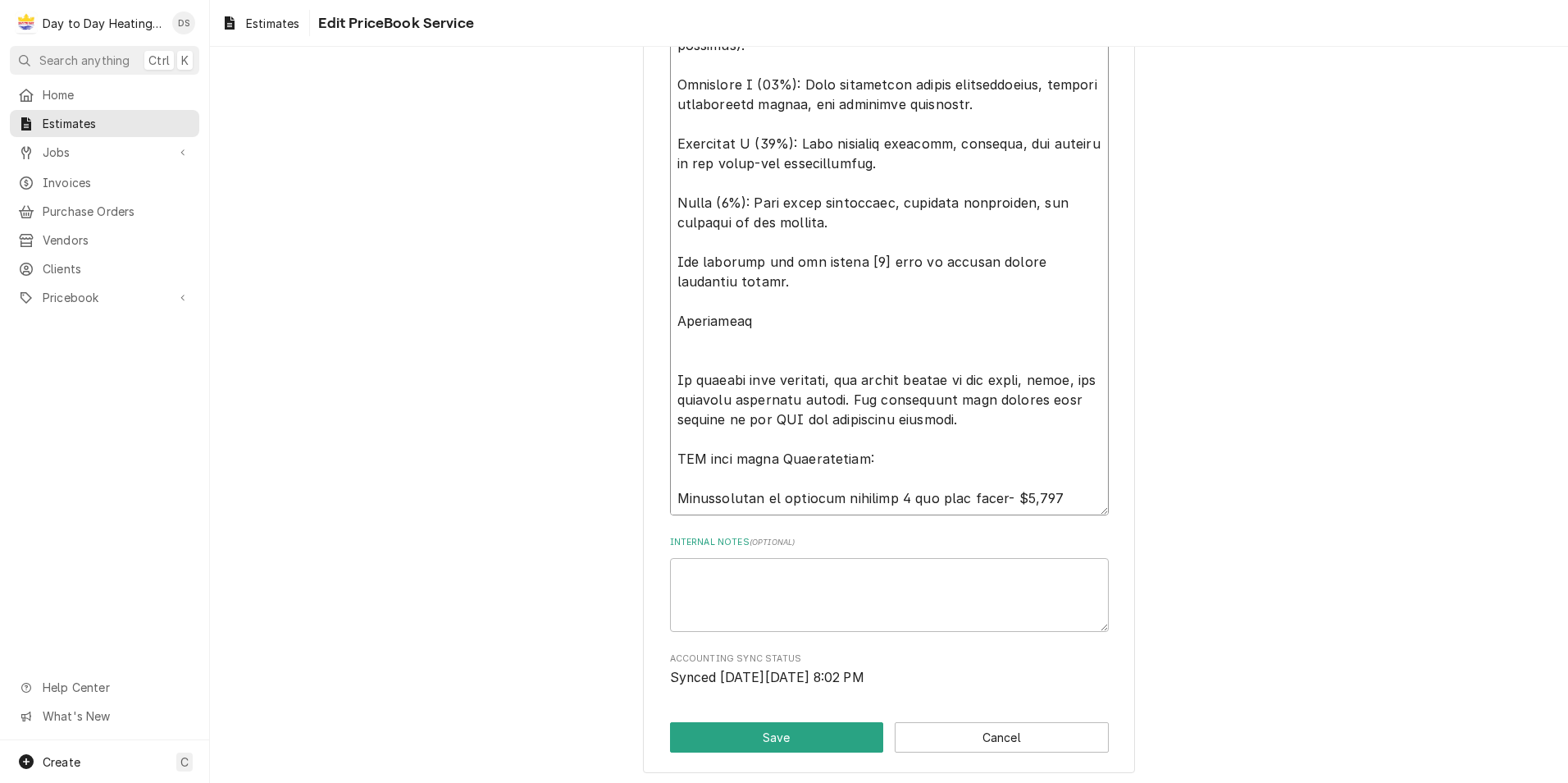
scroll to position [4570, 0]
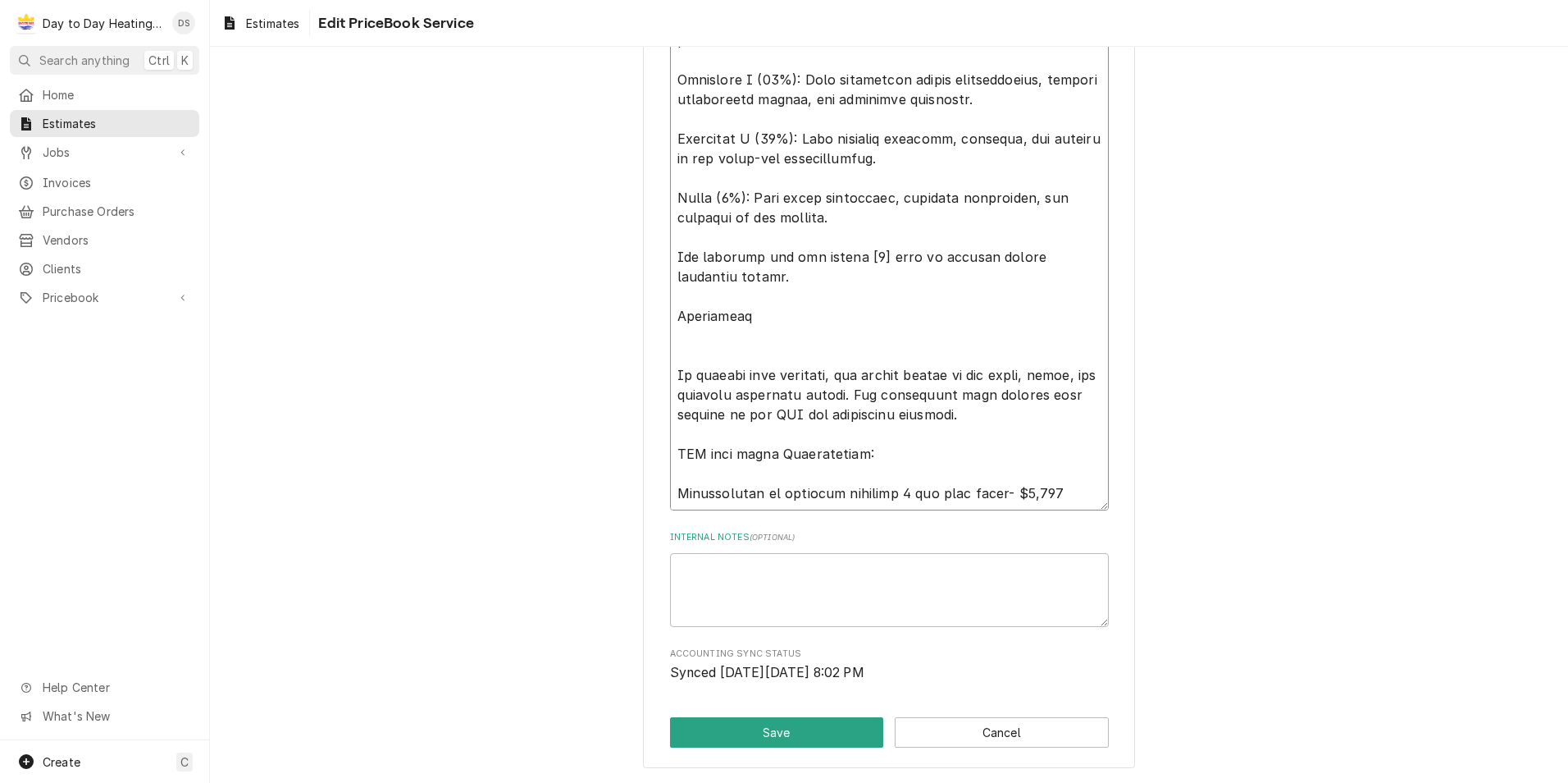
drag, startPoint x: 1031, startPoint y: 491, endPoint x: 996, endPoint y: 490, distance: 35.0
type textarea "x"
type textarea "Equipment: *To be provided by Triple C construction SOV24H2BA INNOVAIR 2 TON HE…"
type textarea "x"
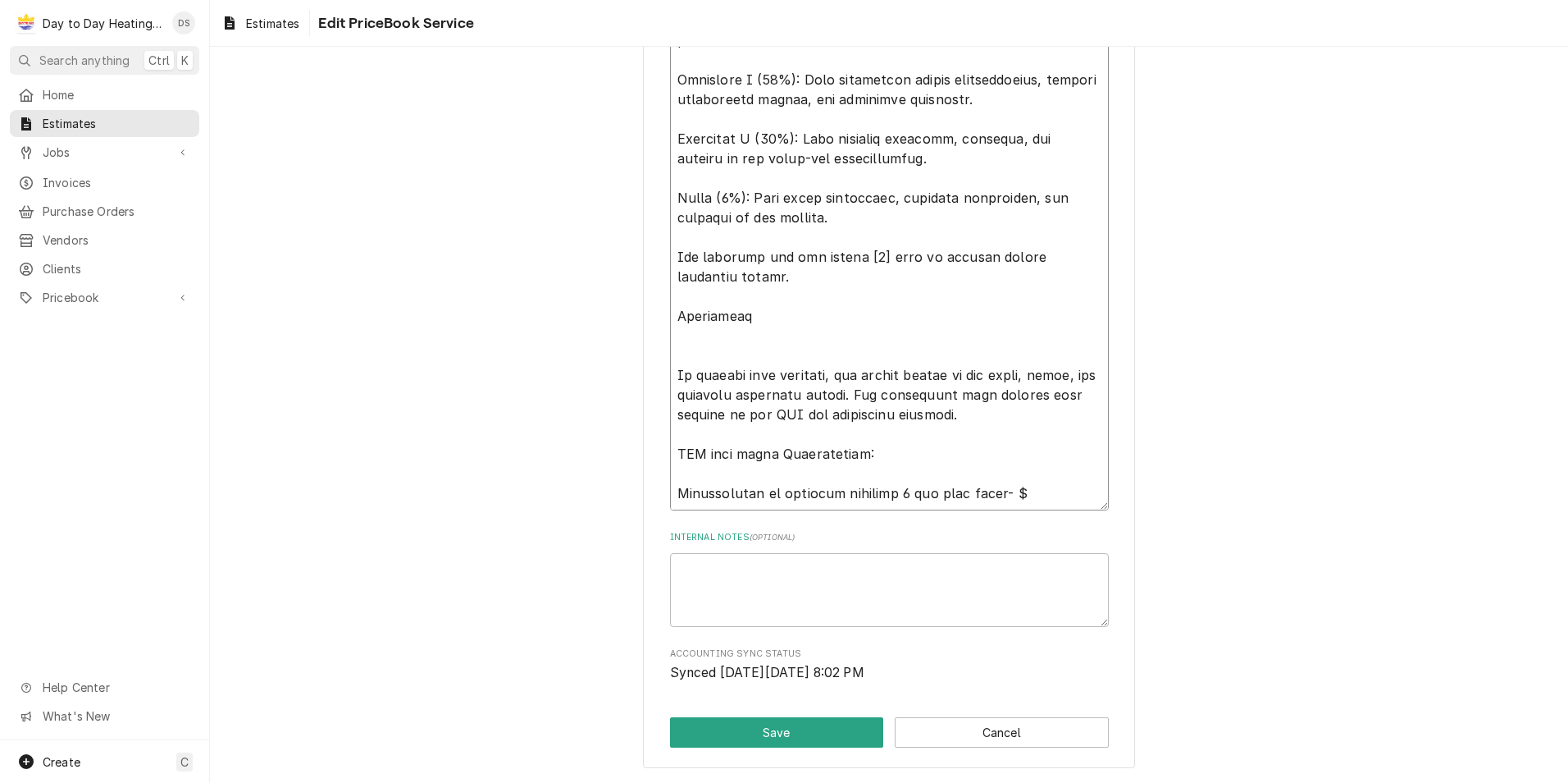
type textarea "Equipment: *To be provided by Triple C construction SOV24H2BA INNOVAIR 2 TON HE…"
type textarea "x"
type textarea "Equipment: *To be provided by Triple C construction SOV24H2BA INNOVAIR 2 TON HE…"
type textarea "x"
type textarea "Equipment: *To be provided by Triple C construction SOV24H2BA INNOVAIR 2 TON HE…"
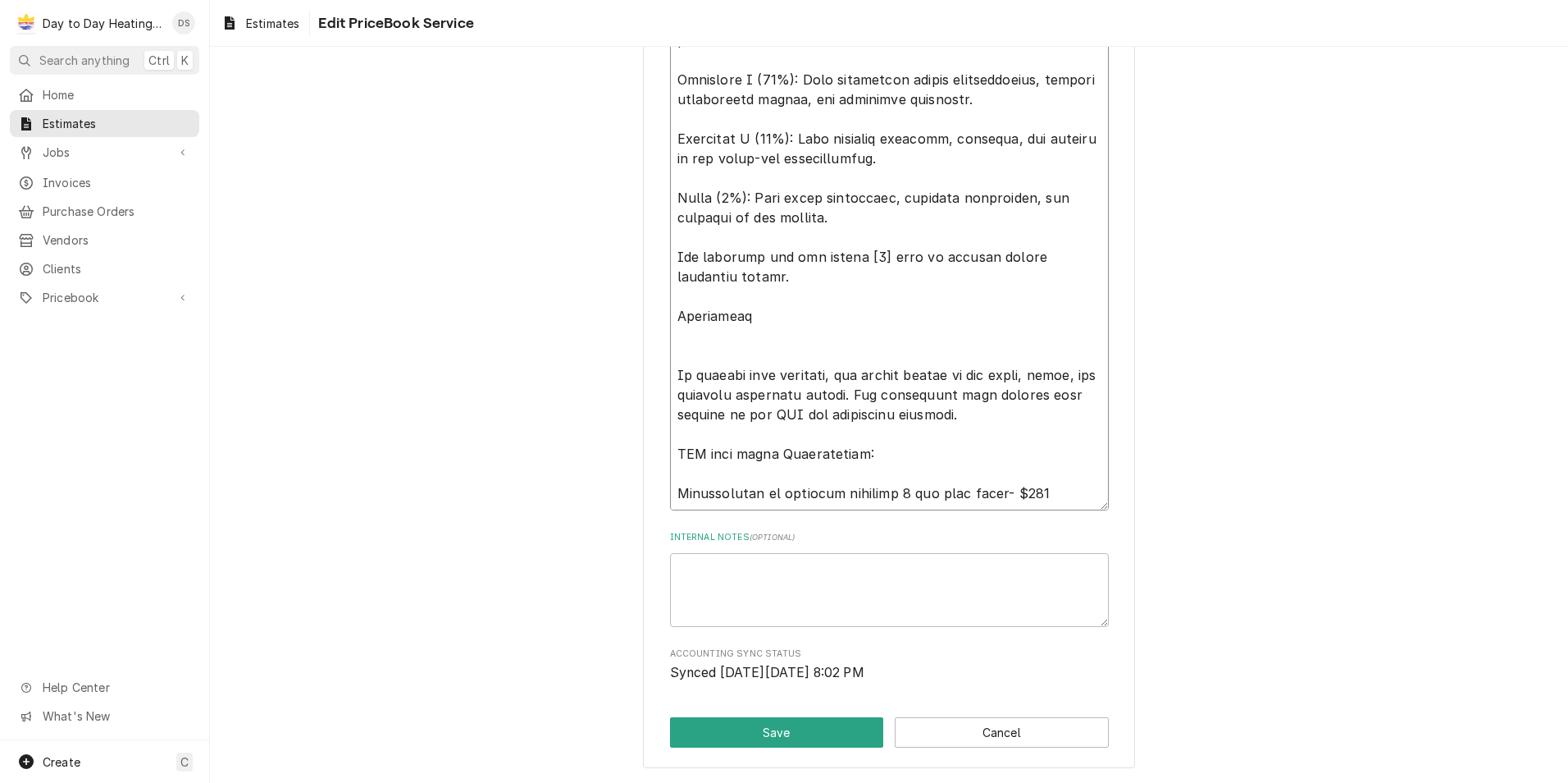
type textarea "x"
type textarea "Equipment: *To be provided by Triple C construction SOV24H2BA INNOVAIR 2 TON HE…"
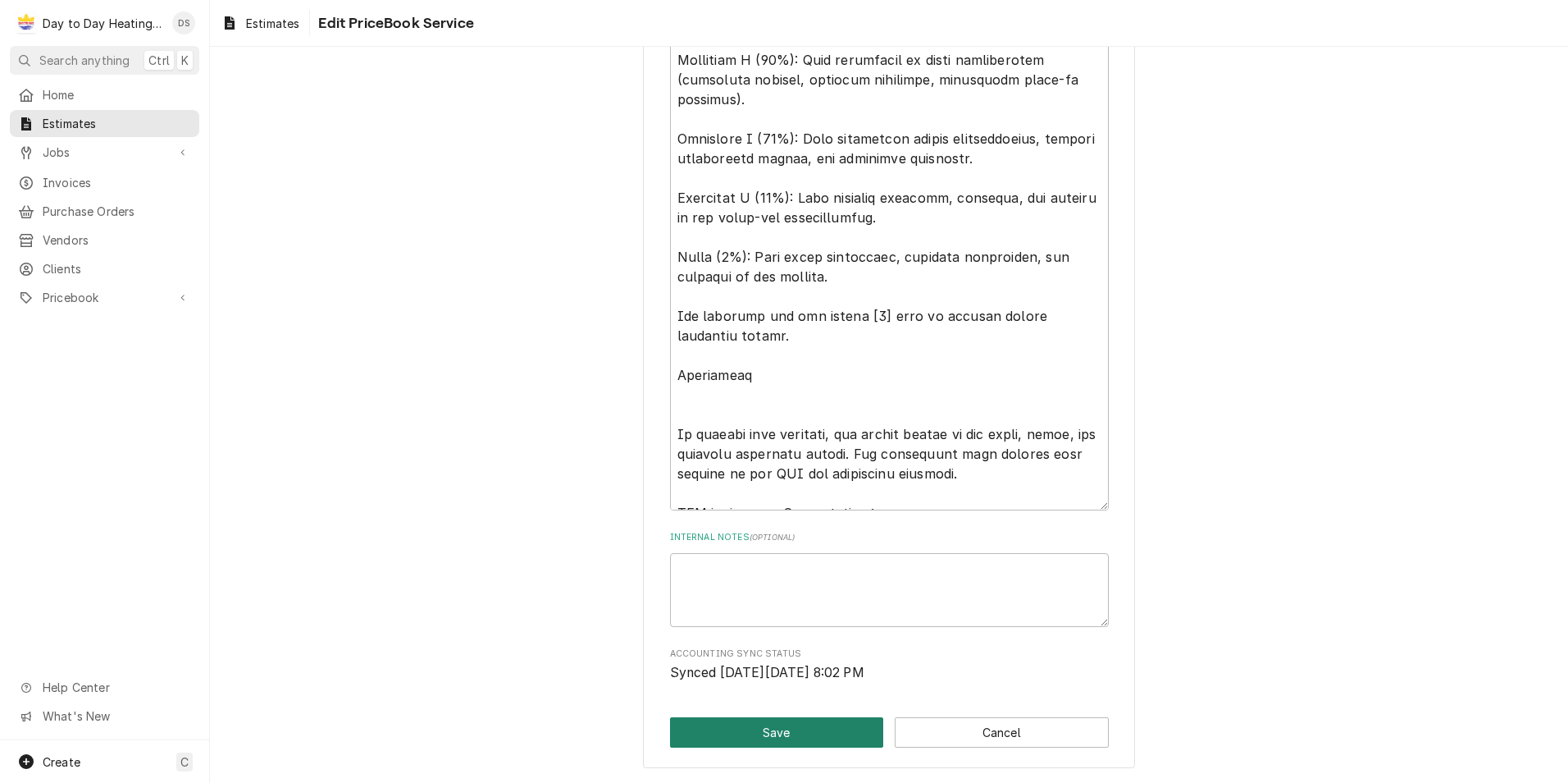
click at [805, 745] on button "Save" at bounding box center [777, 732] width 214 height 31
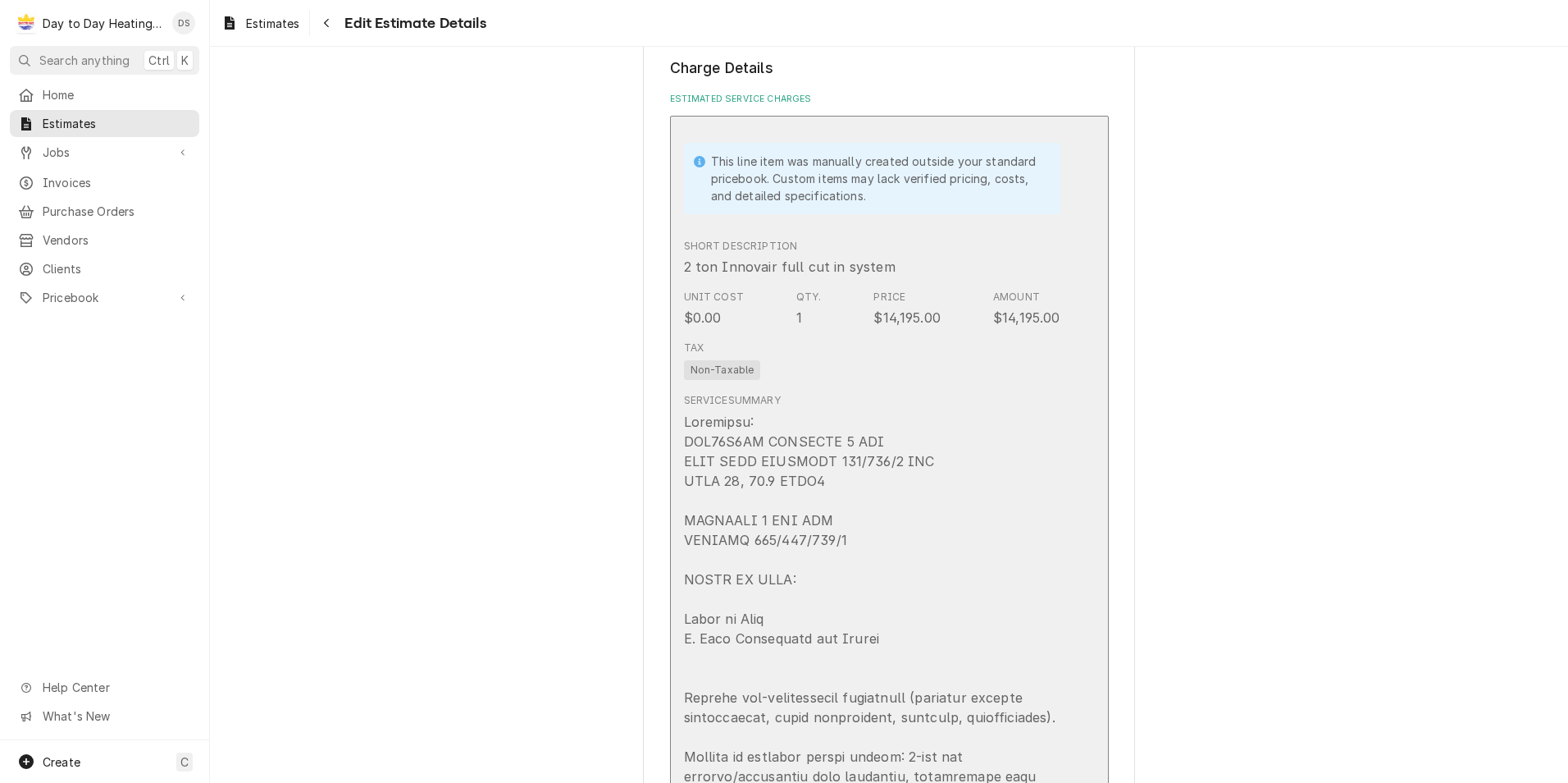
scroll to position [1394, 0]
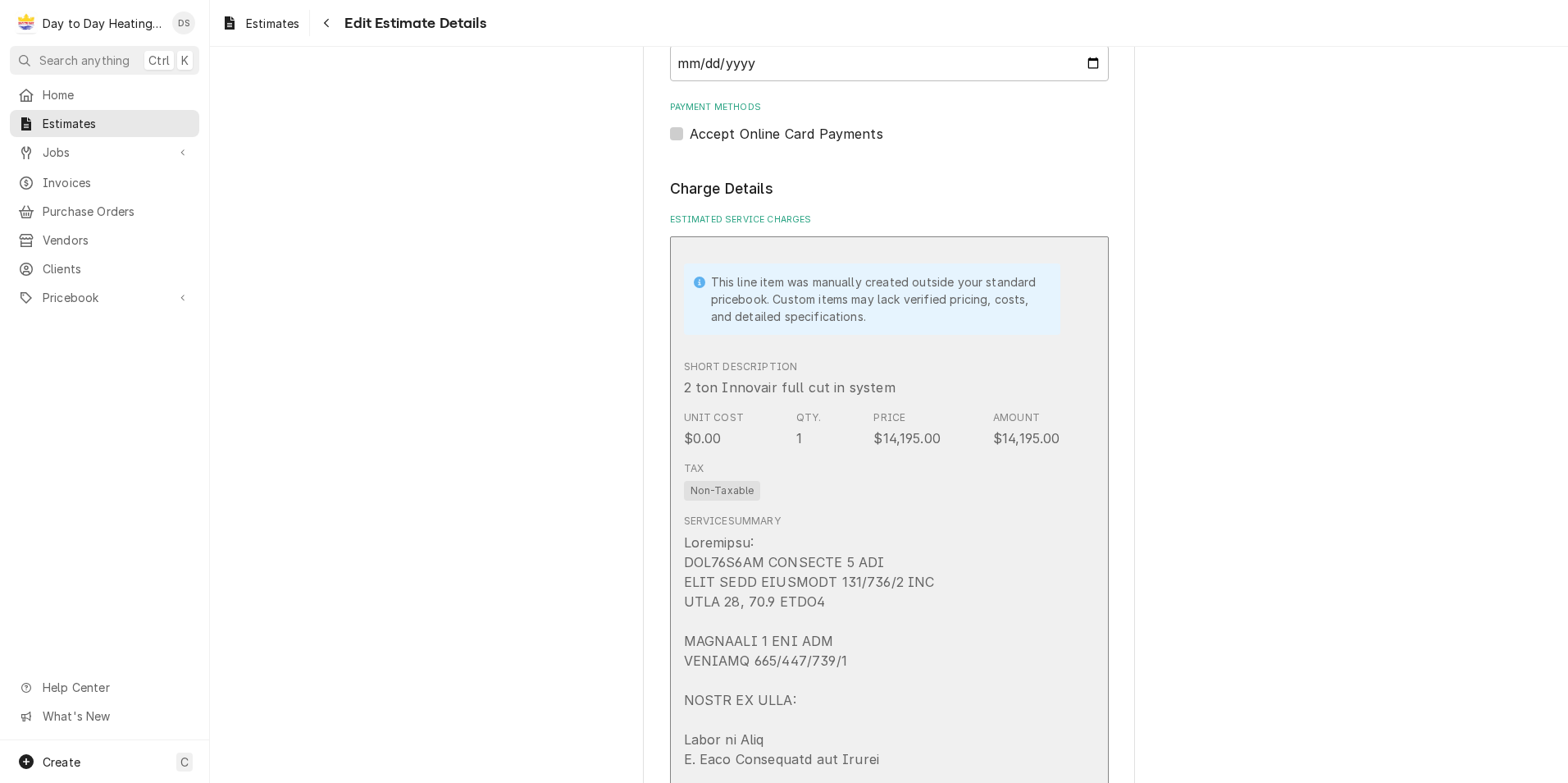
click at [928, 396] on div "Short Description 2 ton Innovair full cut in system" at bounding box center [872, 378] width 377 height 51
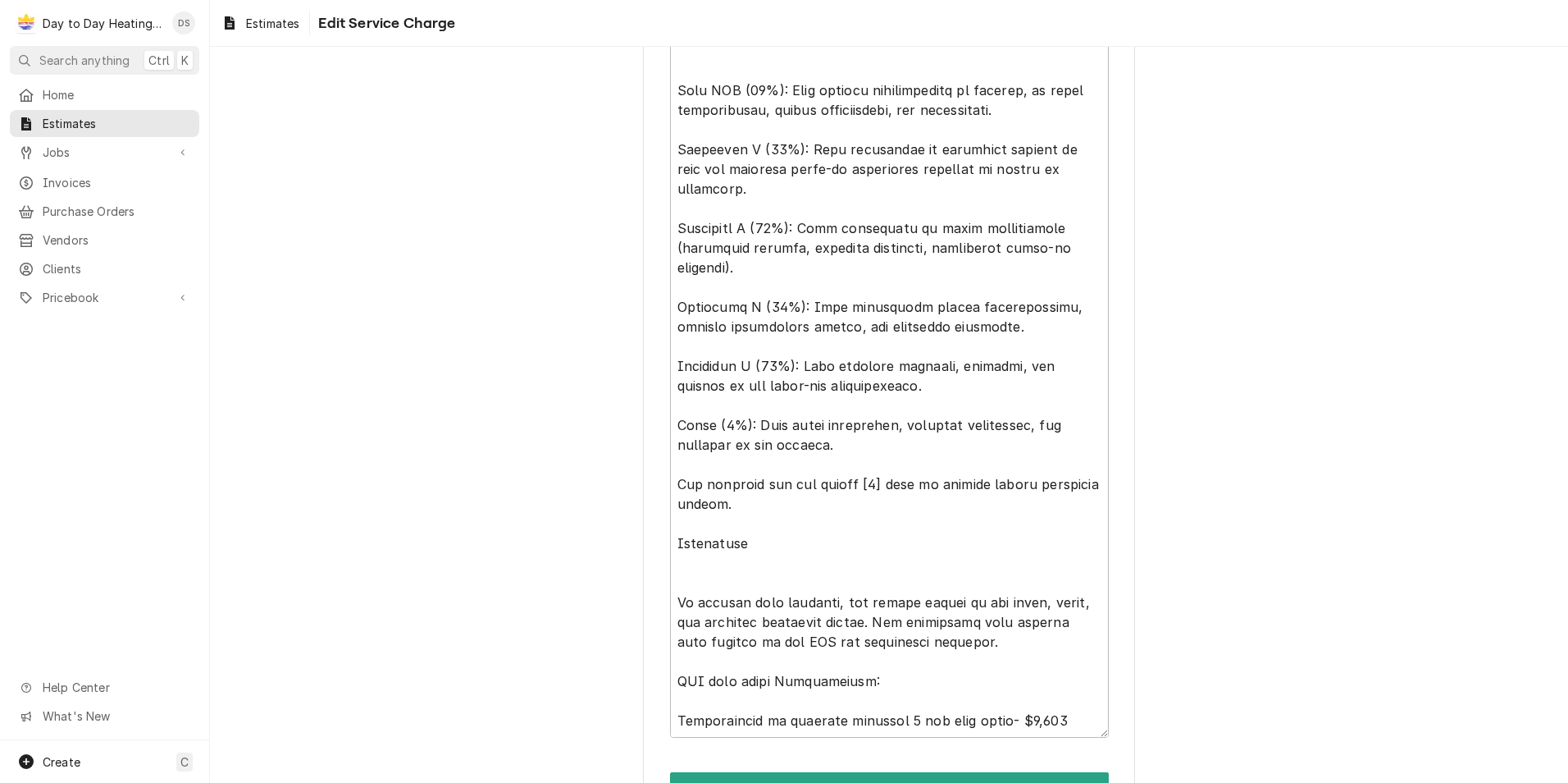
scroll to position [4089, 0]
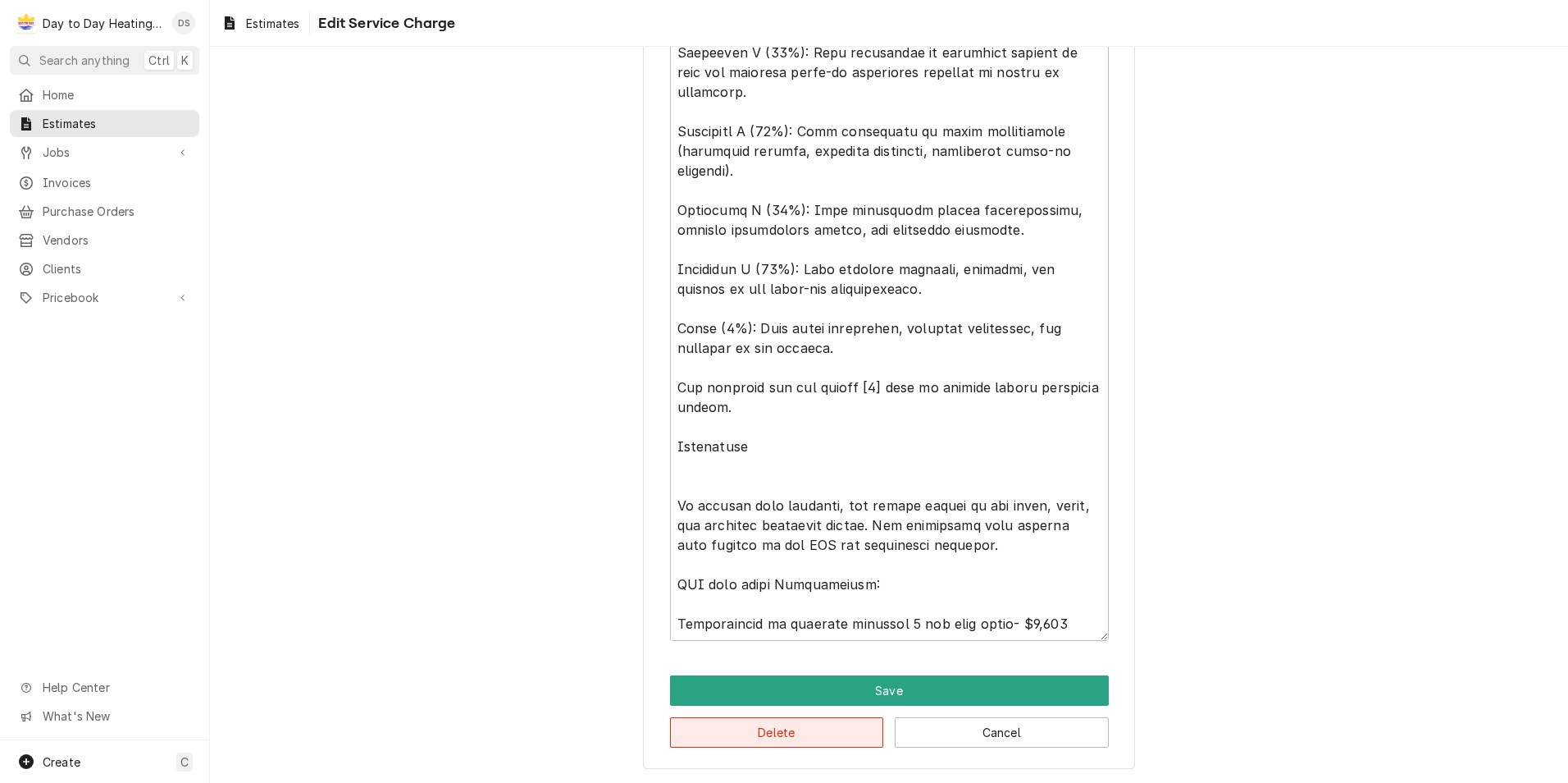
click at [792, 738] on button "Delete" at bounding box center [777, 732] width 214 height 31
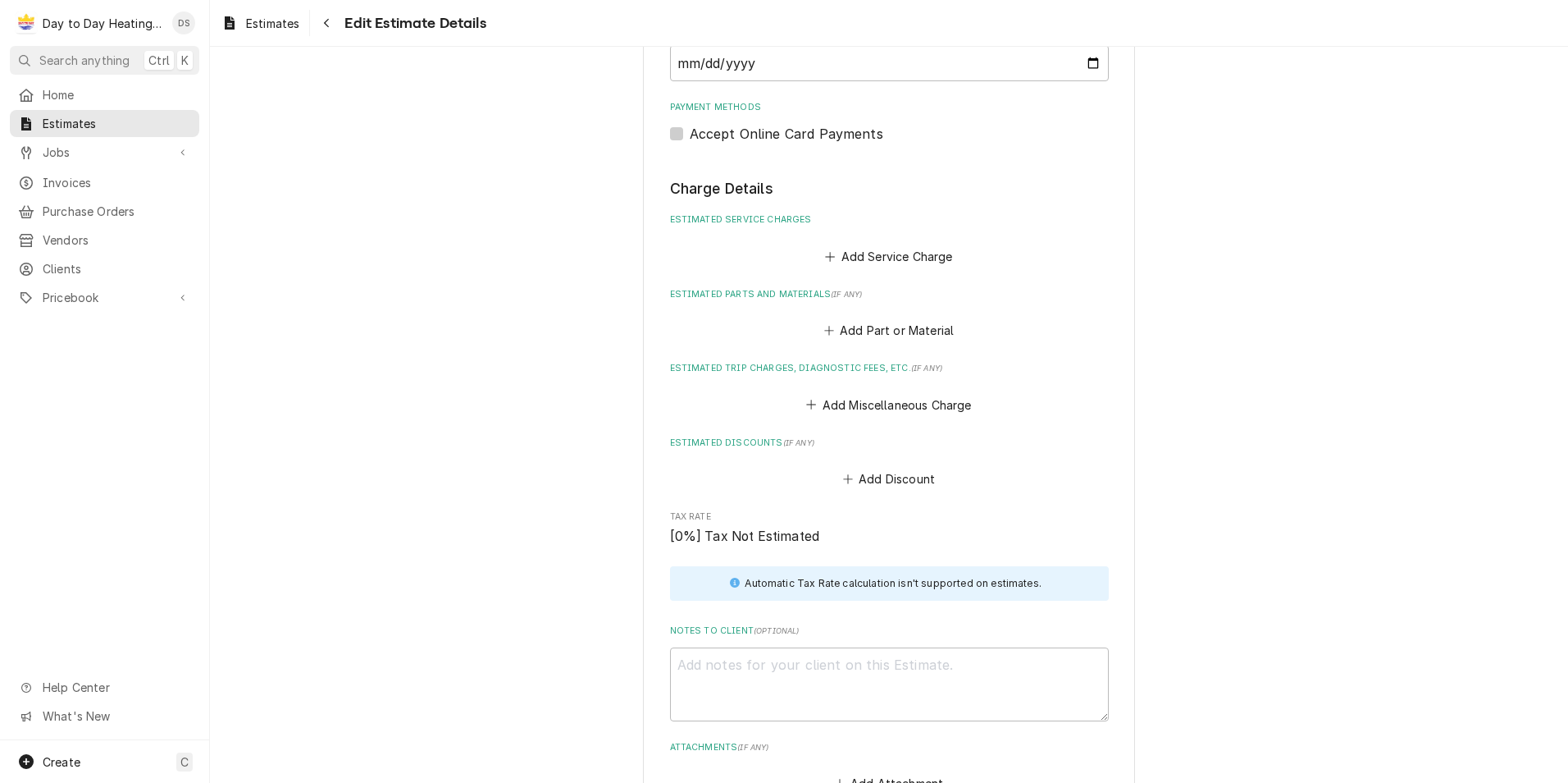
scroll to position [1375, 0]
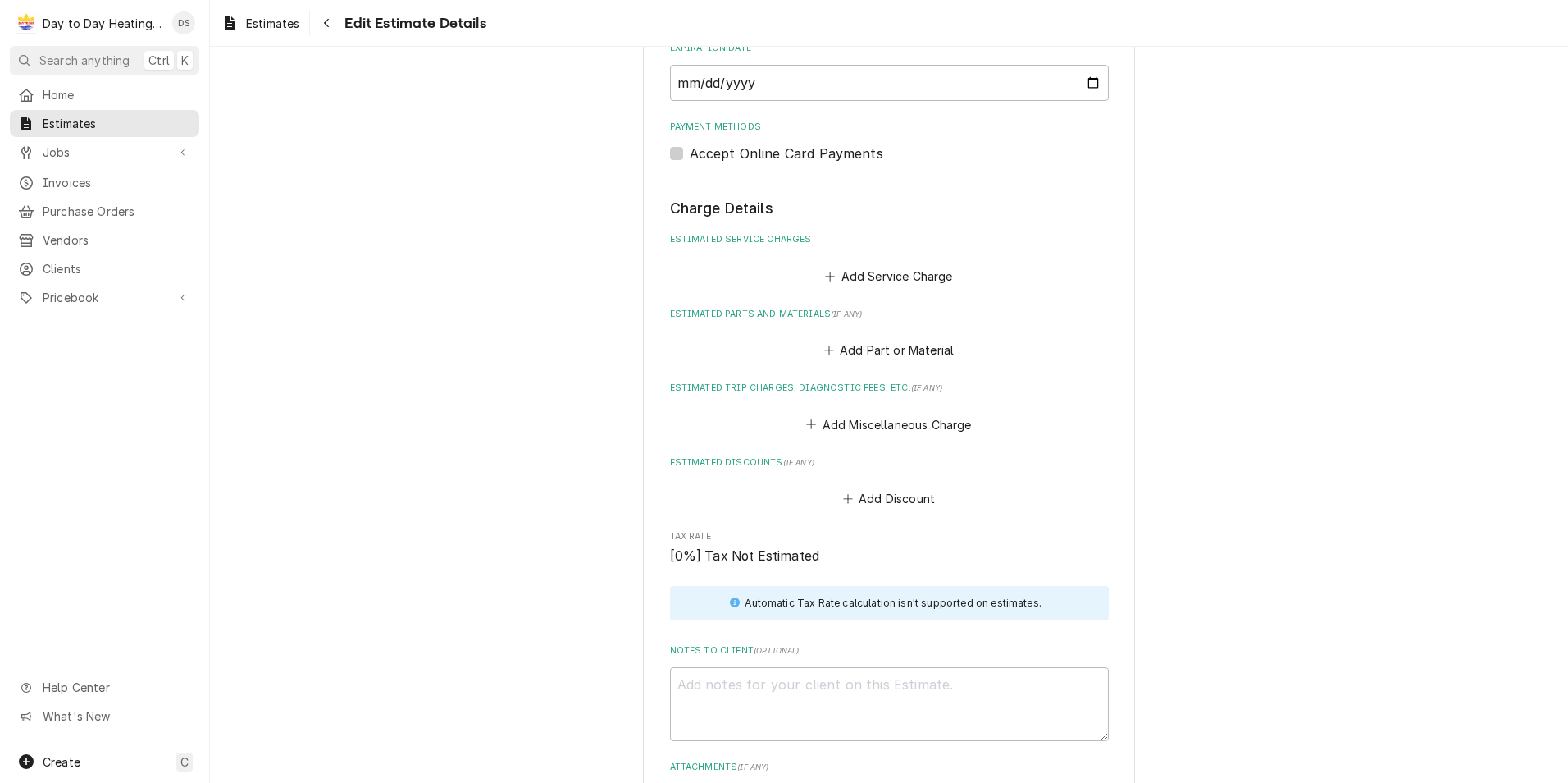
type textarea "x"
click at [912, 278] on button "Add Service Charge" at bounding box center [889, 276] width 133 height 23
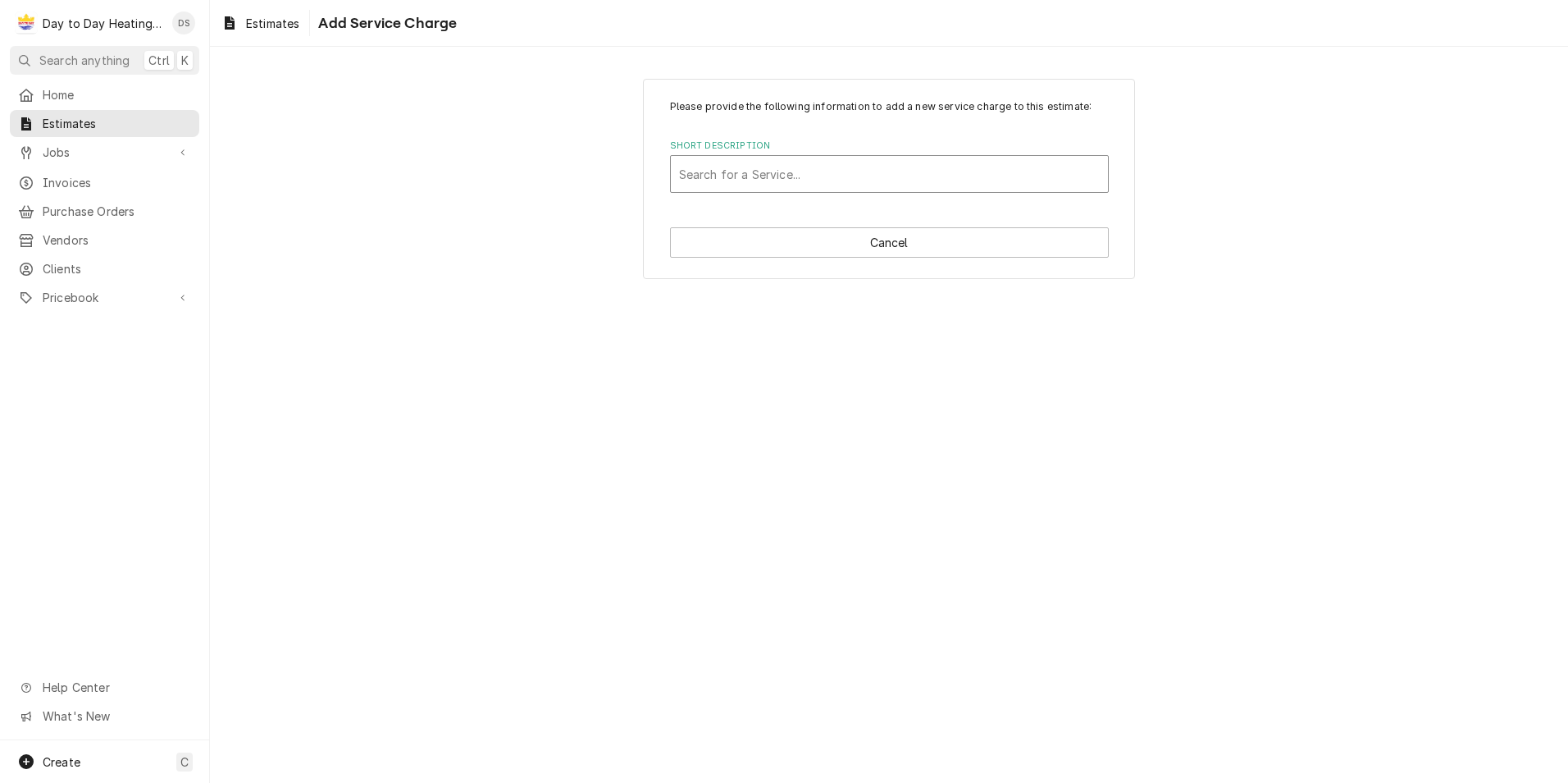
click at [811, 177] on div "Short Description" at bounding box center [890, 174] width 421 height 30
type input "labor only"
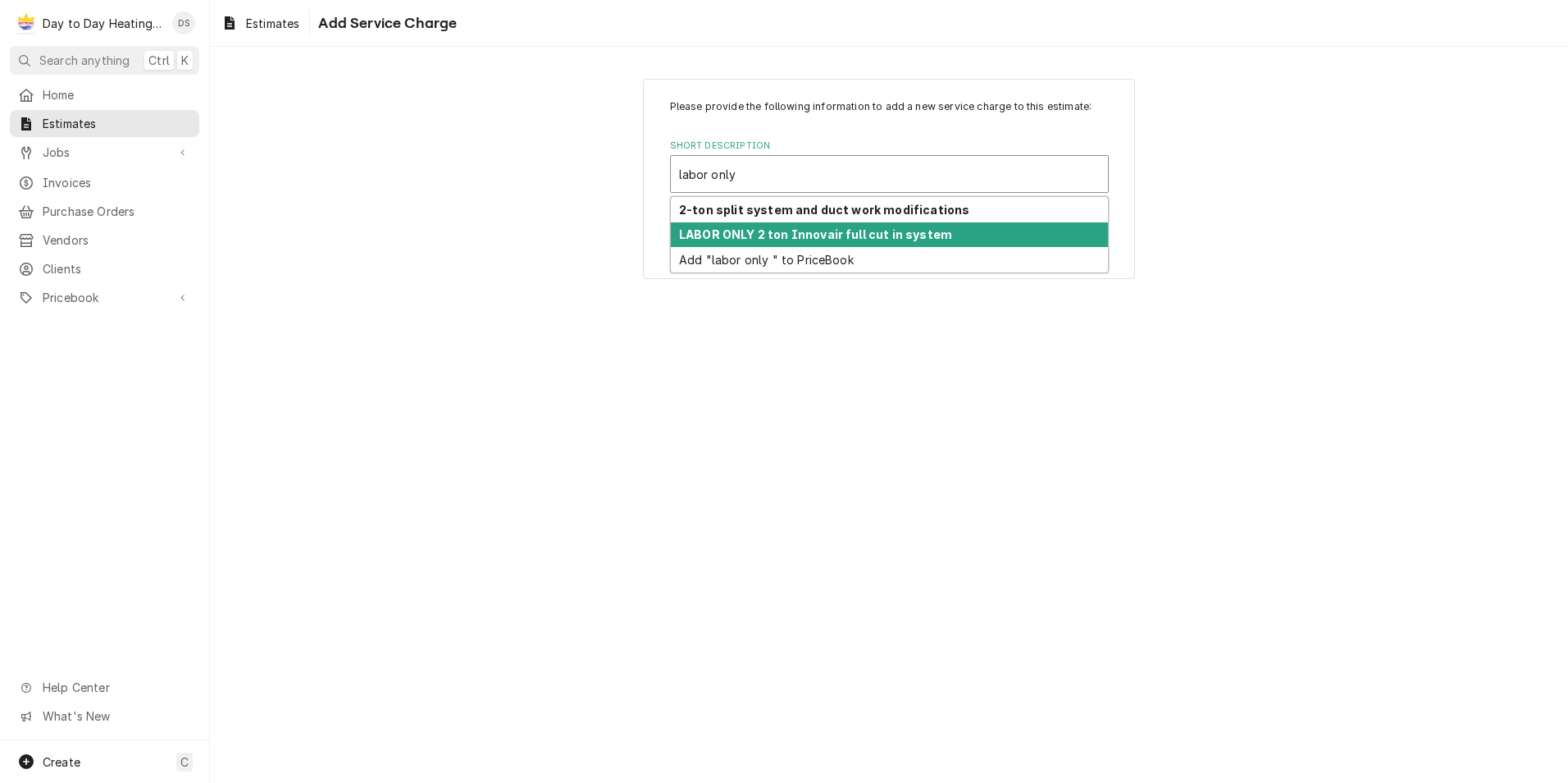
click at [799, 231] on strong "LABOR ONLY 2 ton Innovair full cut in system" at bounding box center [816, 234] width 273 height 14
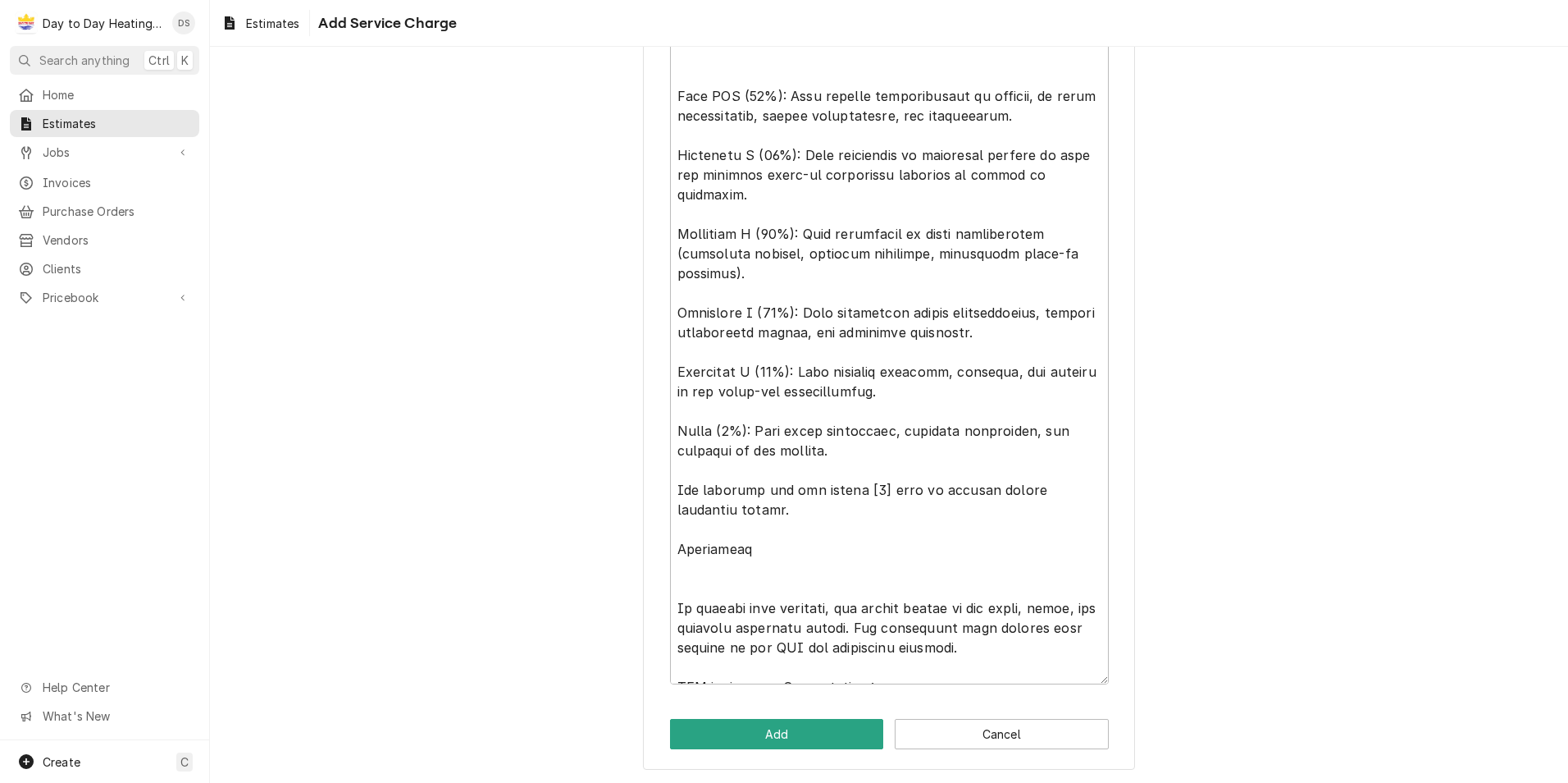
scroll to position [4084, 0]
click at [784, 735] on button "Add" at bounding box center [777, 732] width 214 height 31
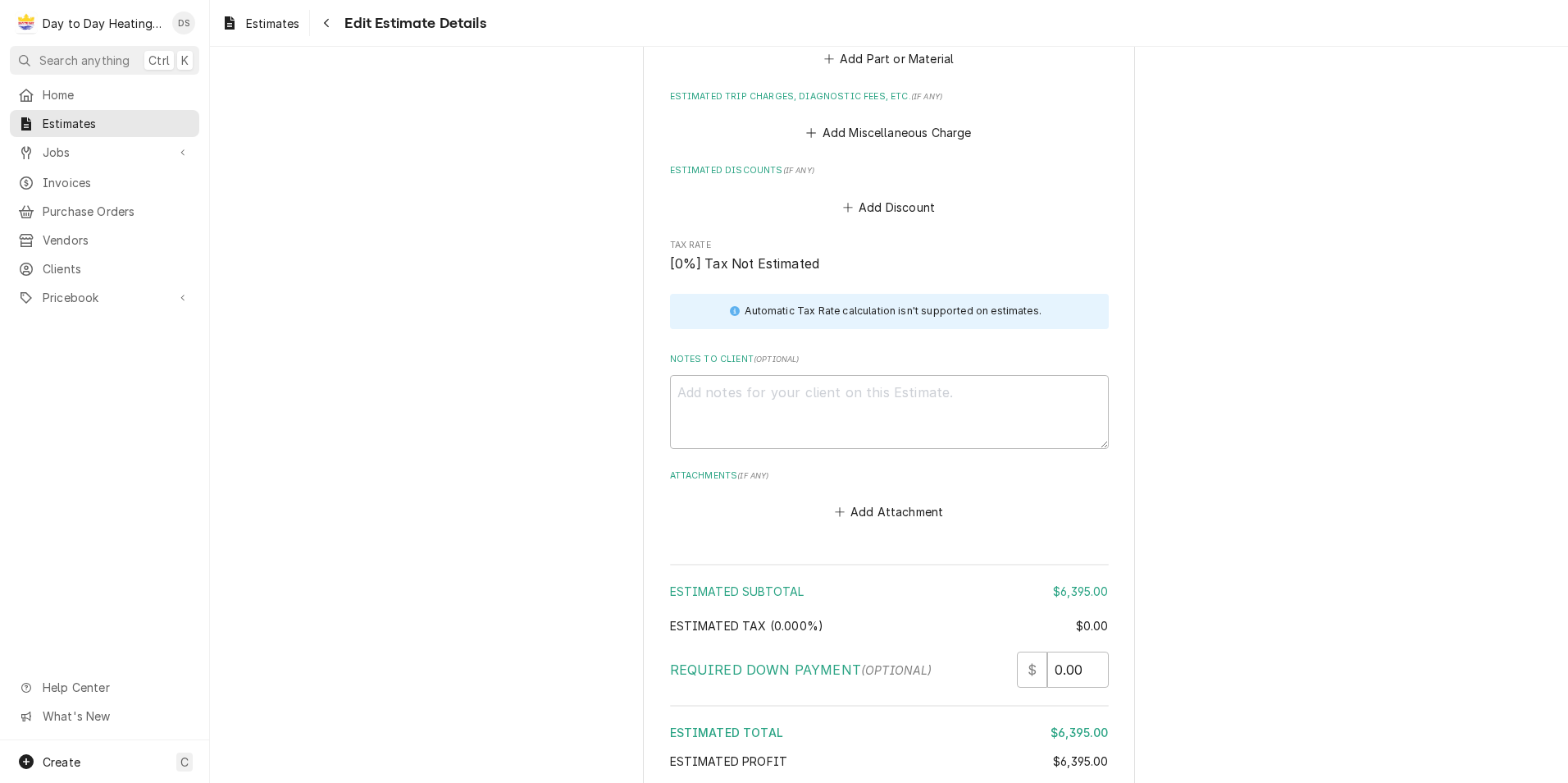
scroll to position [6522, 0]
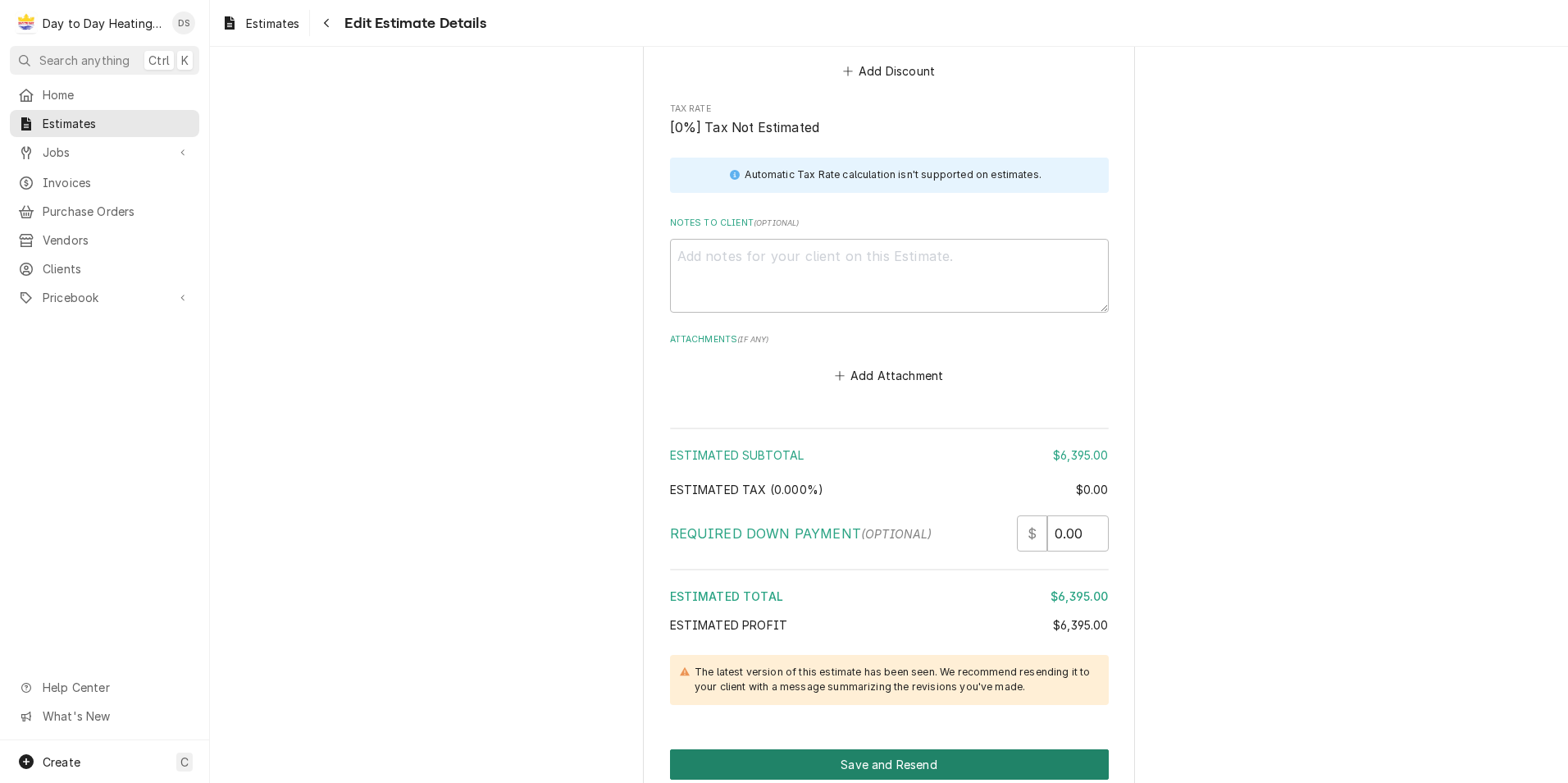
click at [920, 749] on button "Save and Resend" at bounding box center [890, 765] width 439 height 31
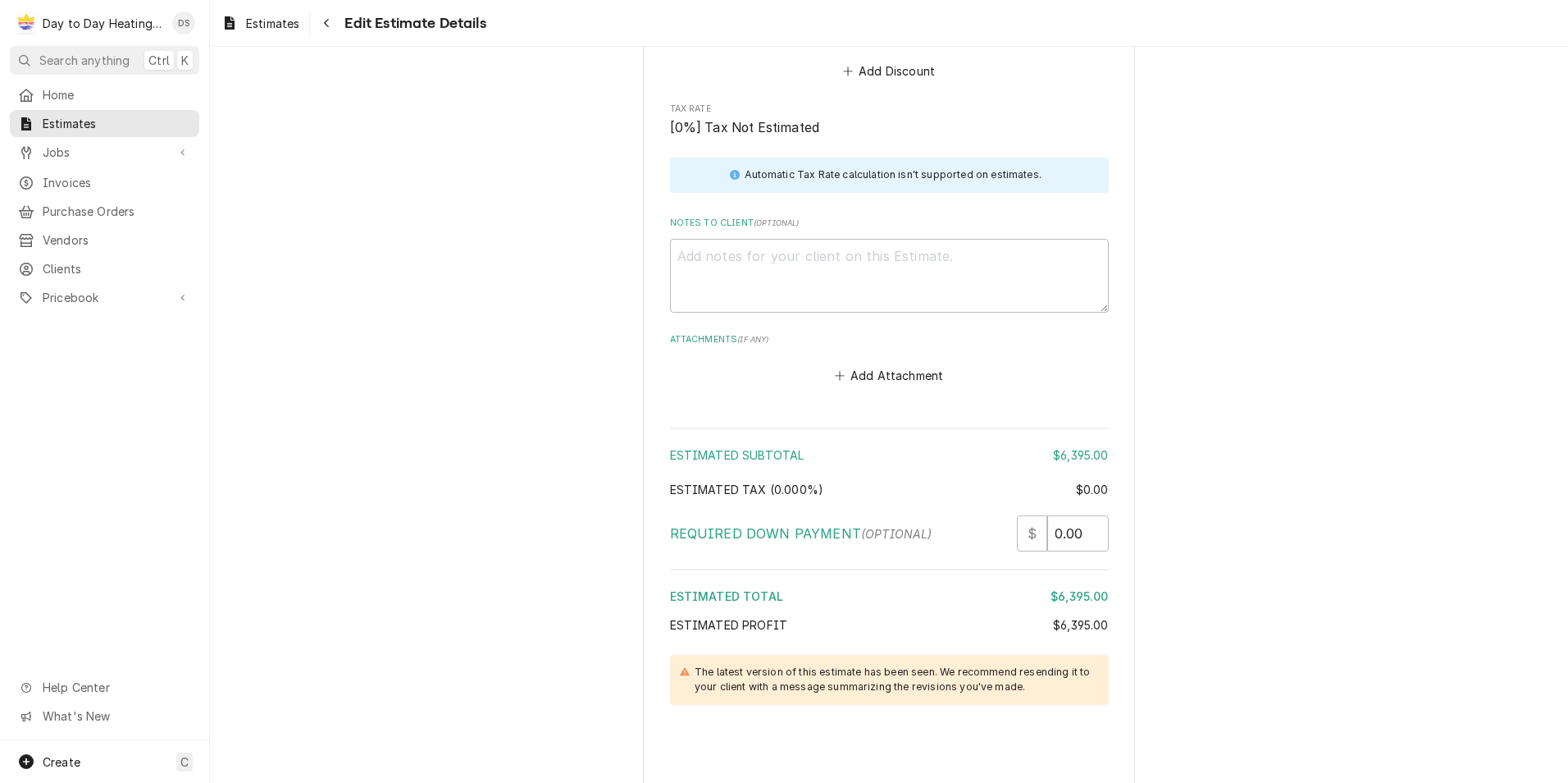
type textarea "x"
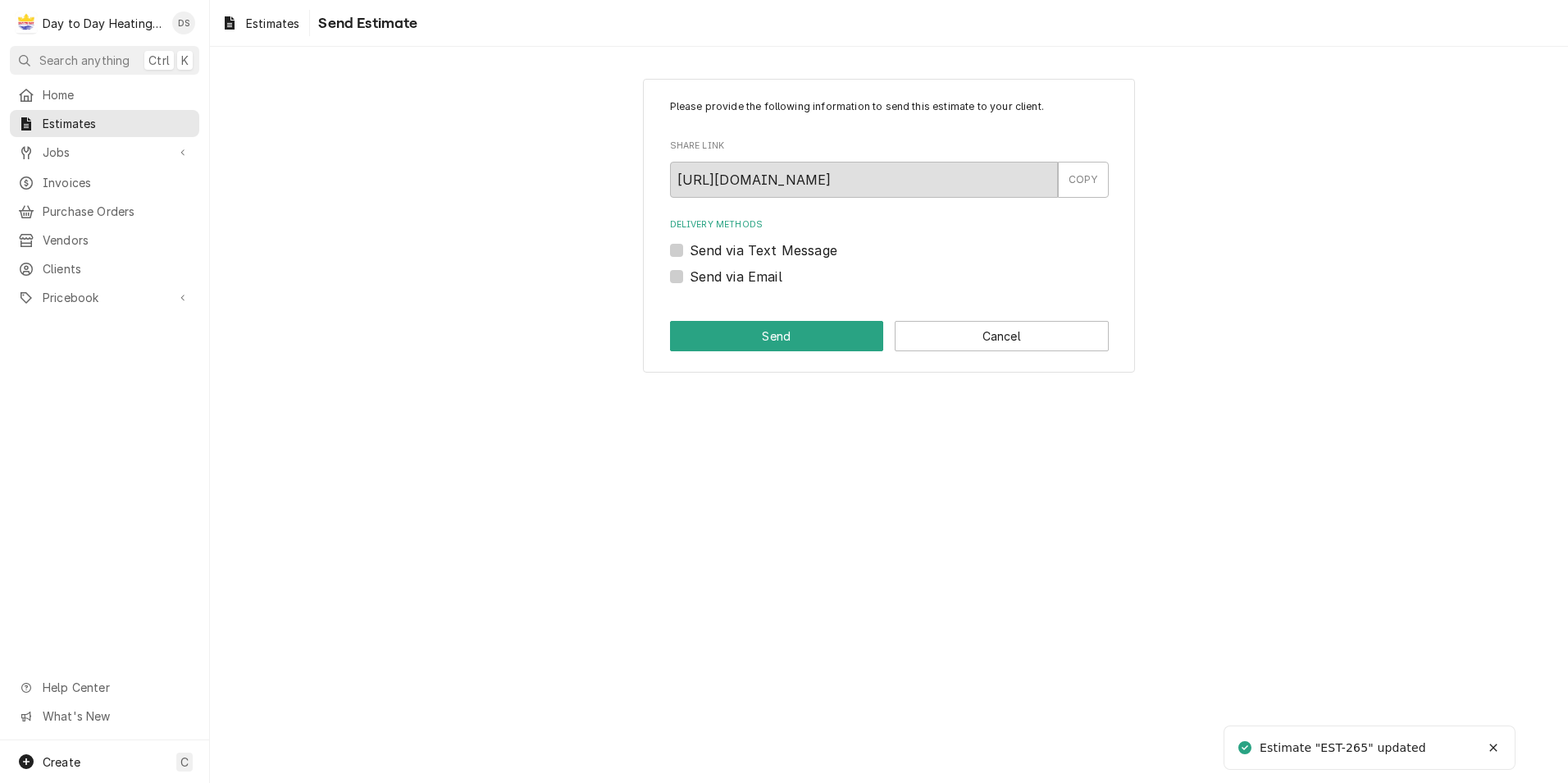
click at [719, 276] on label "Send via Email" at bounding box center [736, 276] width 92 height 19
click at [719, 276] on input "Send via Email" at bounding box center [909, 284] width 439 height 37
checkbox input "true"
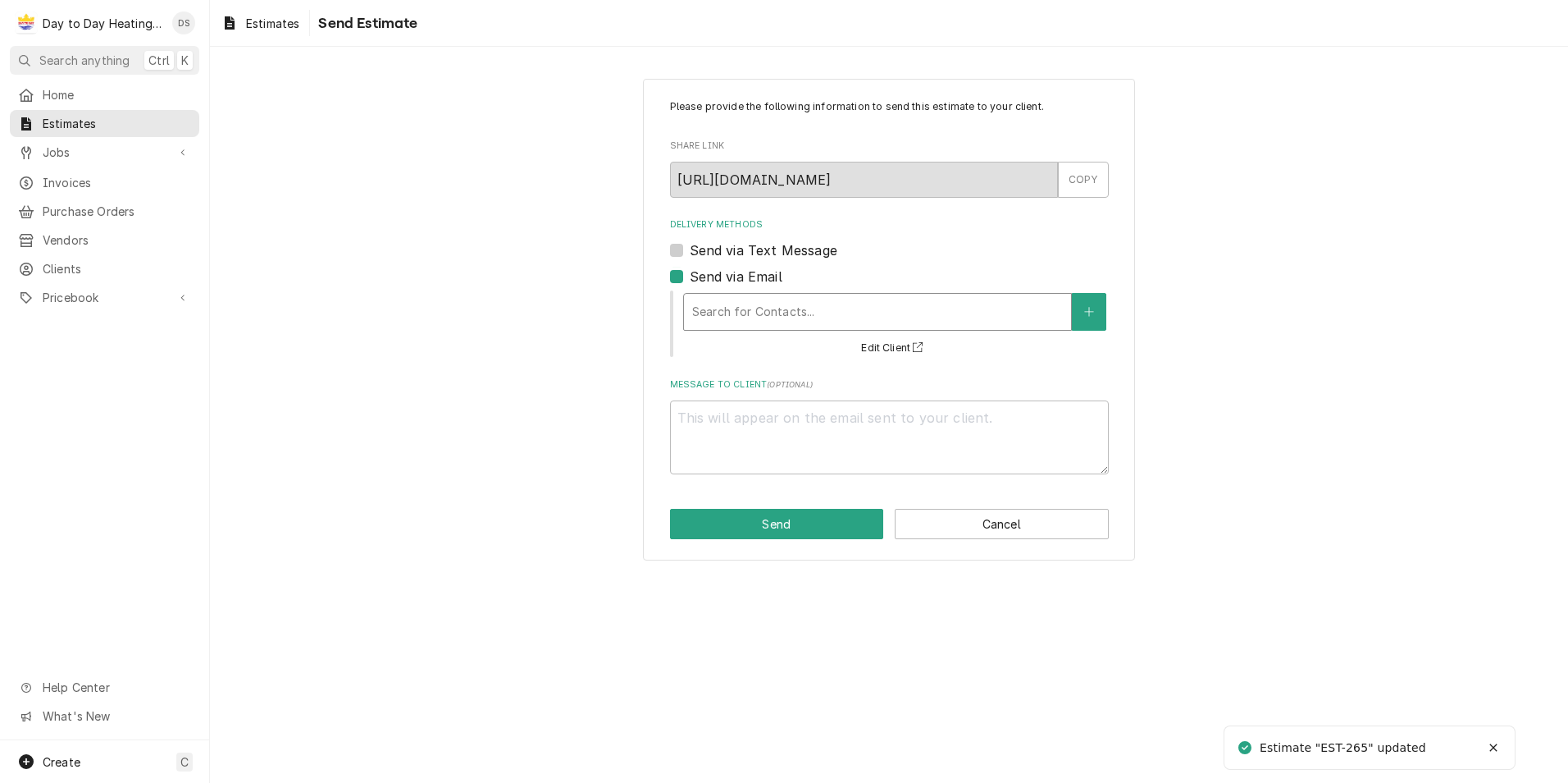
click at [752, 303] on div "Delivery Methods" at bounding box center [878, 311] width 371 height 30
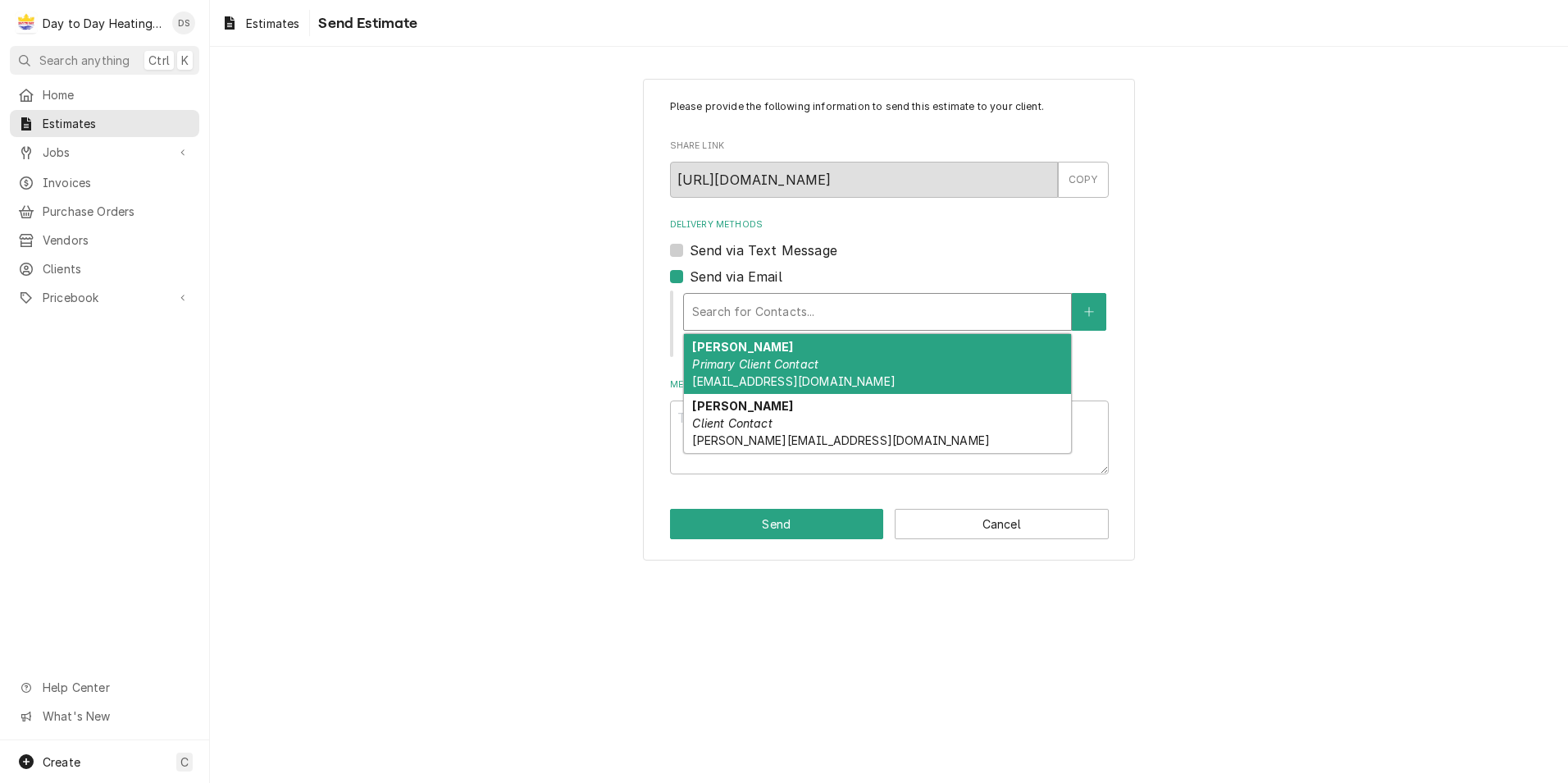
click at [897, 363] on div "Christpher Fahouris Primary Client Contact socaltriplec@gmail.com" at bounding box center [877, 363] width 387 height 60
type textarea "x"
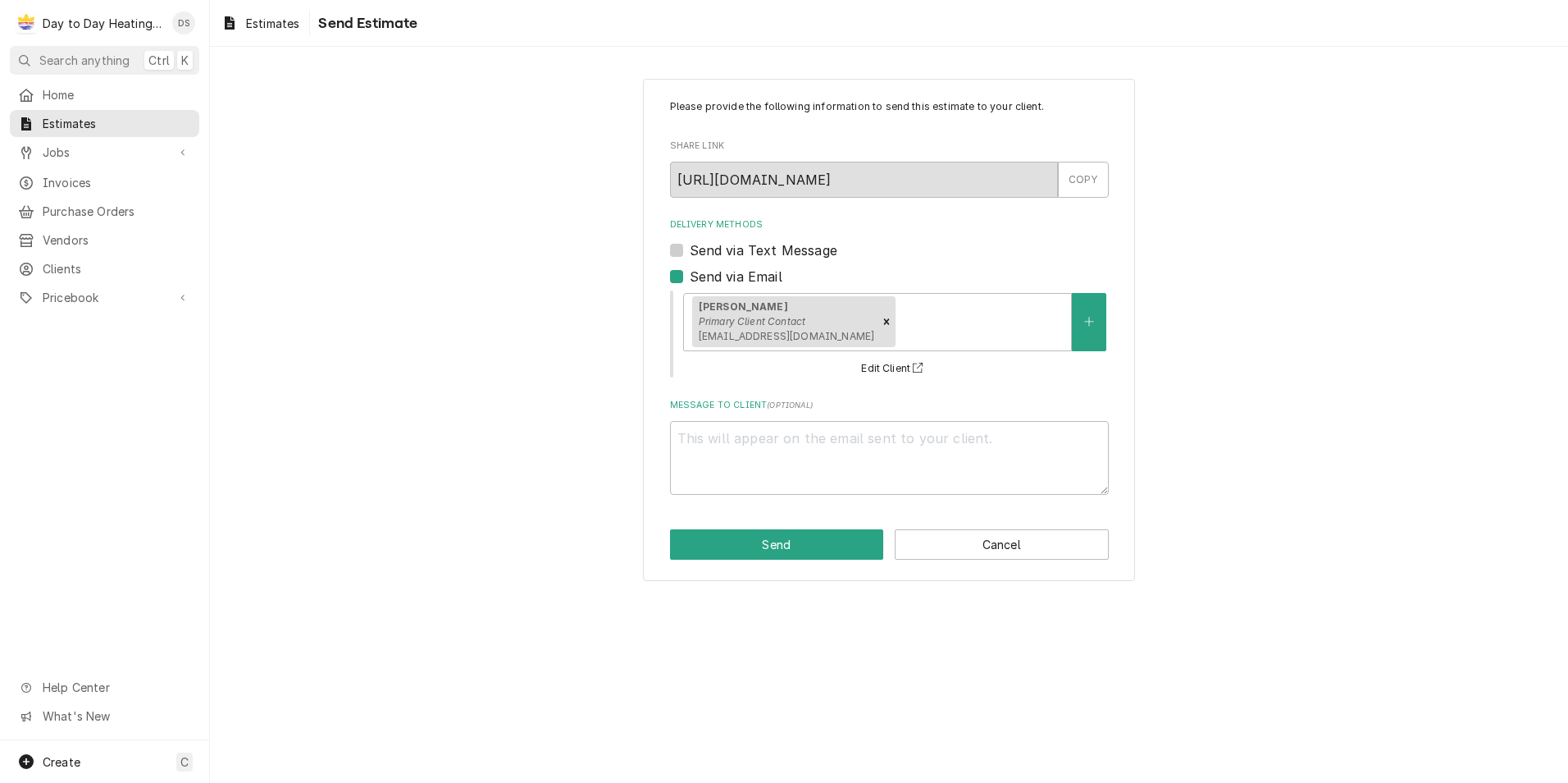
click at [785, 244] on label "Send via Text Message" at bounding box center [764, 250] width 148 height 19
click at [785, 244] on input "Send via Text Message" at bounding box center [909, 258] width 439 height 37
checkbox input "true"
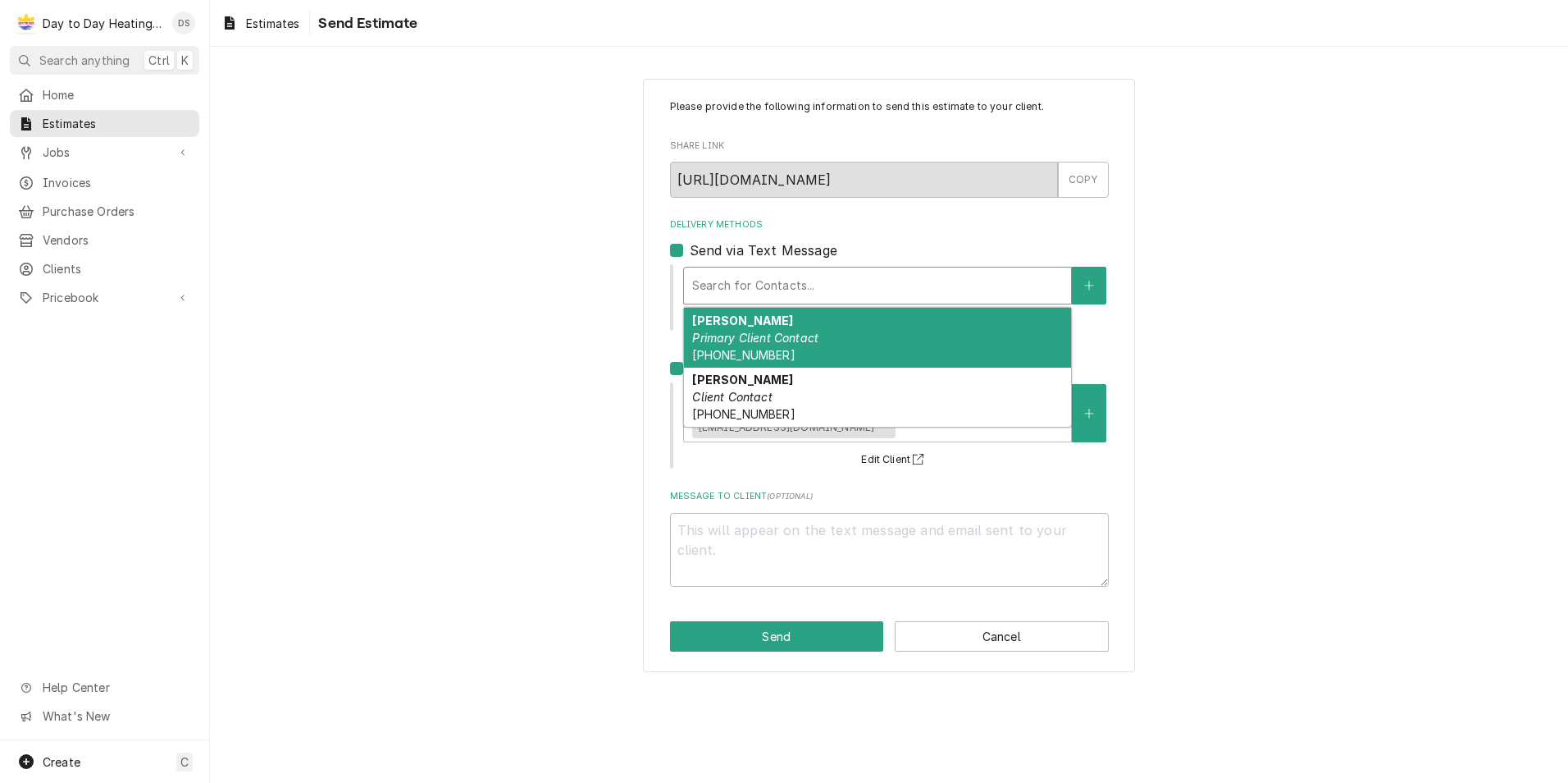
click at [775, 283] on div "Delivery Methods" at bounding box center [878, 285] width 371 height 30
click at [773, 330] on em "Primary Client Contact" at bounding box center [755, 337] width 126 height 14
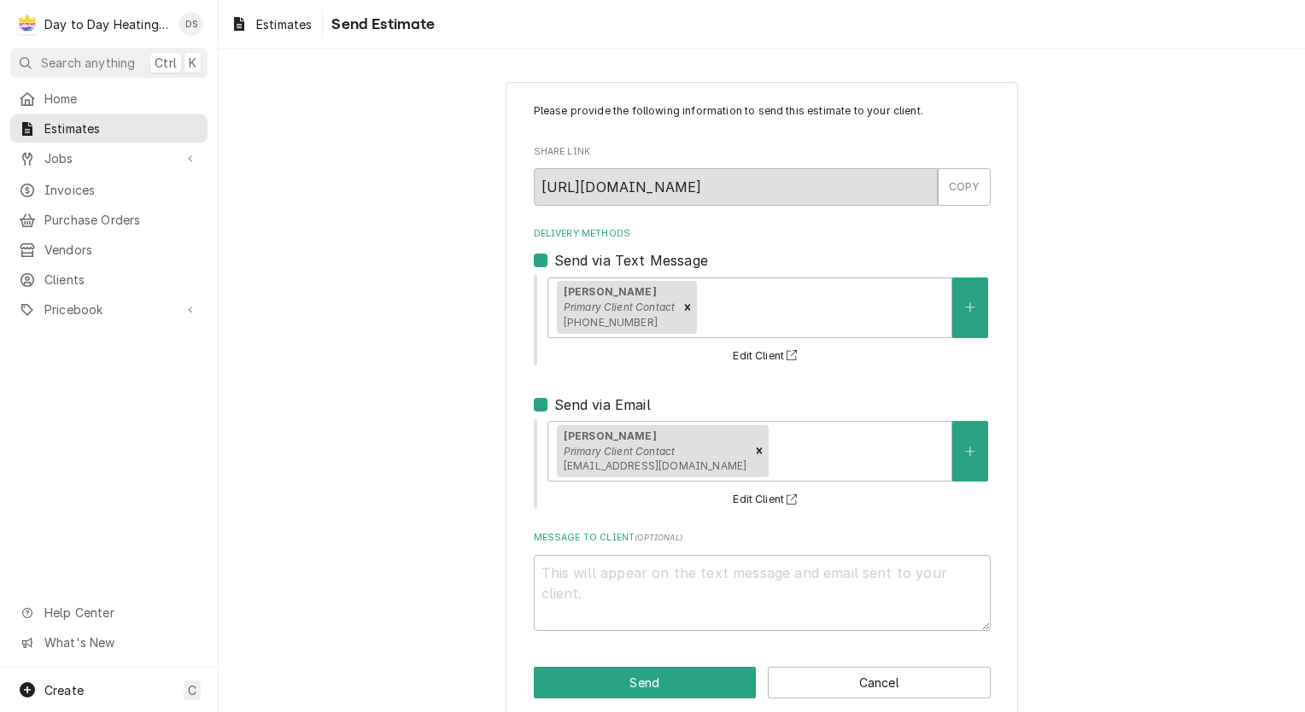
scroll to position [20, 0]
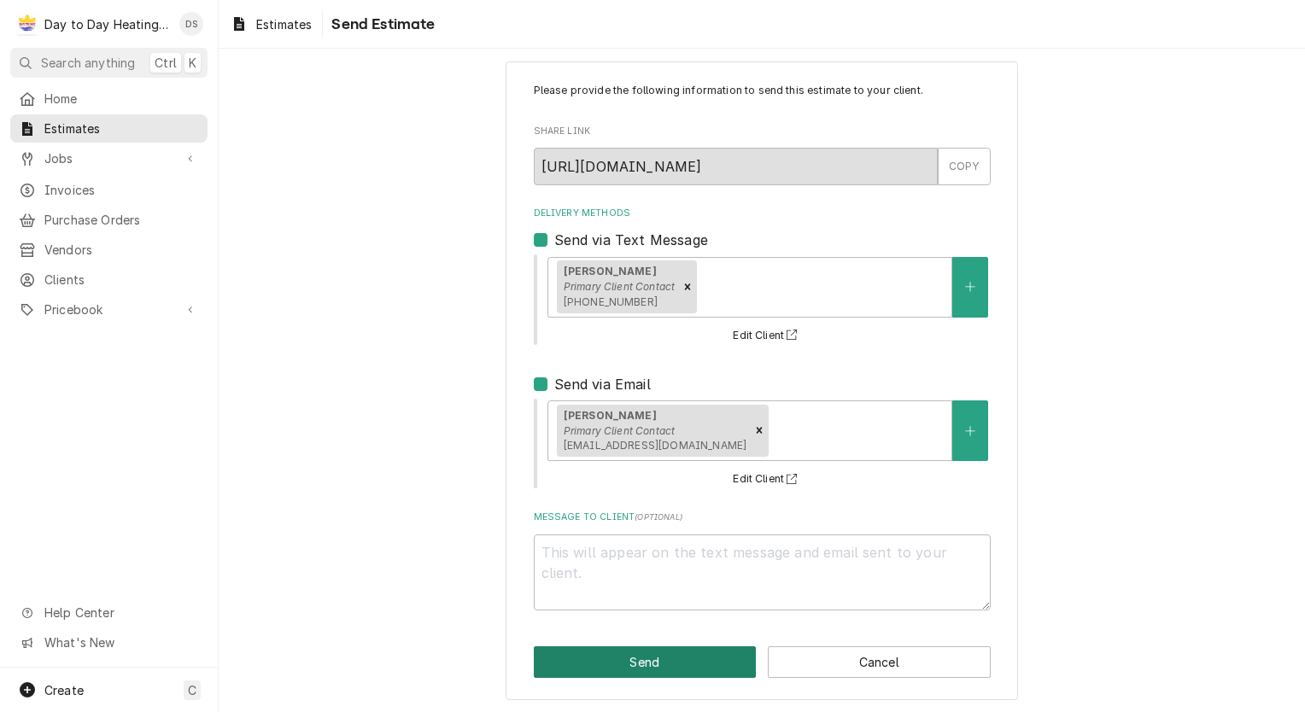
click at [668, 656] on button "Send" at bounding box center [645, 662] width 223 height 32
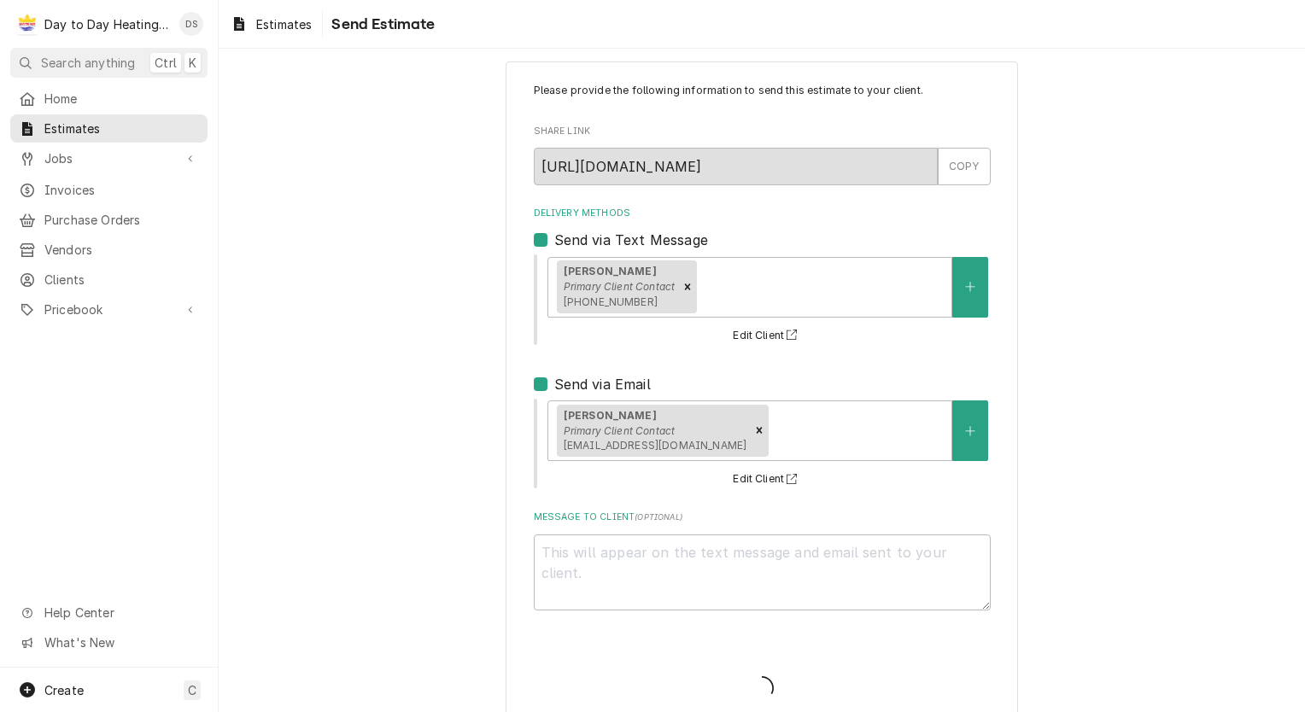
type textarea "x"
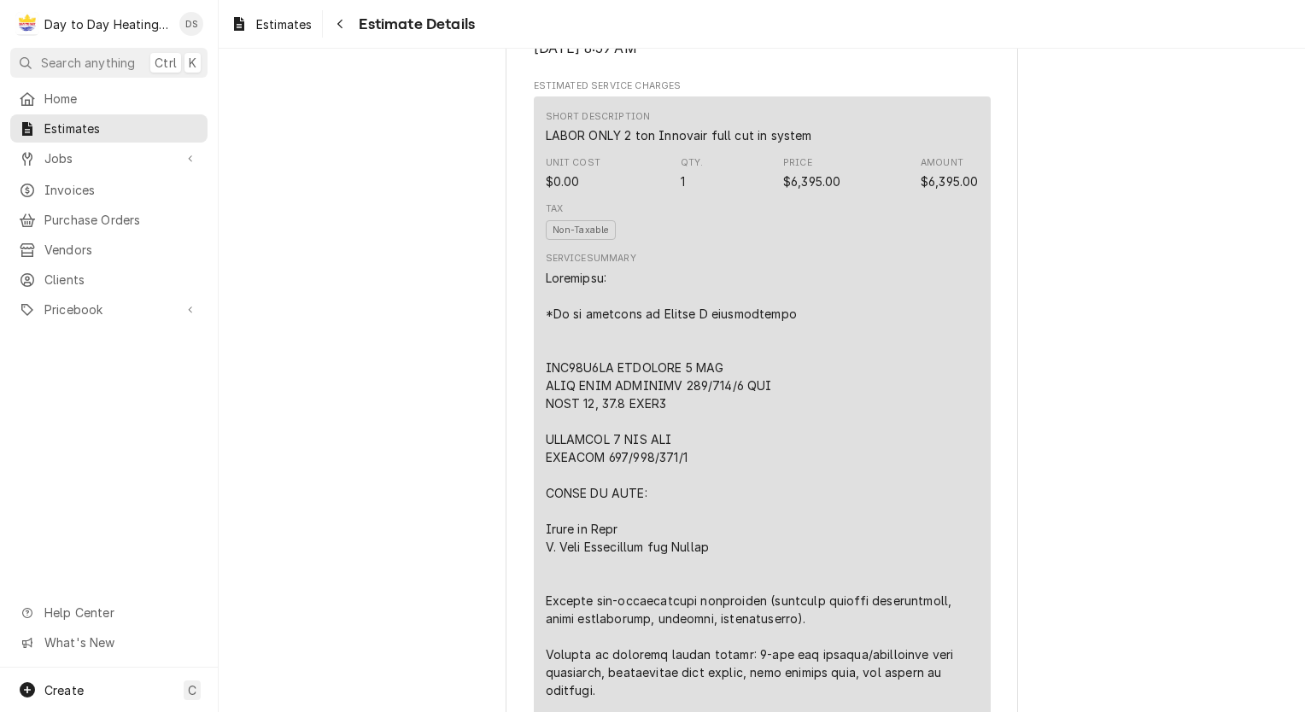
scroll to position [512, 0]
